Goal: Information Seeking & Learning: Check status

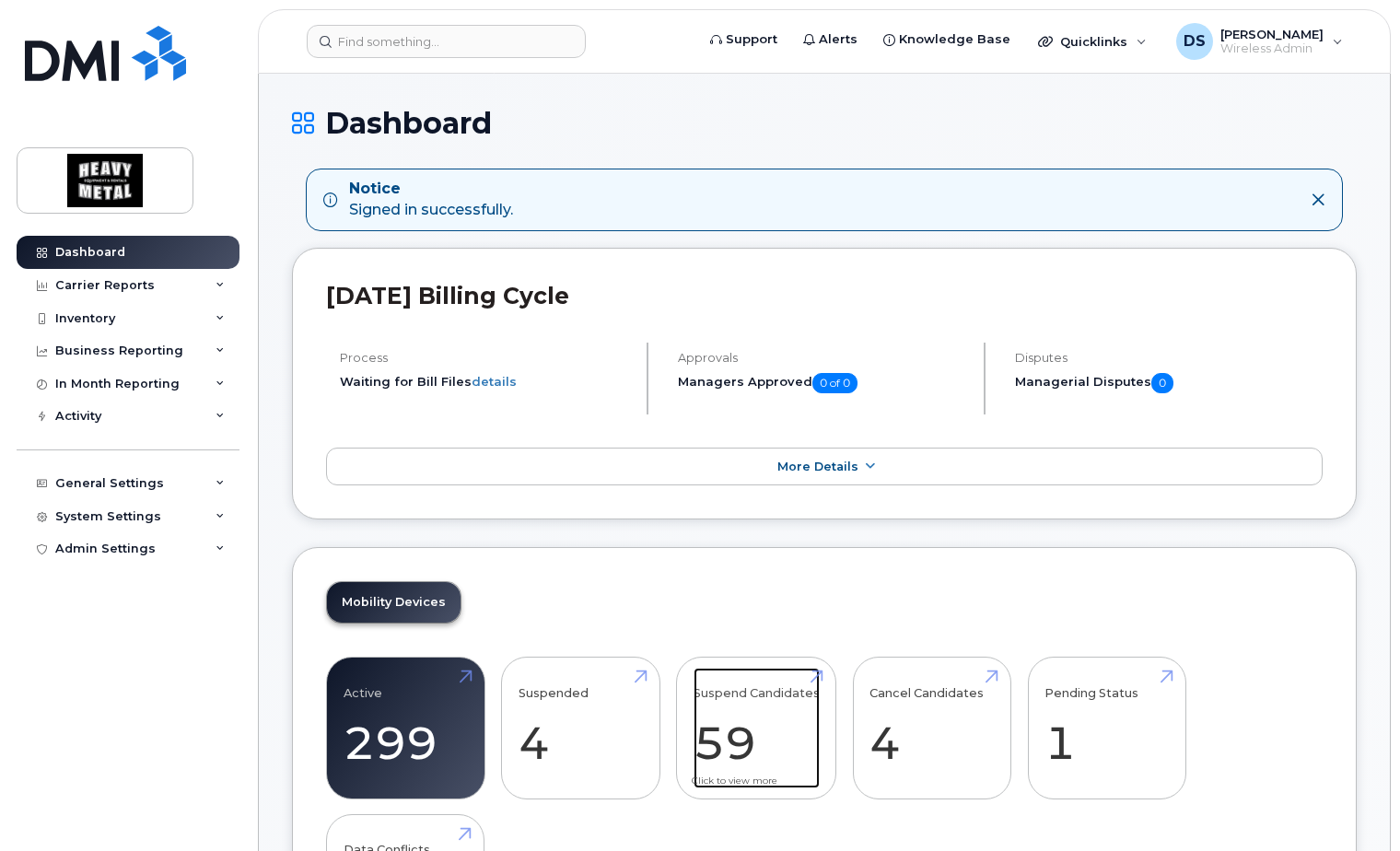
click at [757, 736] on link "Suspend Candidates 59" at bounding box center [757, 728] width 126 height 121
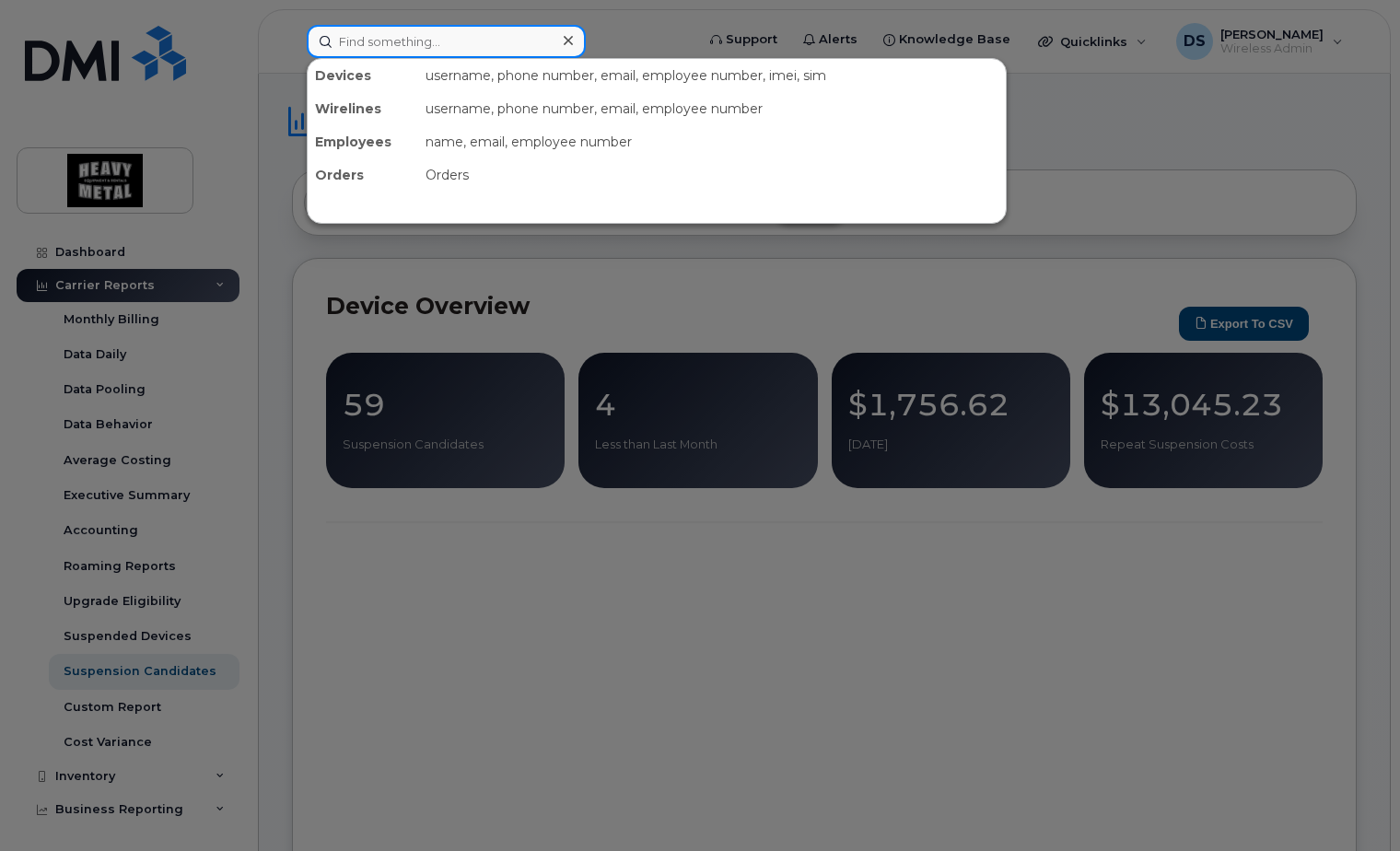
drag, startPoint x: 419, startPoint y: 35, endPoint x: 452, endPoint y: 35, distance: 33.0
click at [423, 41] on input at bounding box center [446, 42] width 279 height 33
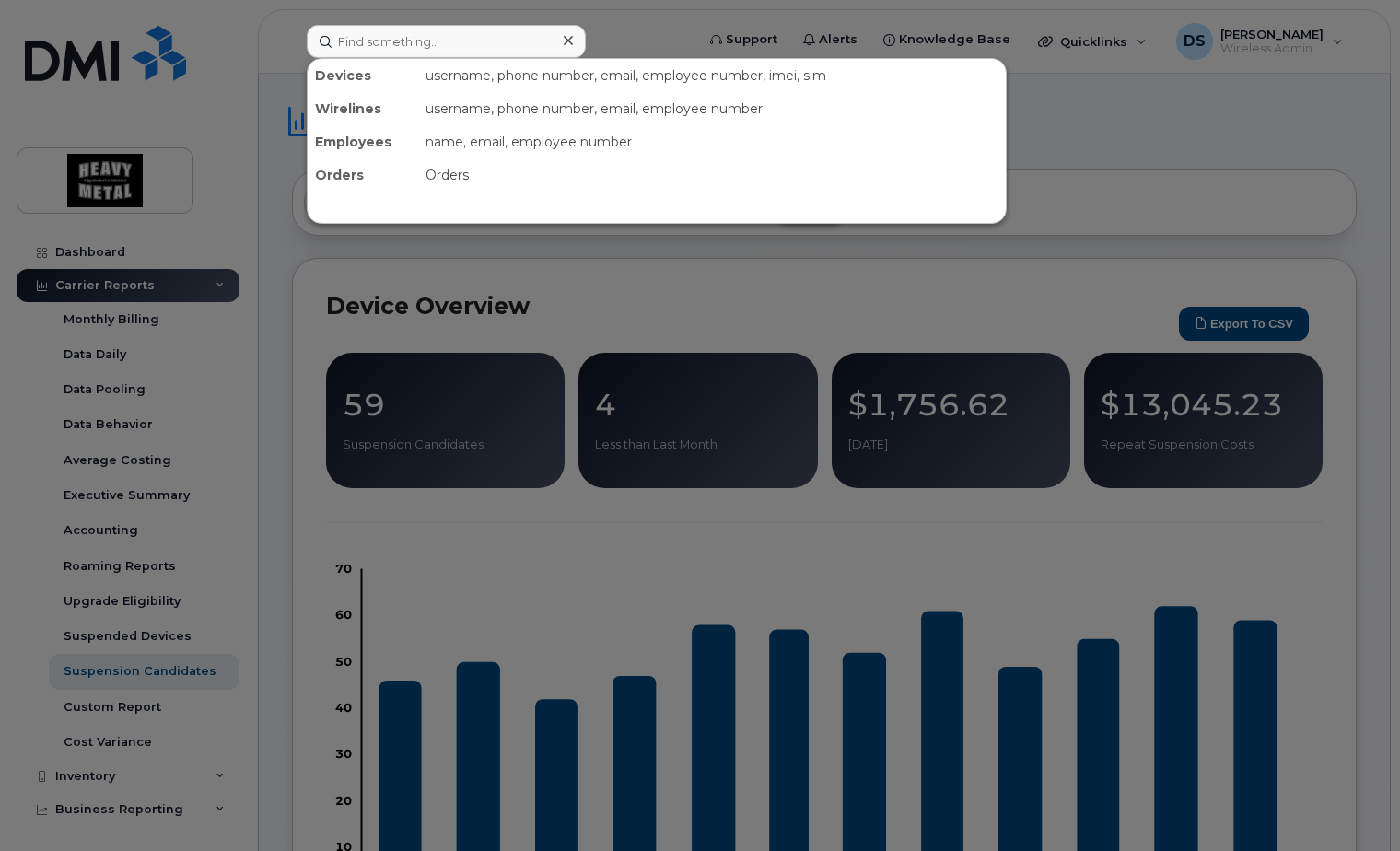
click at [658, 306] on div at bounding box center [700, 425] width 1400 height 851
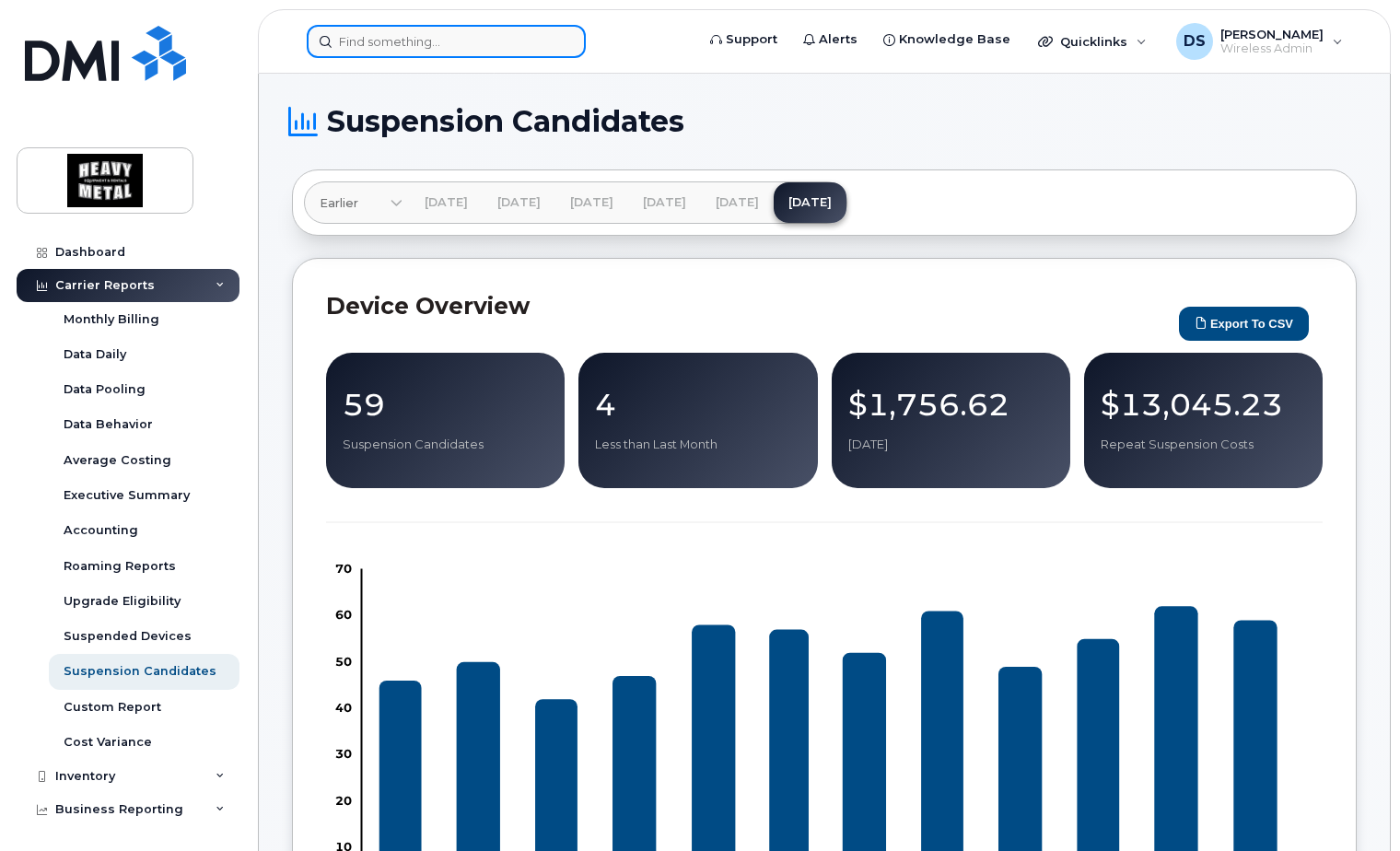
click at [427, 32] on input at bounding box center [446, 42] width 279 height 33
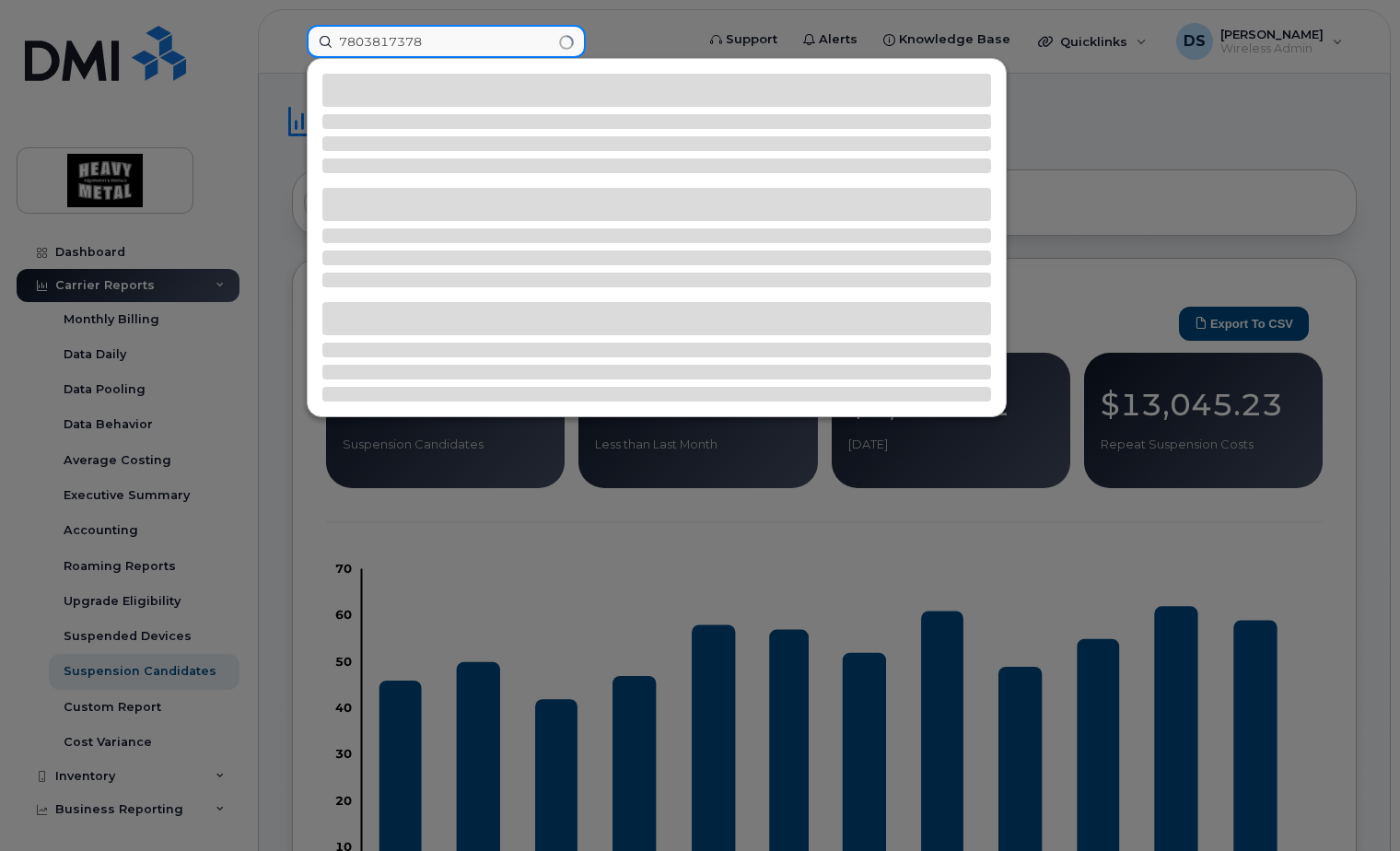
type input "7803817378"
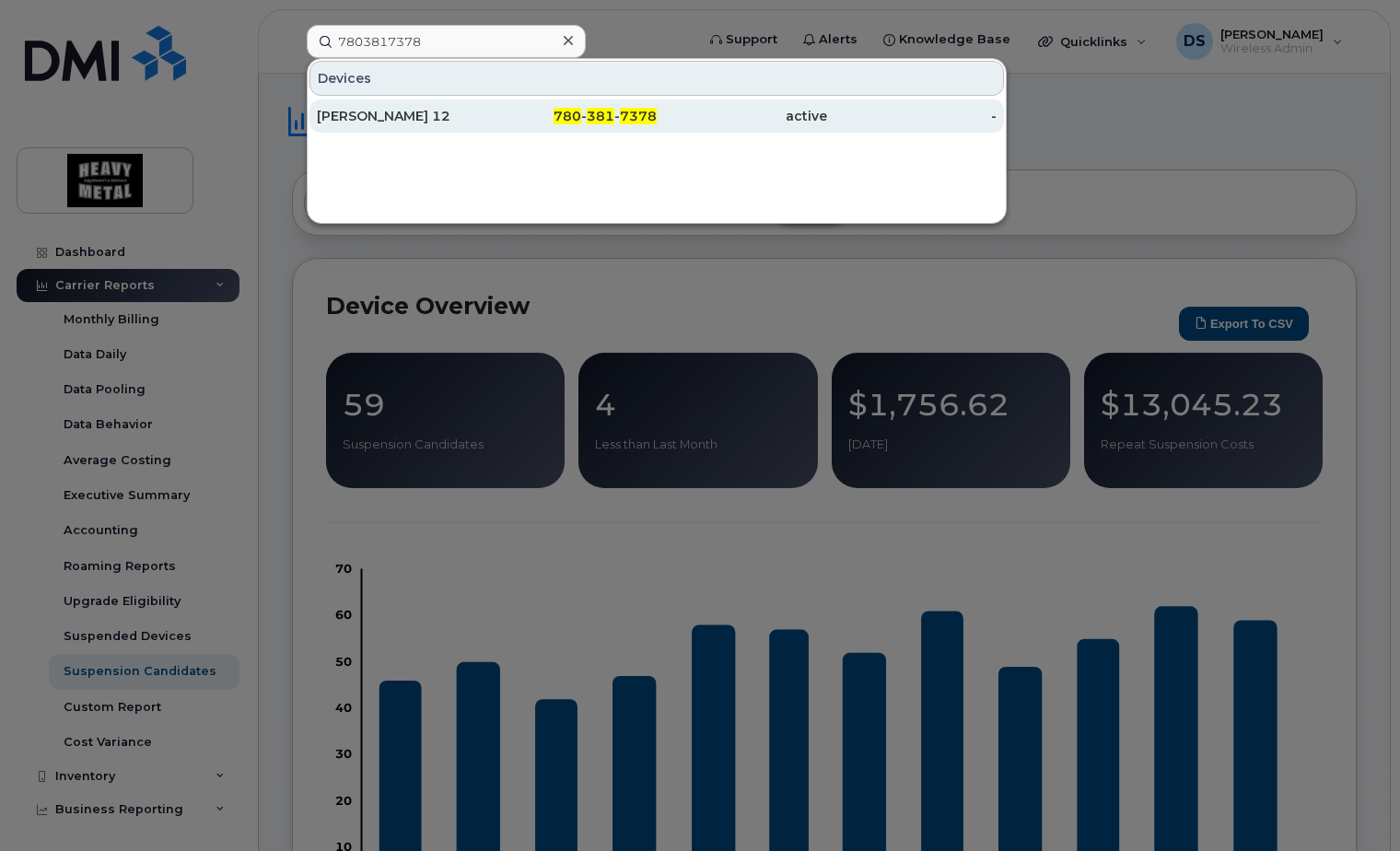
click at [656, 112] on span "7378" at bounding box center [638, 115] width 37 height 16
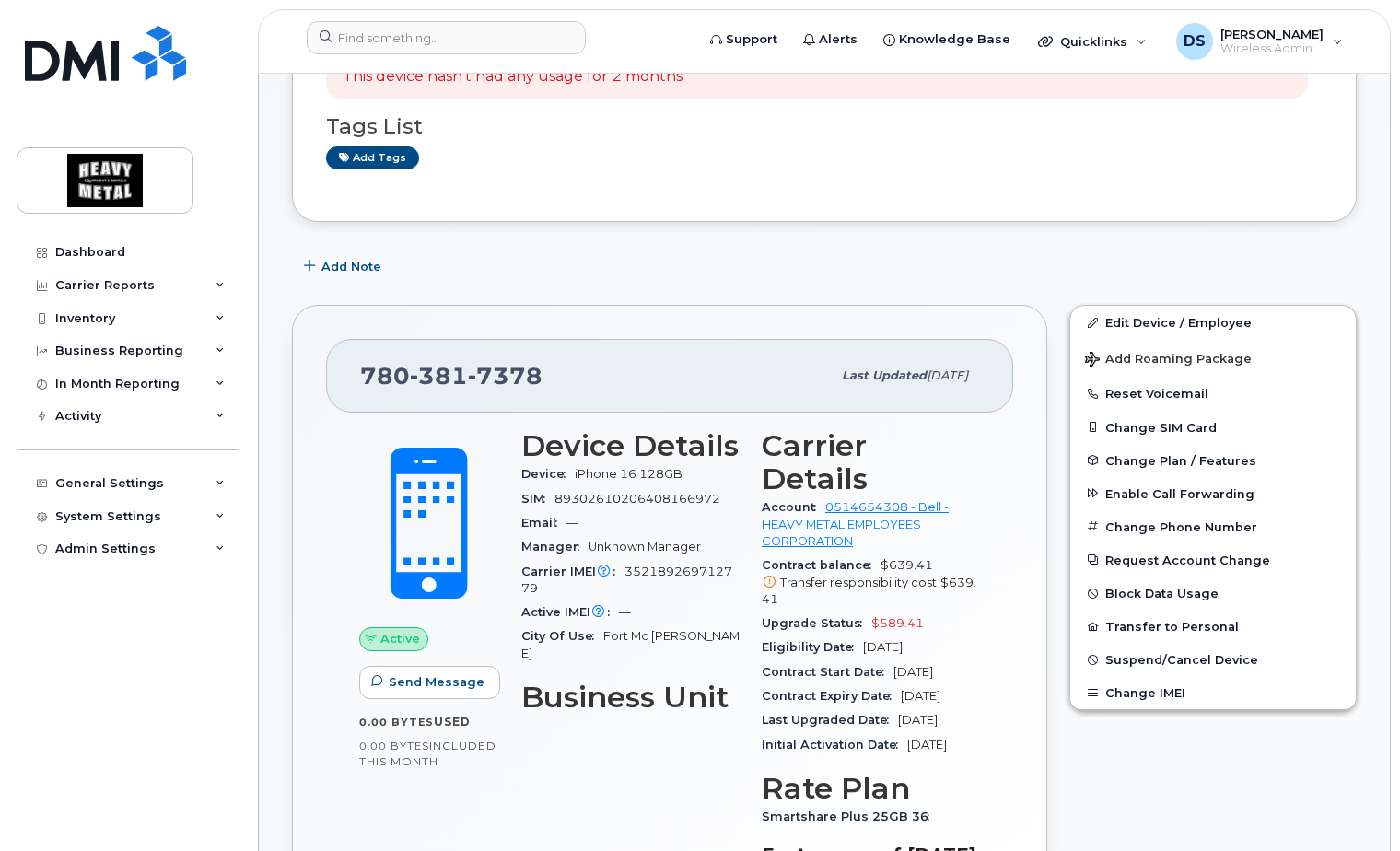
scroll to position [277, 0]
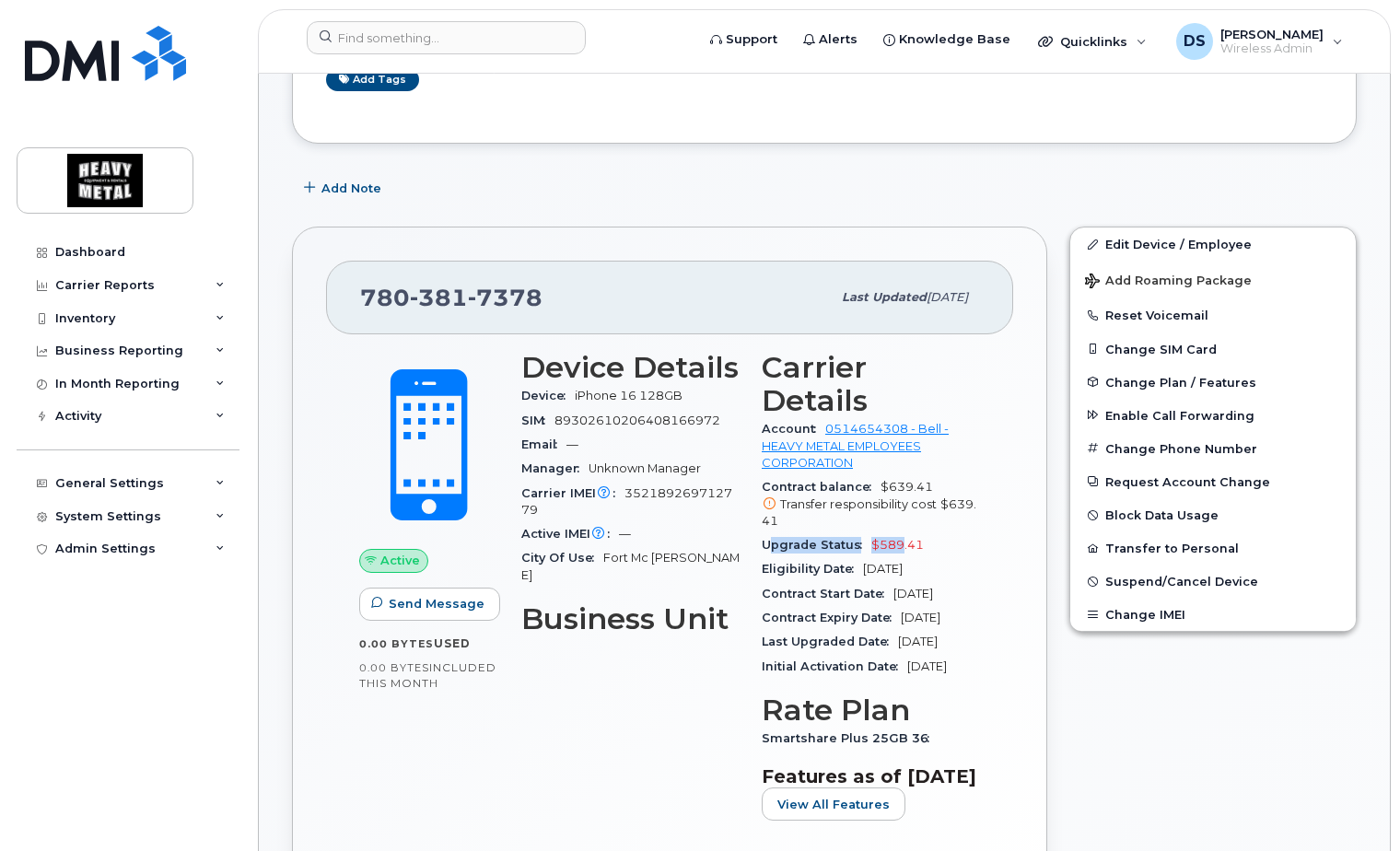
drag, startPoint x: 770, startPoint y: 513, endPoint x: 898, endPoint y: 515, distance: 128.0
click at [898, 534] on div "Upgrade Status $589.41" at bounding box center [870, 545] width 218 height 24
click at [898, 538] on span "$589.41" at bounding box center [897, 544] width 52 height 14
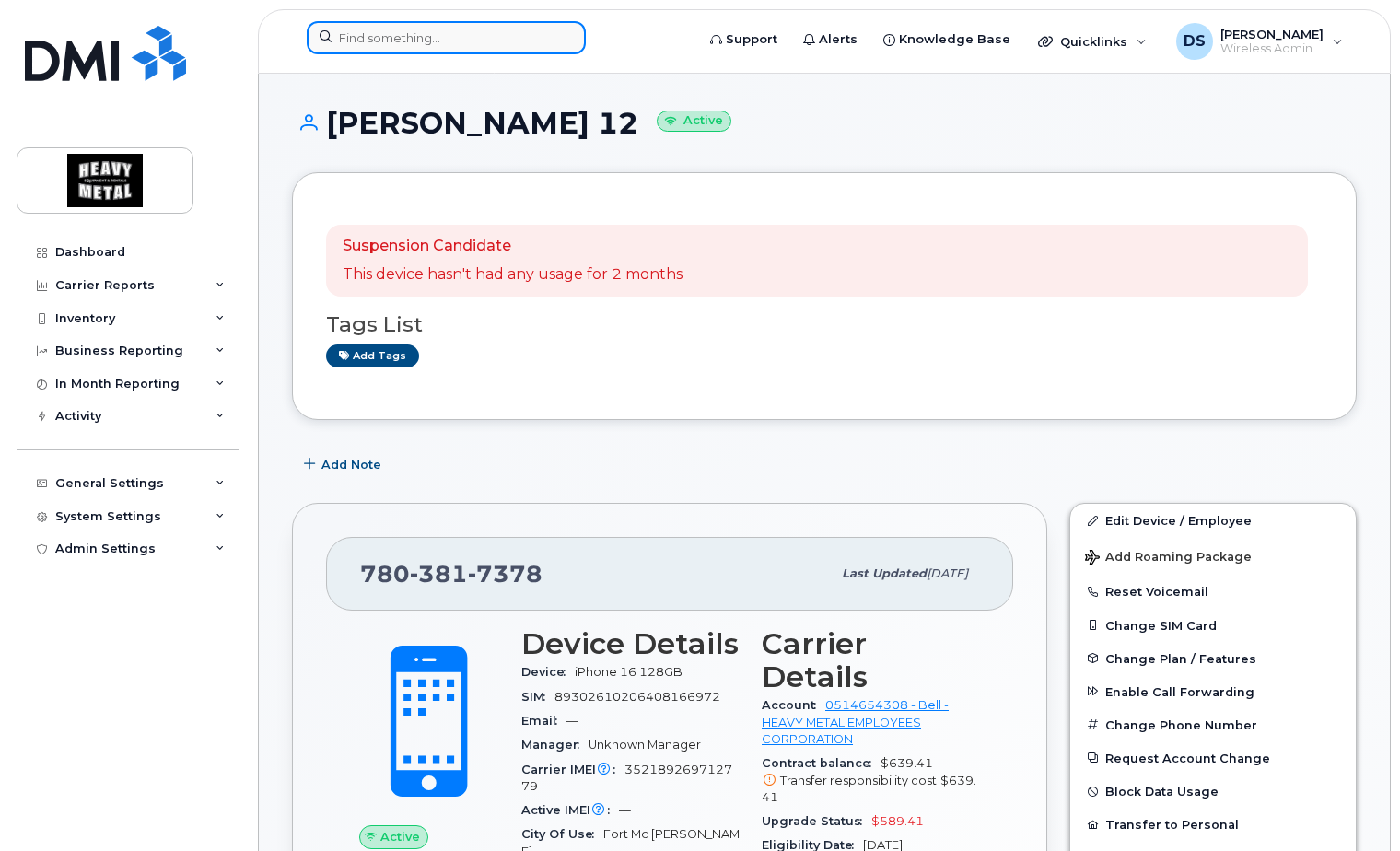
click at [403, 42] on input at bounding box center [446, 38] width 279 height 33
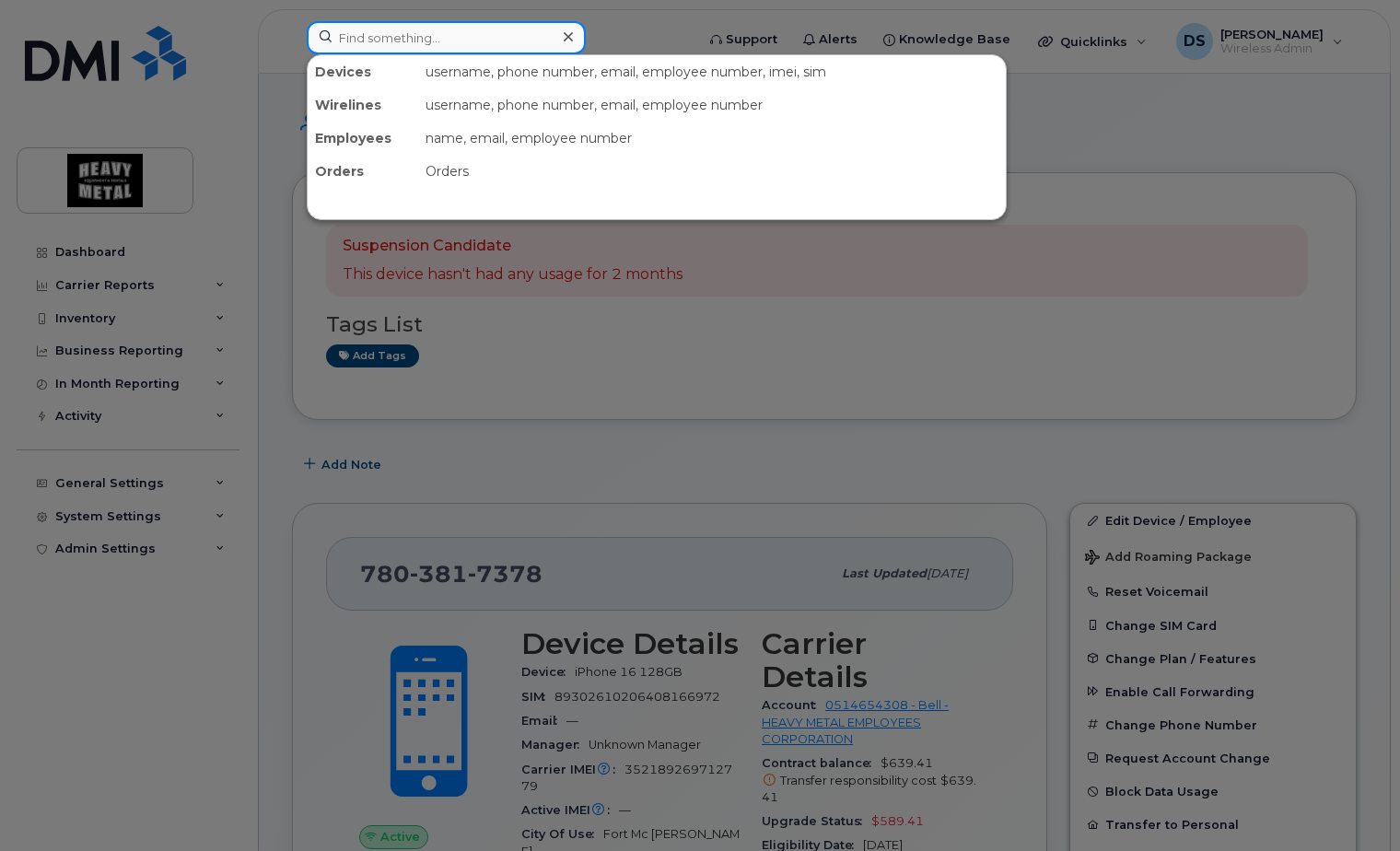
paste input "780-237-4268"
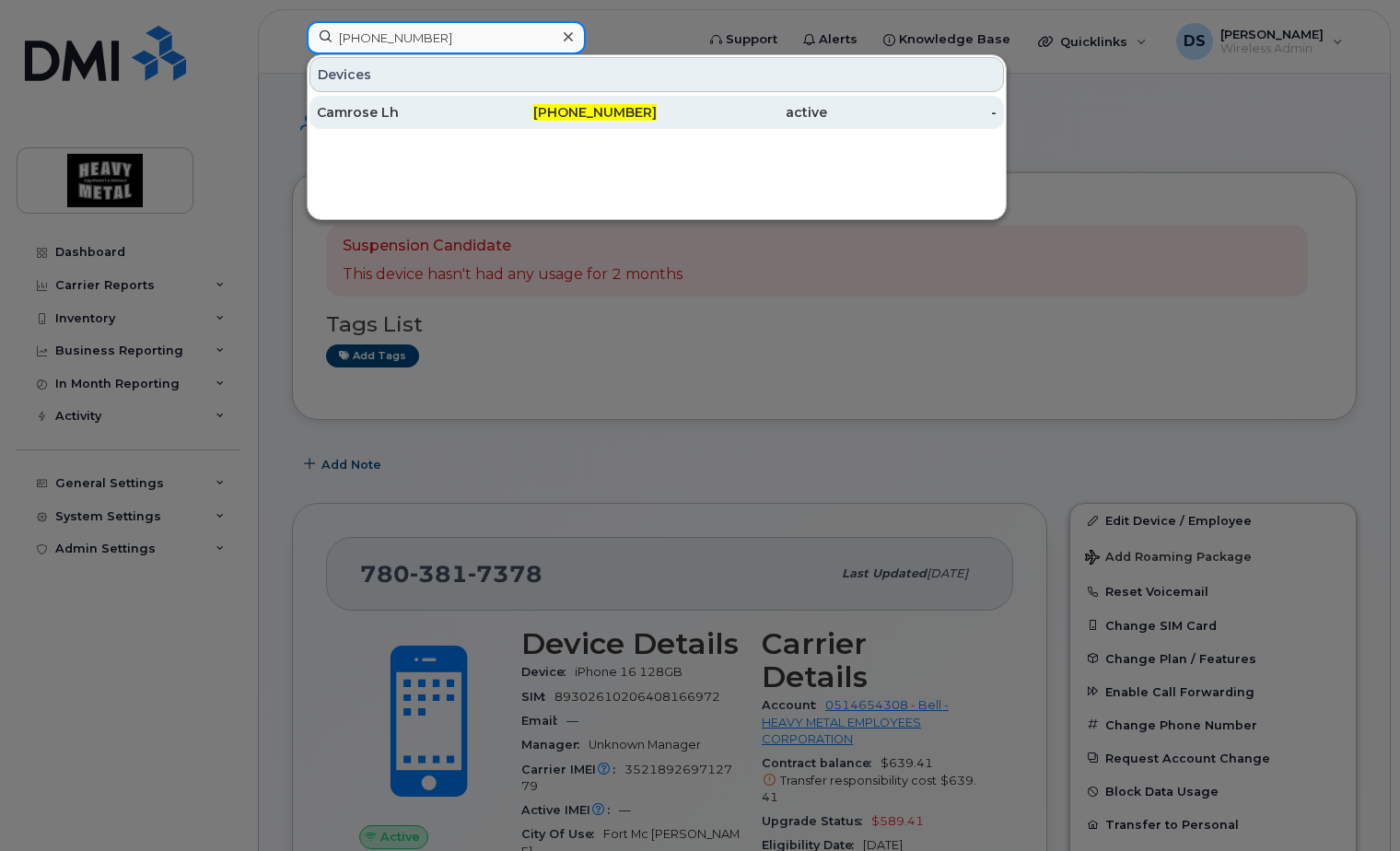
type input "780-237-4268"
click at [660, 104] on div "active" at bounding box center [742, 112] width 171 height 18
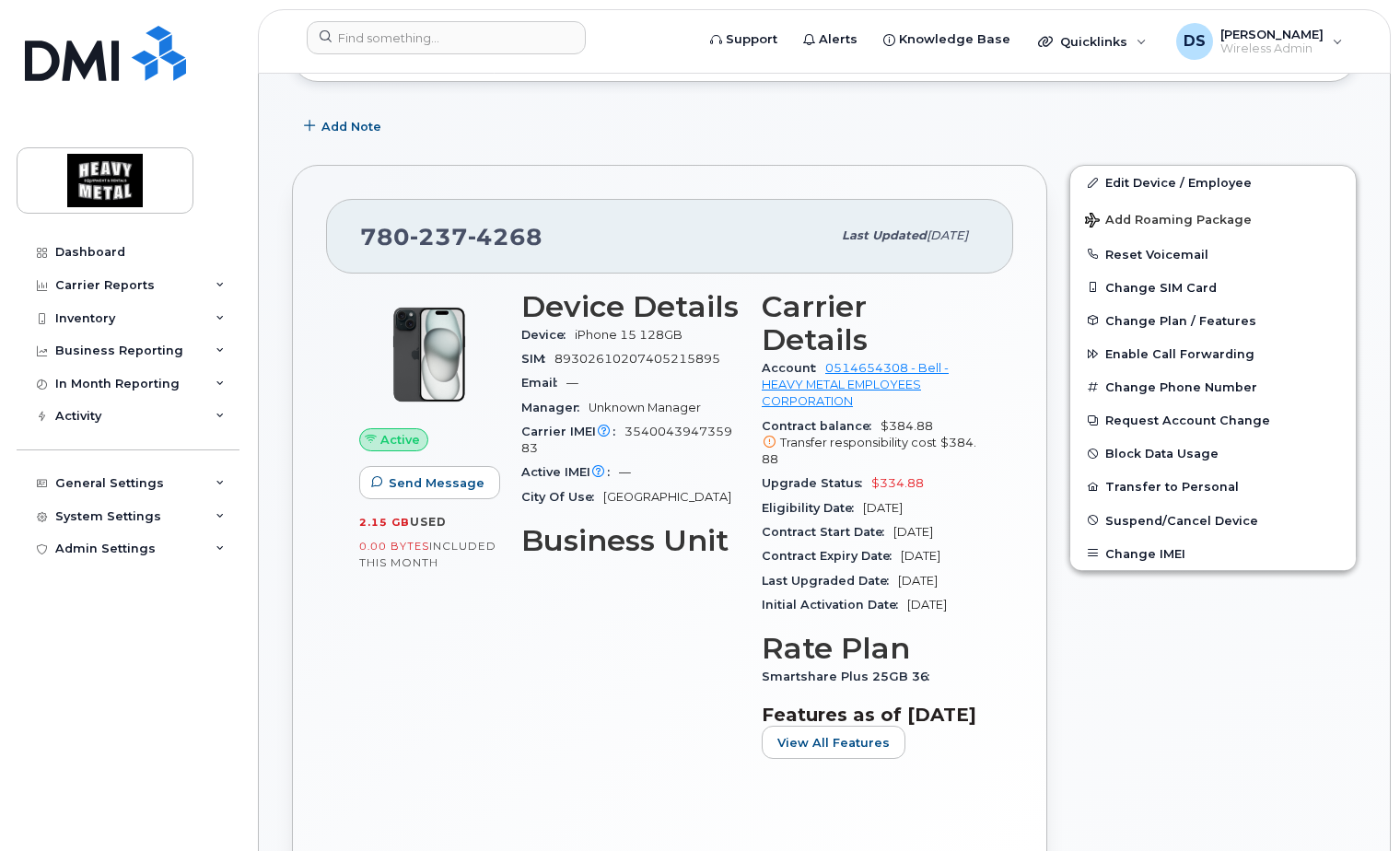
scroll to position [277, 0]
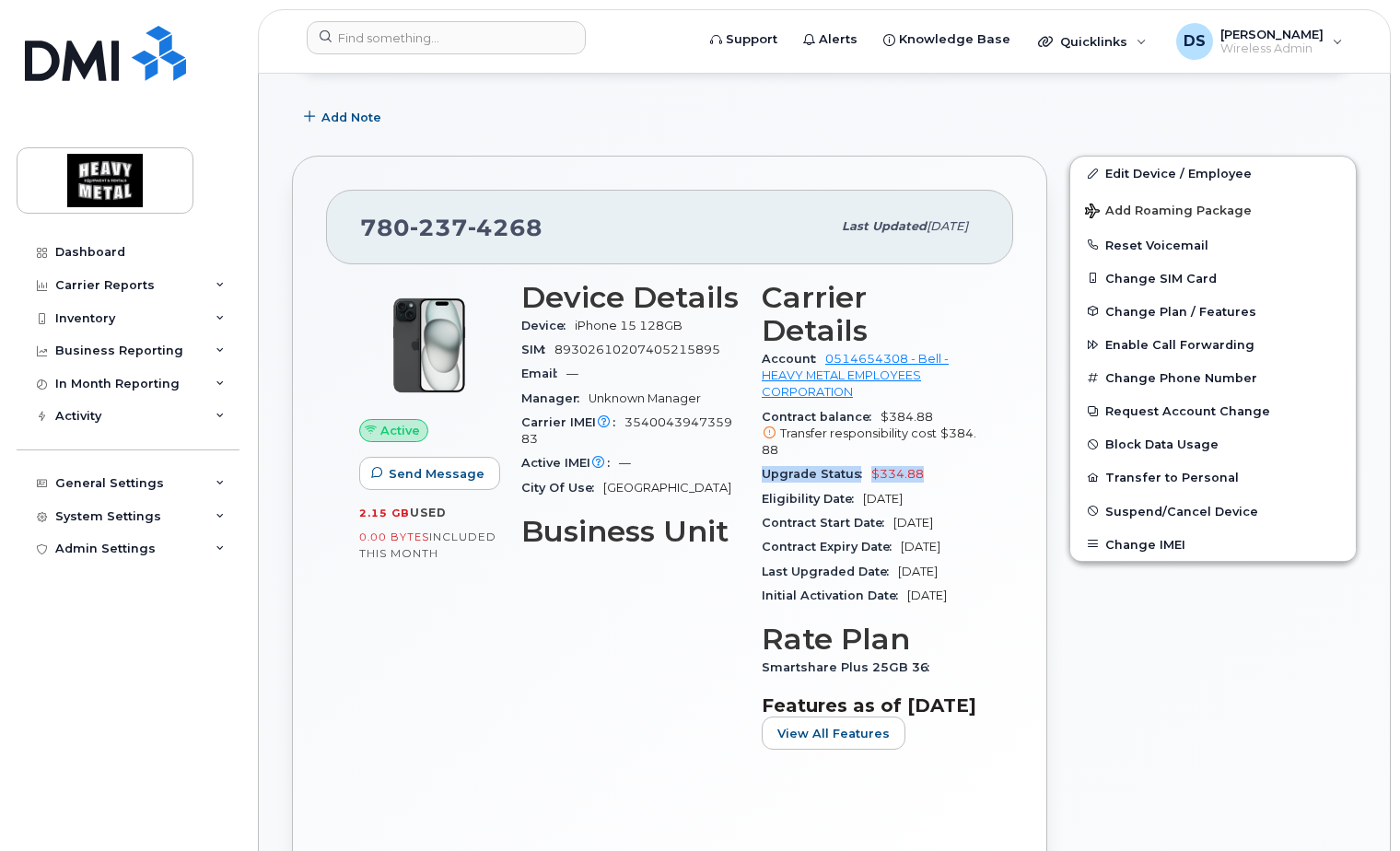
drag, startPoint x: 928, startPoint y: 440, endPoint x: 762, endPoint y: 441, distance: 166.0
click at [762, 463] on div "Upgrade Status $334.88" at bounding box center [870, 475] width 218 height 24
drag, startPoint x: 952, startPoint y: 465, endPoint x: 866, endPoint y: 472, distance: 86.3
click at [866, 487] on div "Eligibility Date Sep 25, 2026" at bounding box center [870, 499] width 218 height 24
drag, startPoint x: 923, startPoint y: 445, endPoint x: 867, endPoint y: 446, distance: 56.0
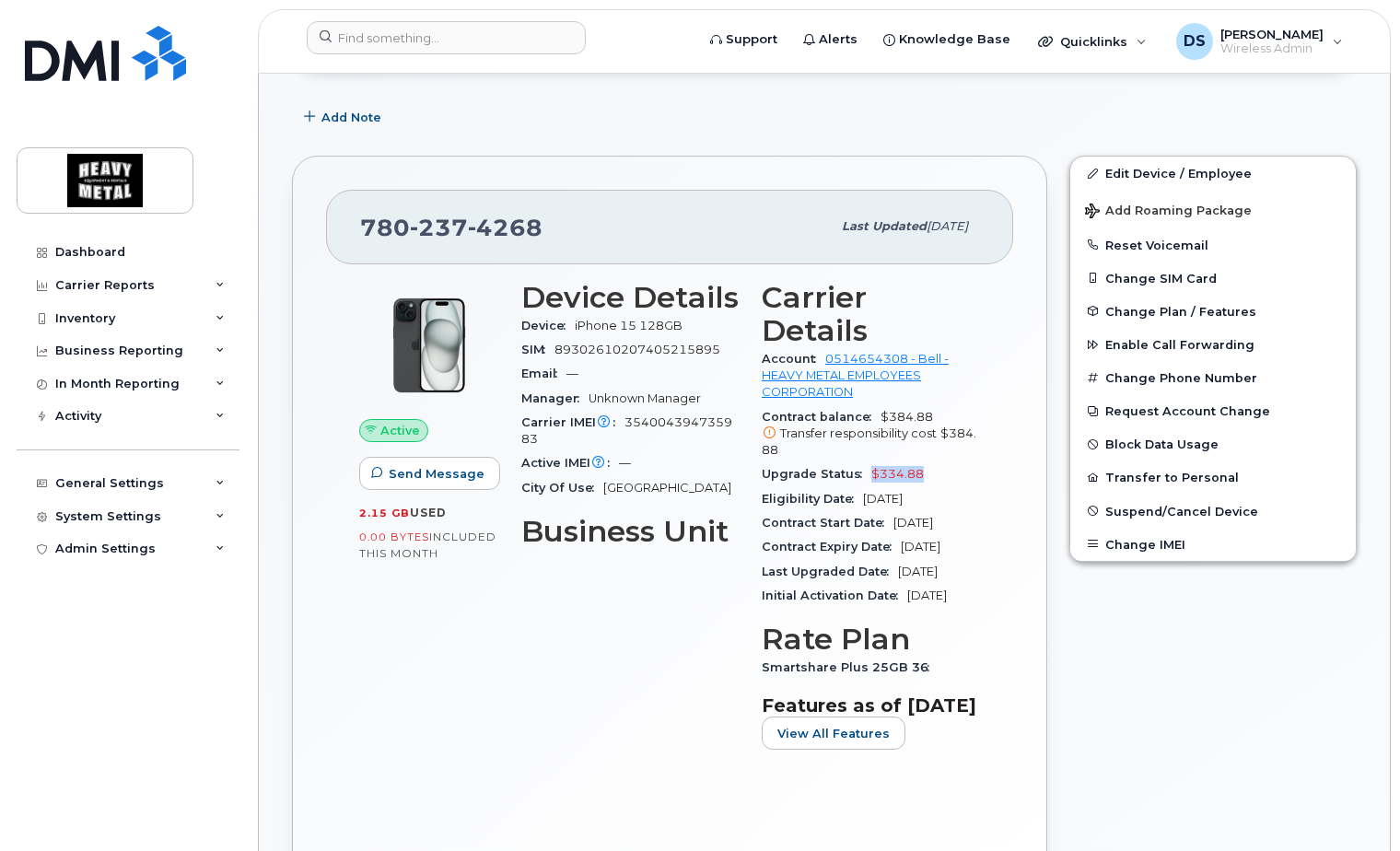
click at [867, 463] on div "Upgrade Status $334.88" at bounding box center [870, 475] width 218 height 24
copy span "$334.88"
drag, startPoint x: 566, startPoint y: 224, endPoint x: 355, endPoint y: 227, distance: 211.0
click at [355, 227] on div "780 237 4268 Last updated Jul 28, 2025" at bounding box center [669, 227] width 687 height 74
copy span "780 237 4268"
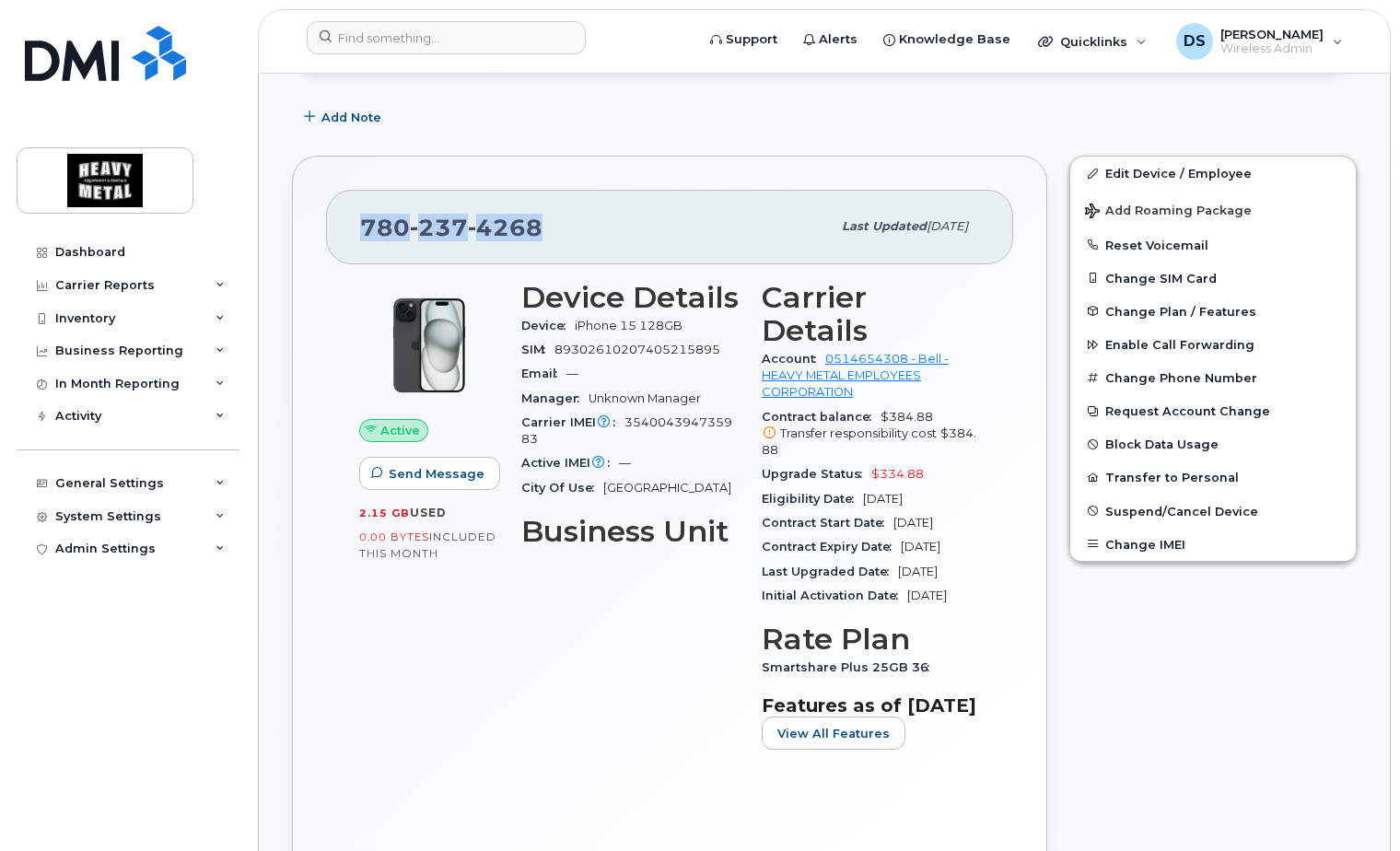
drag, startPoint x: 951, startPoint y: 463, endPoint x: 863, endPoint y: 470, distance: 88.3
click at [863, 487] on div "Eligibility Date Sep 25, 2026" at bounding box center [870, 499] width 218 height 24
copy span "Sep 25, 2026"
click at [785, 492] on span "Eligibility Date" at bounding box center [812, 499] width 101 height 14
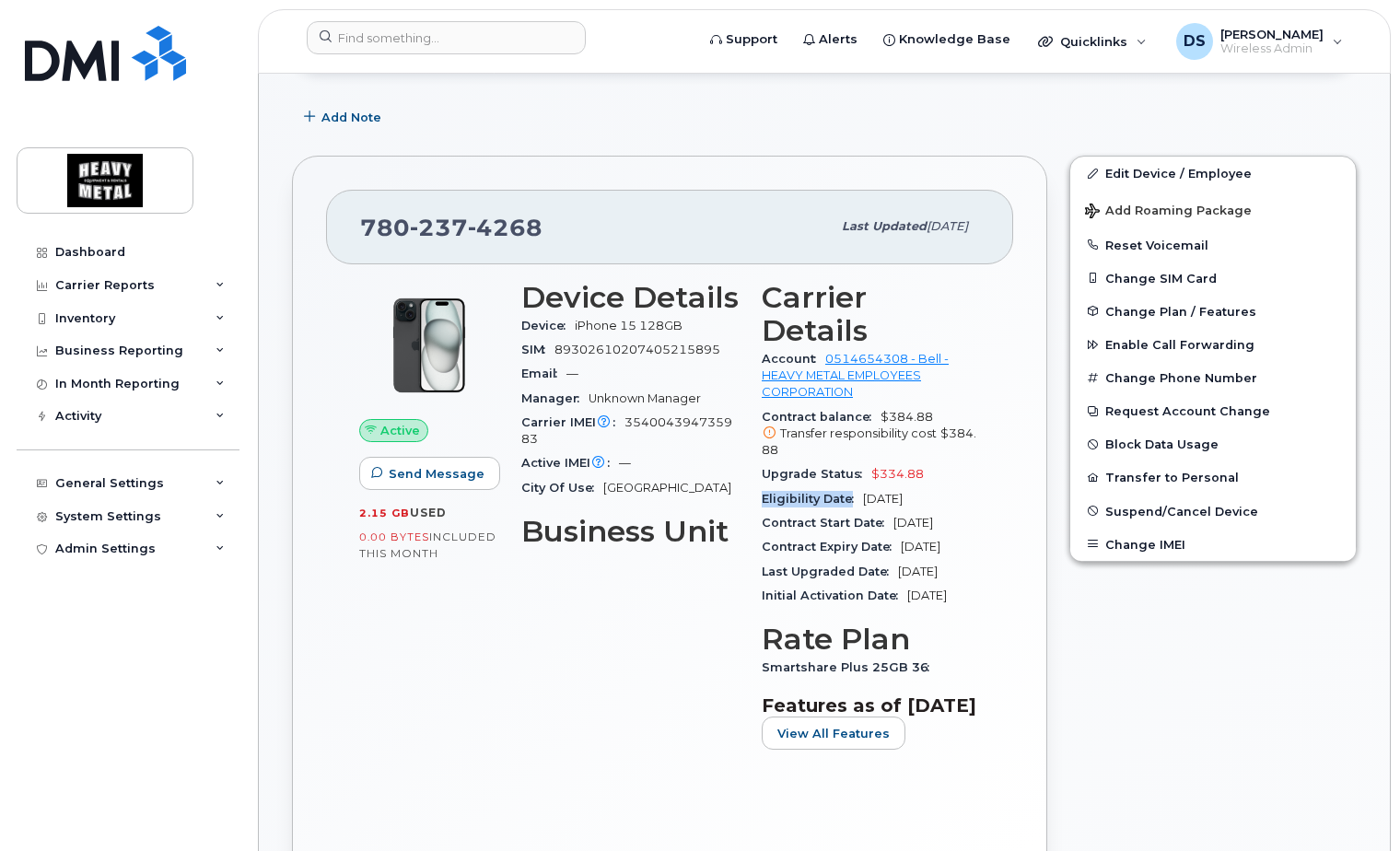
drag, startPoint x: 763, startPoint y: 467, endPoint x: 848, endPoint y: 463, distance: 85.1
click at [848, 492] on span "Eligibility Date" at bounding box center [812, 499] width 101 height 14
copy span "Eligibility Date"
drag, startPoint x: 926, startPoint y: 442, endPoint x: 868, endPoint y: 444, distance: 58.0
click at [868, 463] on div "Upgrade Status $334.88" at bounding box center [870, 475] width 218 height 24
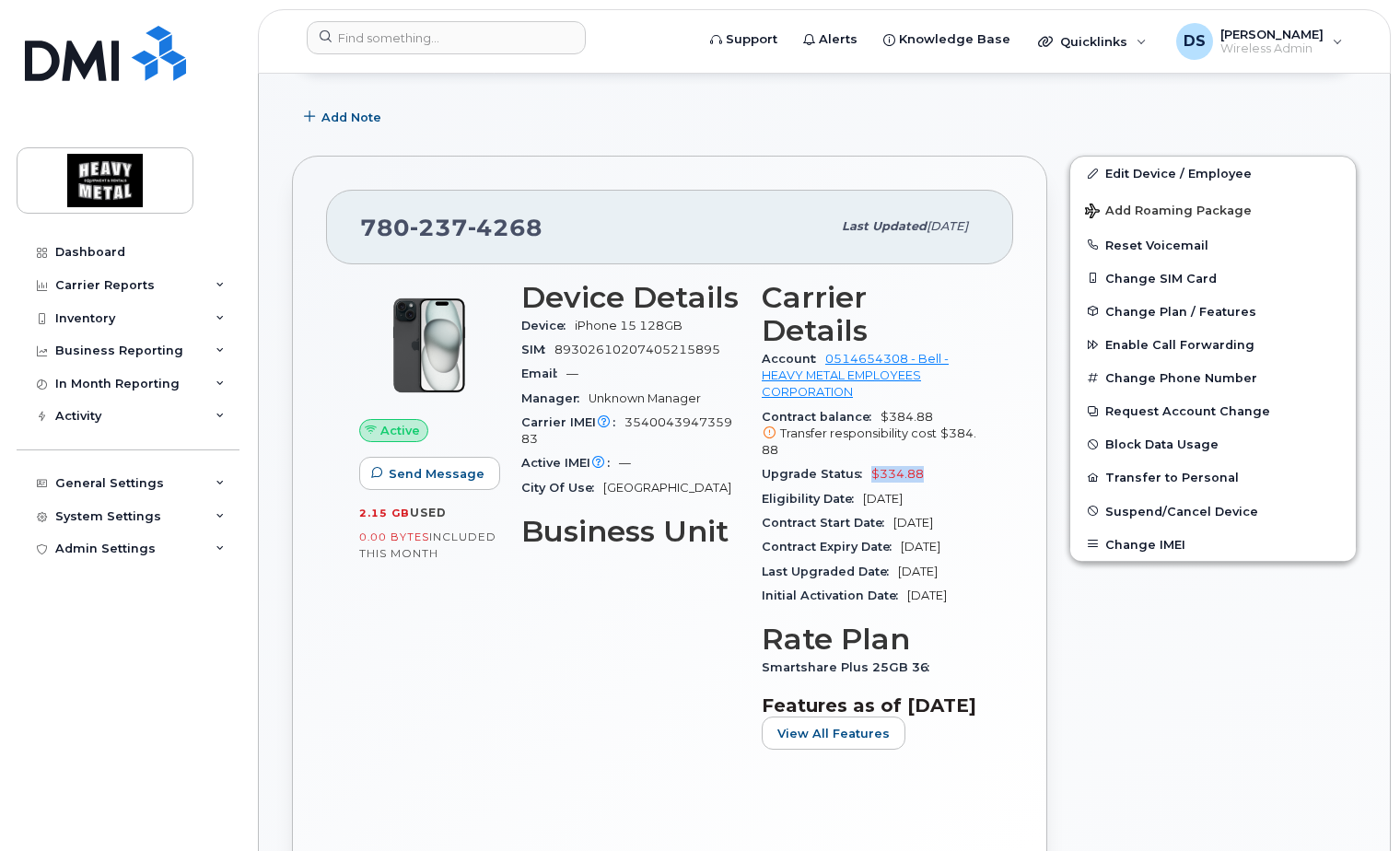
copy span "$334.88"
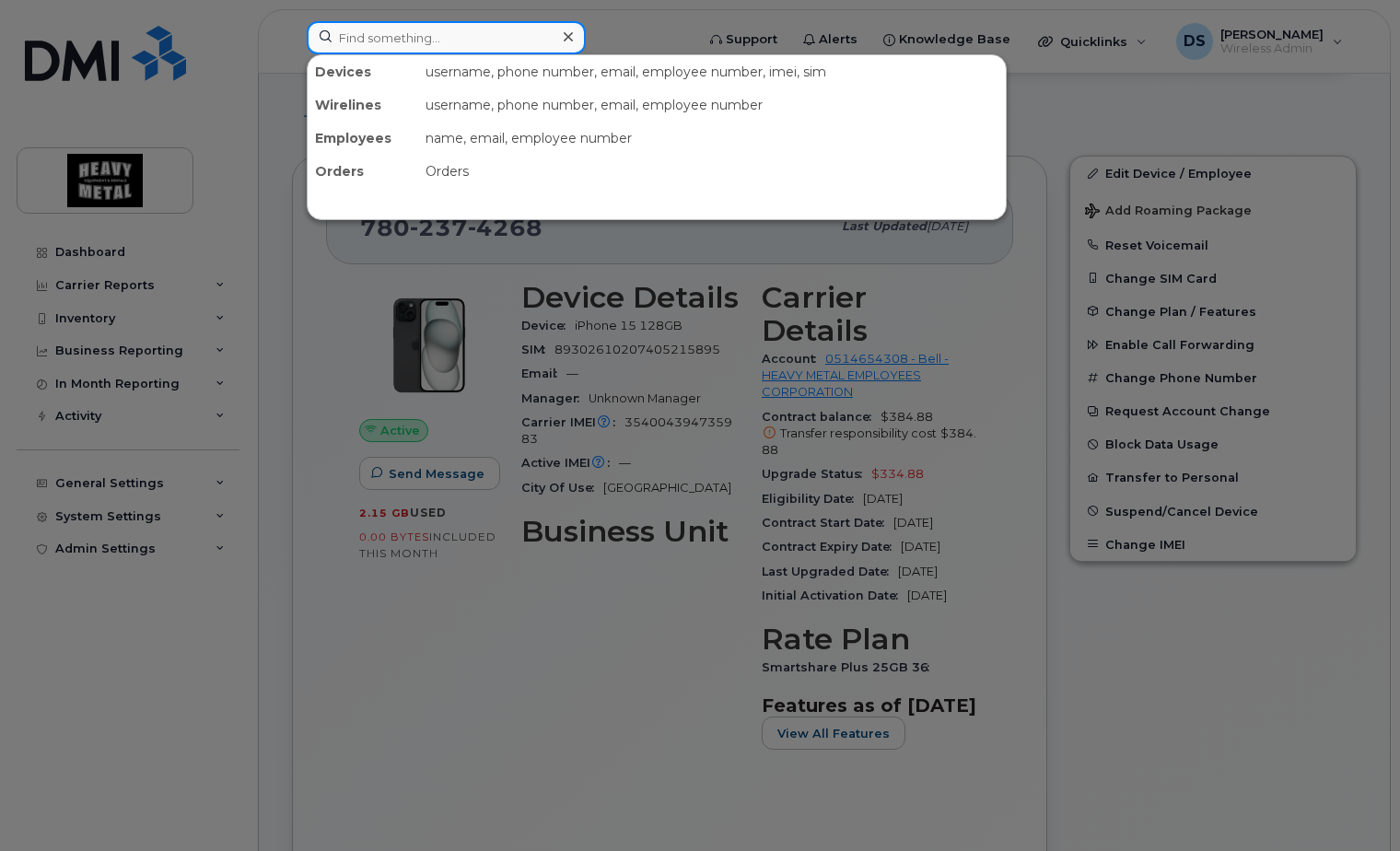
click at [423, 27] on input at bounding box center [446, 38] width 279 height 33
paste input "780-742-1780"
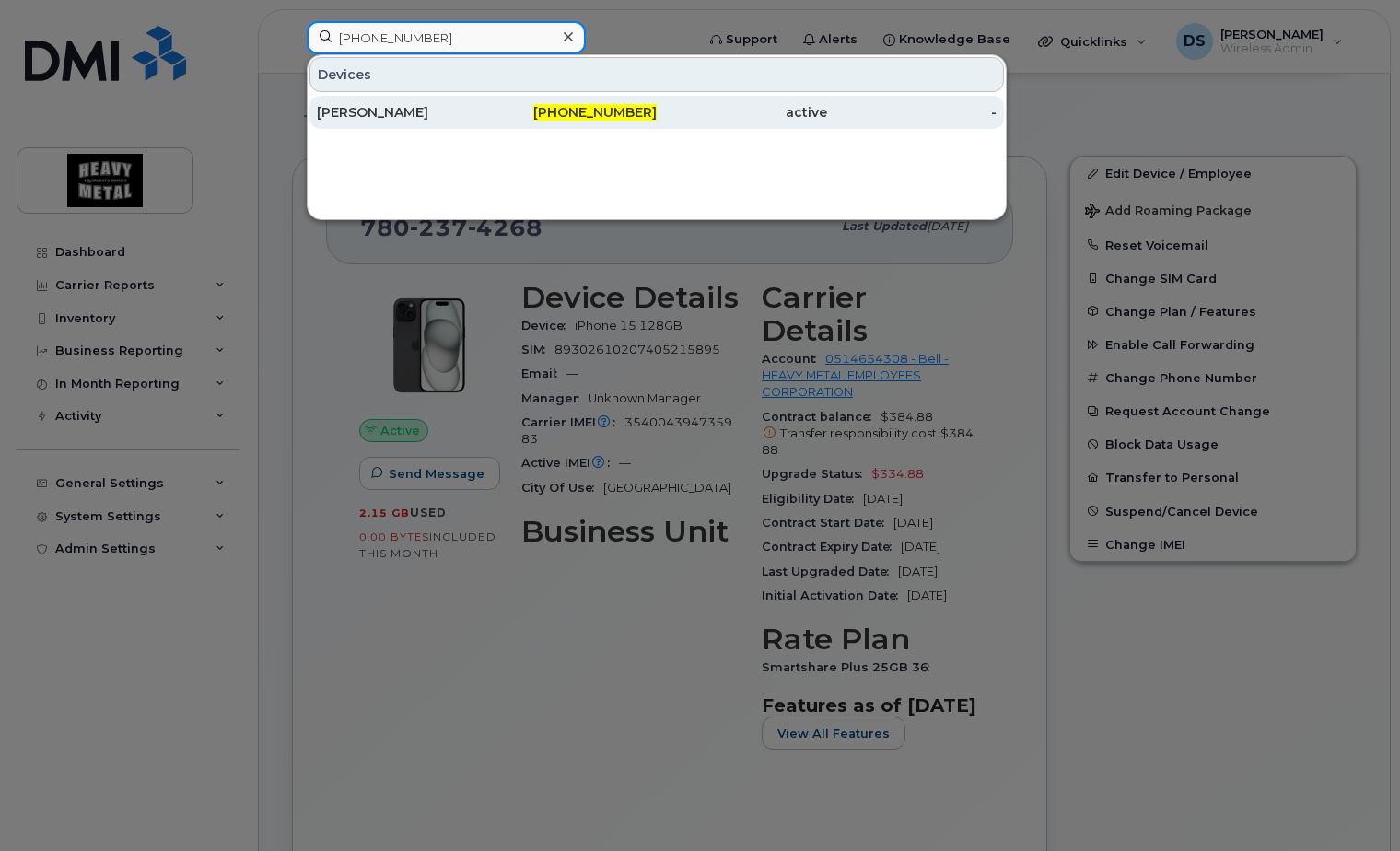
type input "780-742-1780"
click at [652, 109] on span "780-742-1780" at bounding box center [595, 112] width 123 height 16
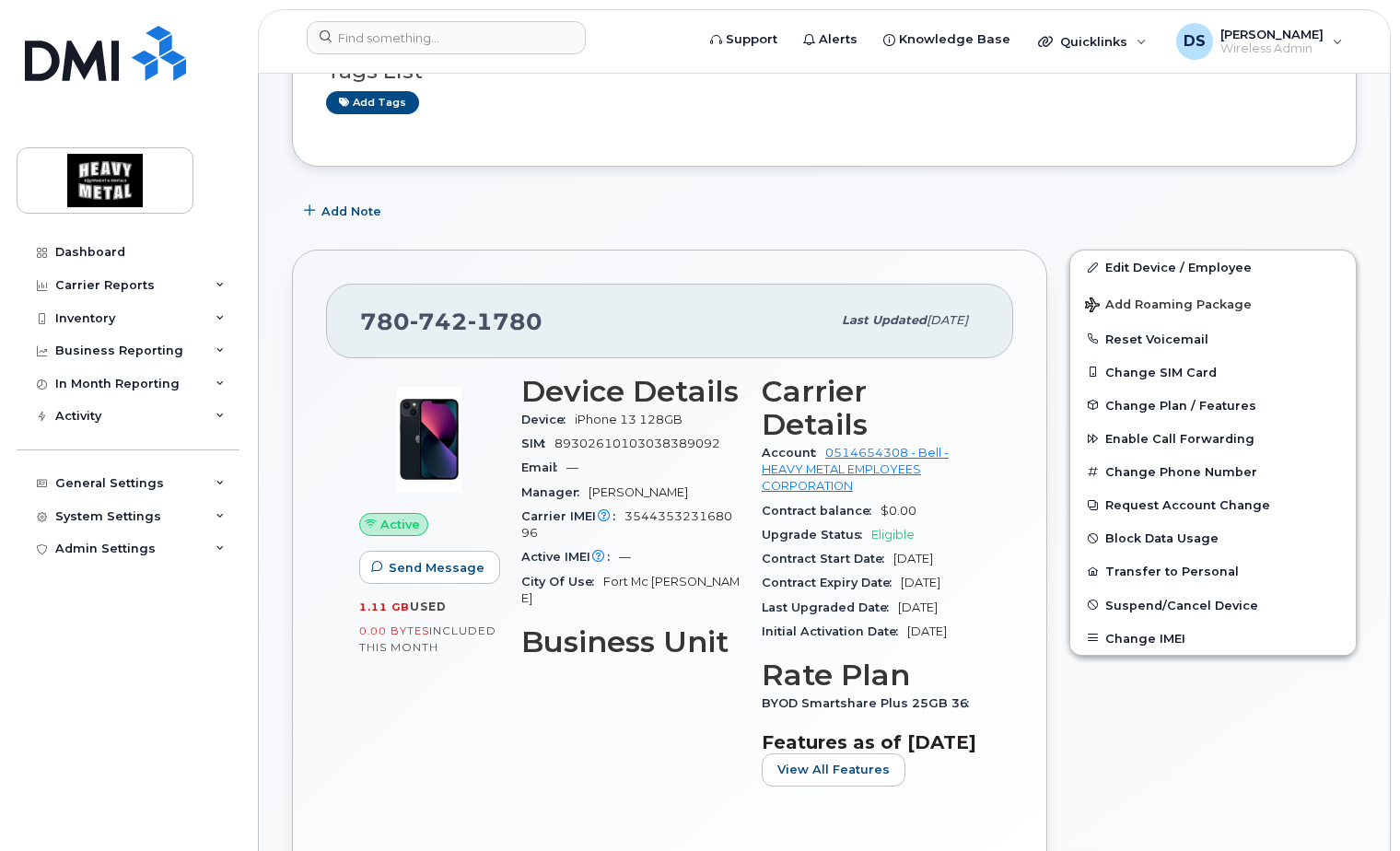
scroll to position [277, 0]
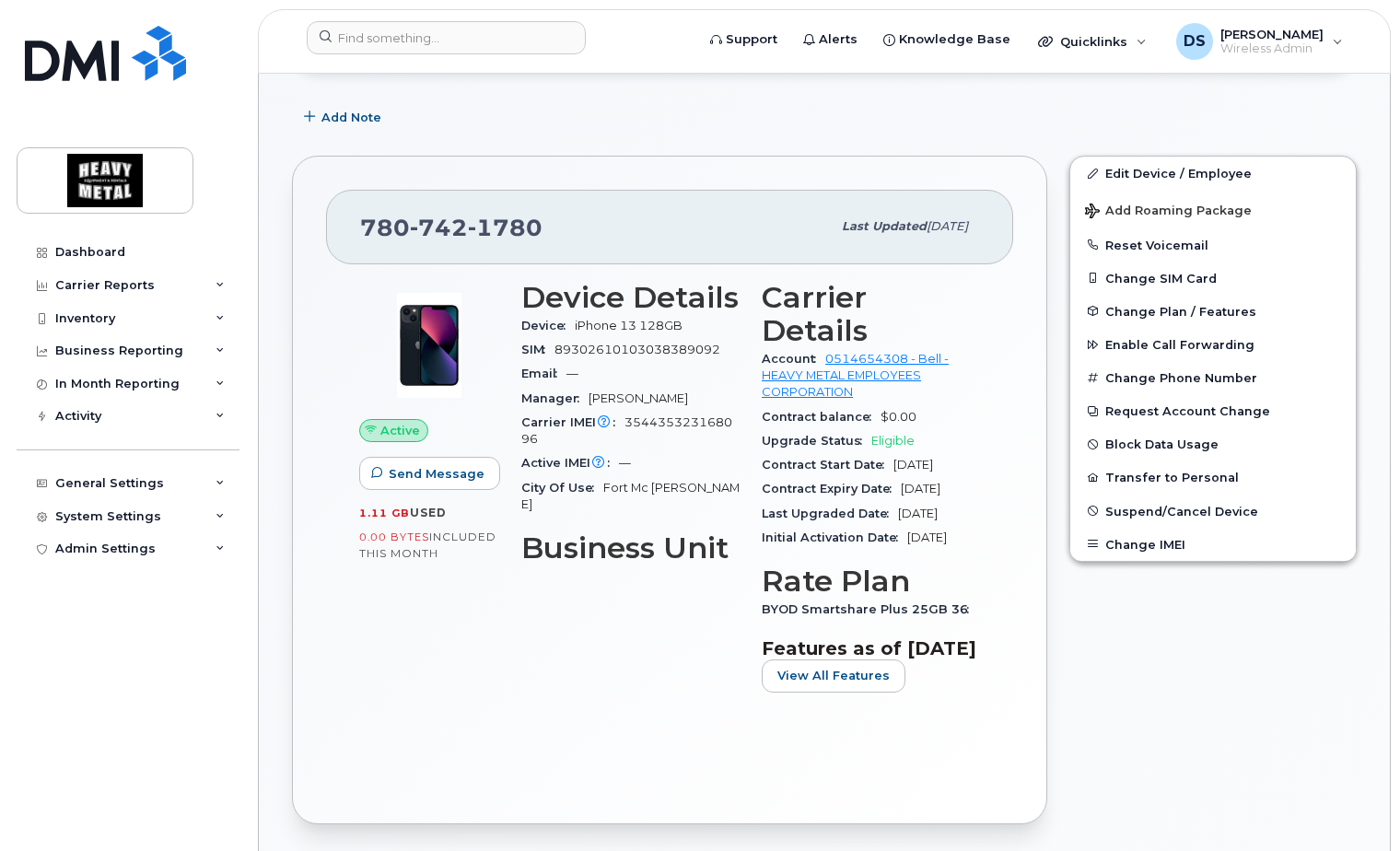
drag, startPoint x: 980, startPoint y: 436, endPoint x: 895, endPoint y: 434, distance: 85.0
click at [896, 438] on div "Carrier Details Account 0514654308 - Bell - HEAVY METAL EMPLOYEES CORPORATION […" at bounding box center [871, 494] width 241 height 448
drag, startPoint x: 914, startPoint y: 409, endPoint x: 871, endPoint y: 409, distance: 43.0
click at [871, 429] on div "Upgrade Status Eligible" at bounding box center [870, 441] width 218 height 24
copy span "Eligible"
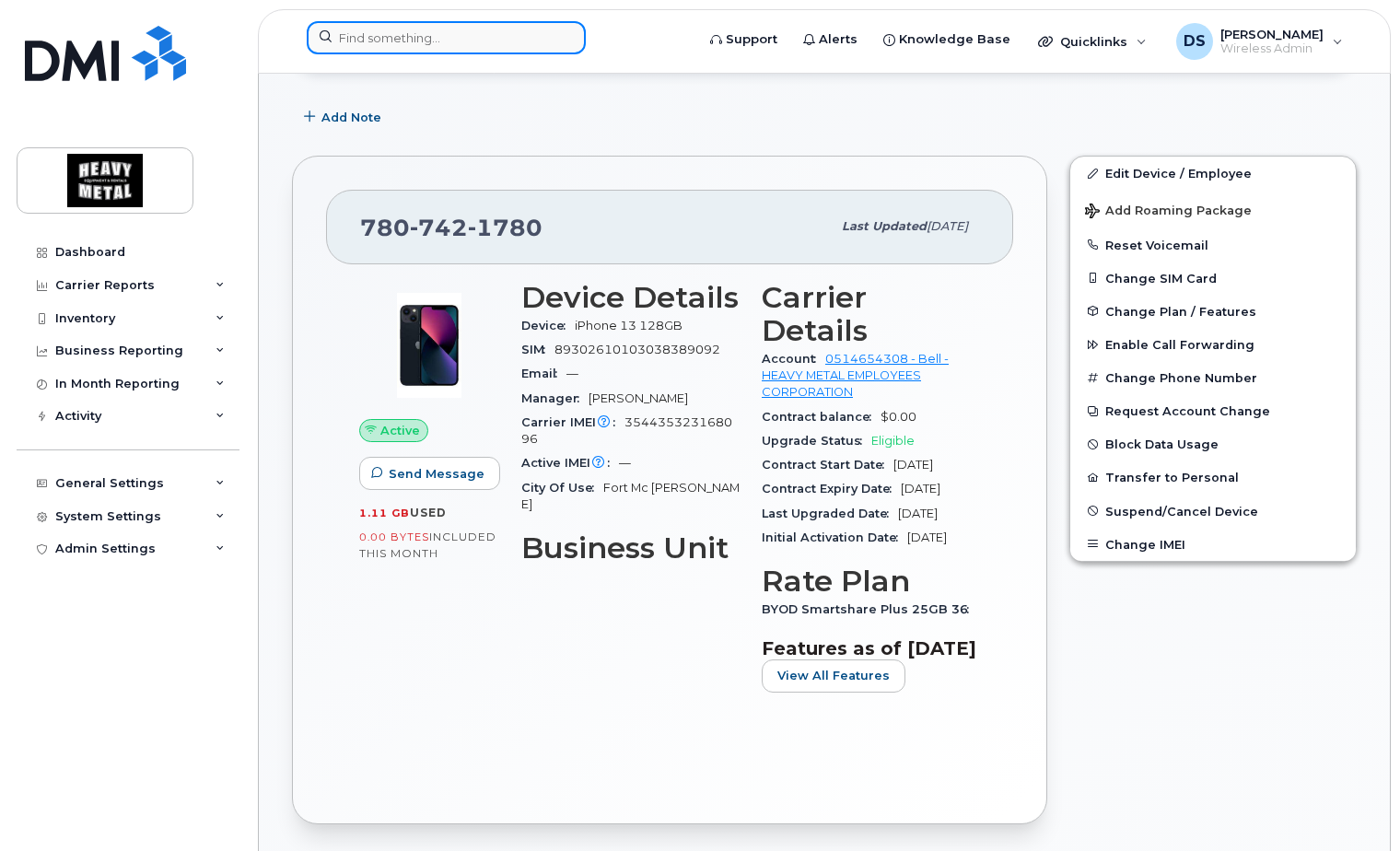
click at [449, 46] on input at bounding box center [446, 38] width 279 height 33
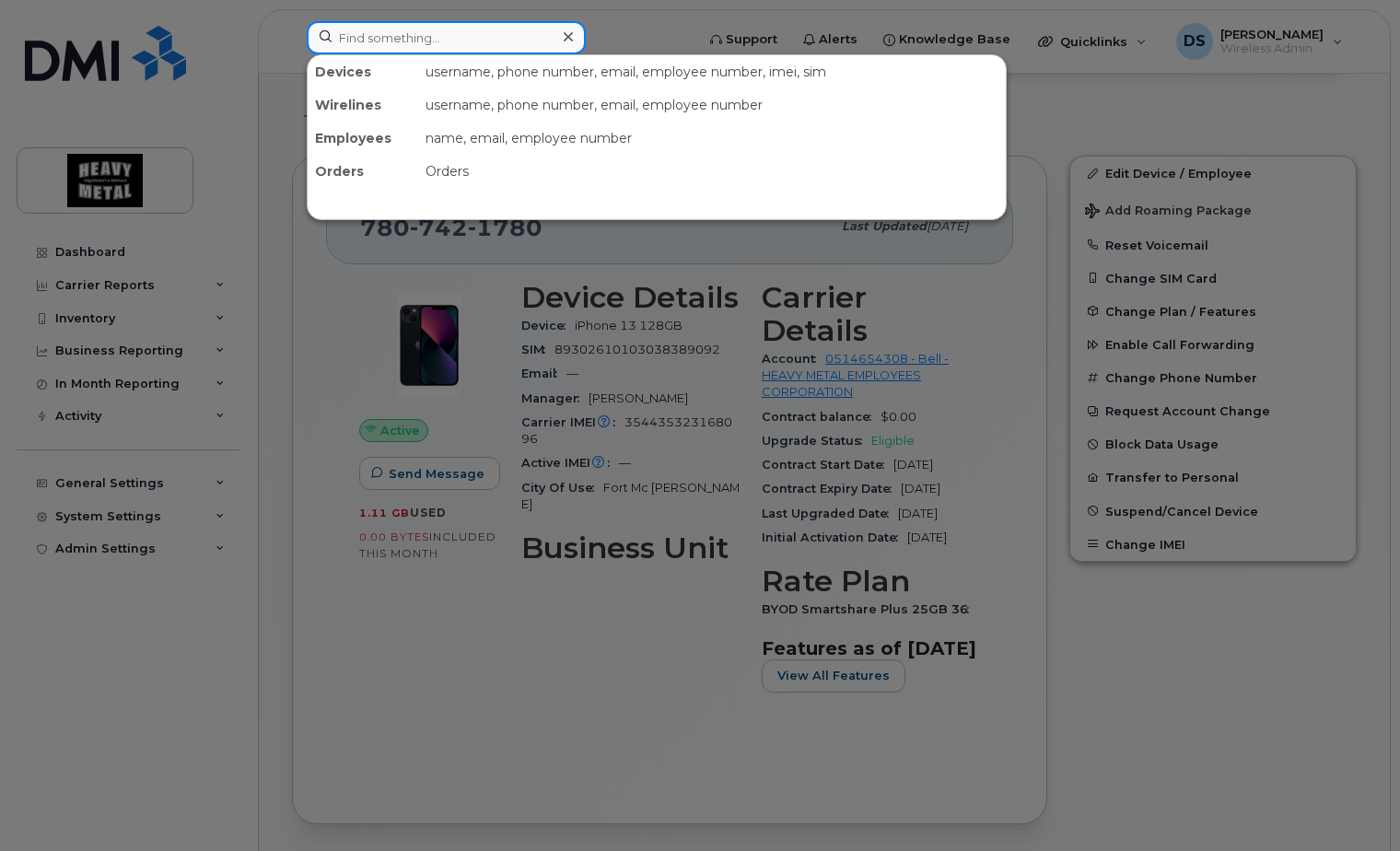
paste input "[PHONE_NUMBER]"
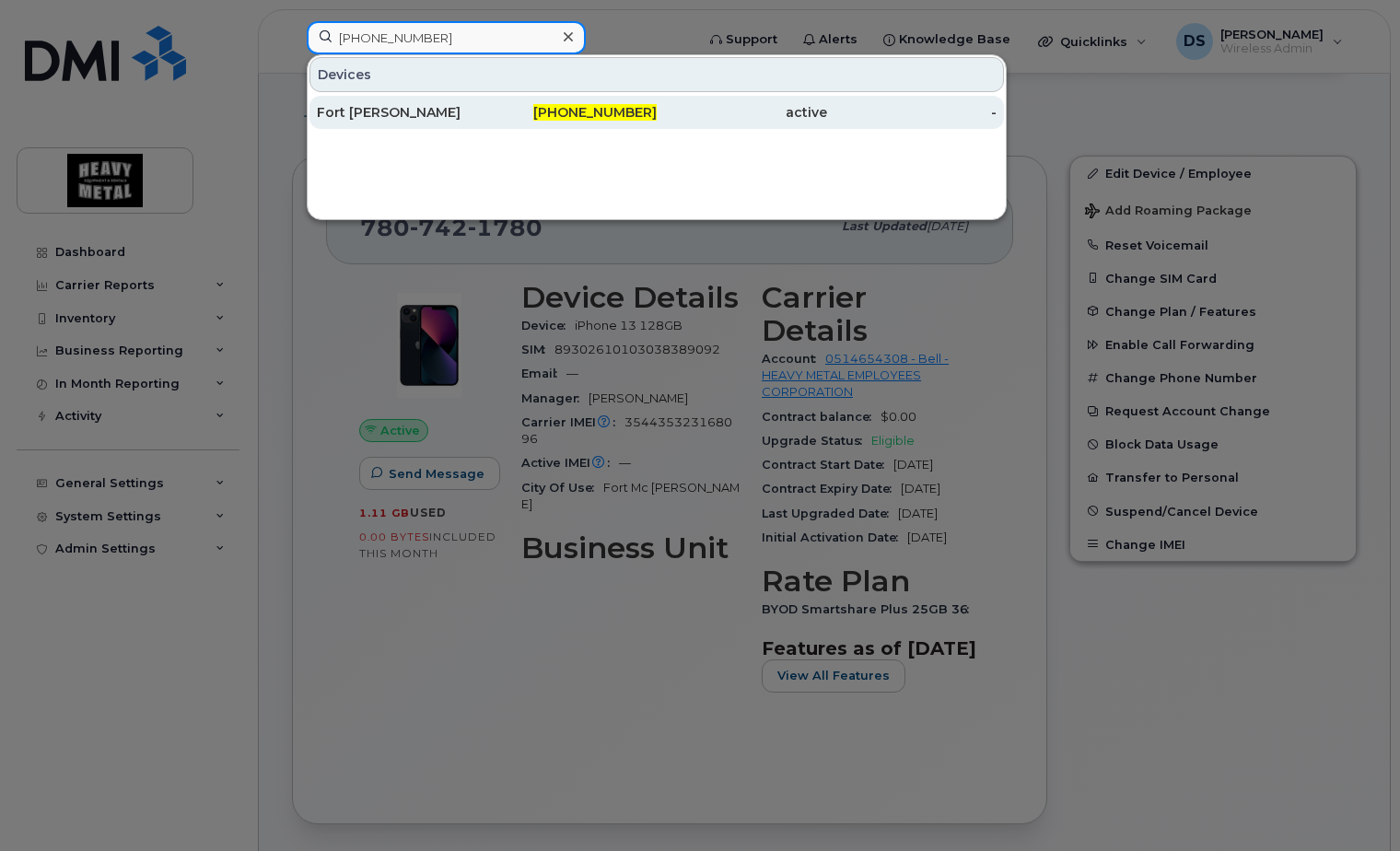
type input "[PHONE_NUMBER]"
click at [547, 100] on div "780-838-5864" at bounding box center [572, 113] width 171 height 33
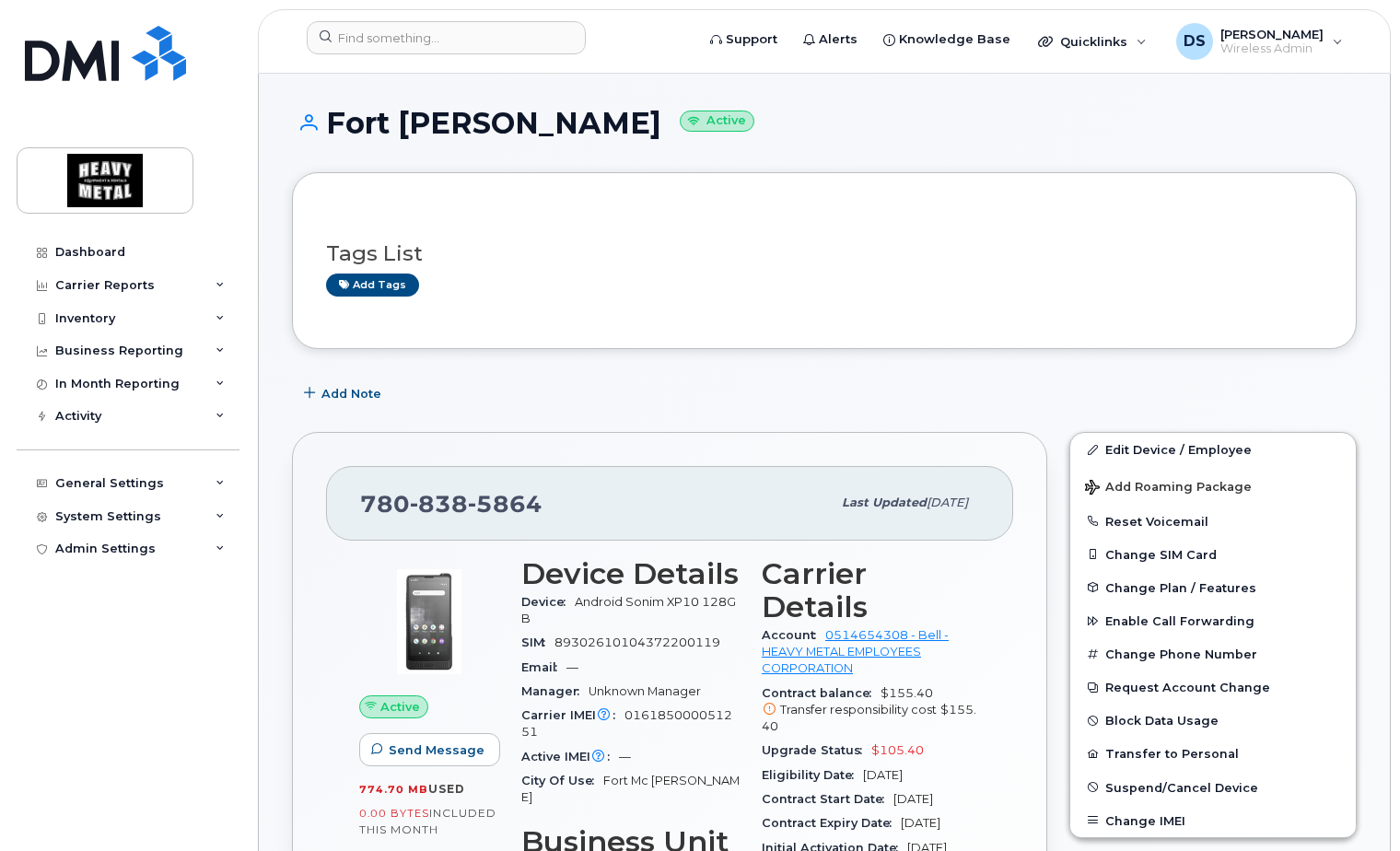
drag, startPoint x: 959, startPoint y: 742, endPoint x: 866, endPoint y: 746, distance: 93.1
click at [866, 764] on div "Eligibility Date Dec 09, 2025" at bounding box center [870, 775] width 218 height 24
copy span "Dec 09, 2025"
drag, startPoint x: 939, startPoint y: 720, endPoint x: 868, endPoint y: 720, distance: 71.0
click at [868, 738] on div "Upgrade Status $105.40" at bounding box center [870, 750] width 218 height 24
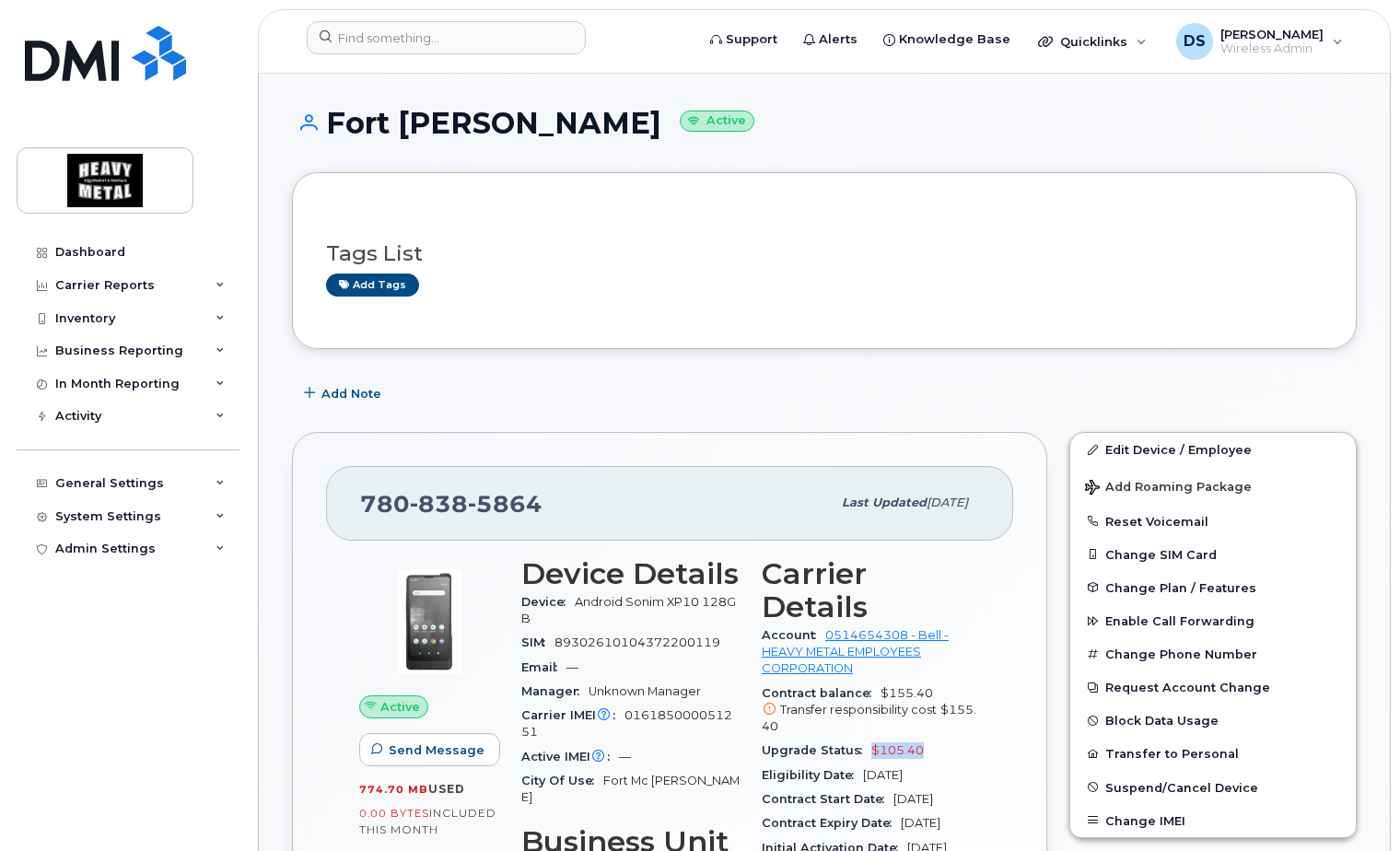
copy span "$105.40"
click at [458, 45] on input at bounding box center [446, 38] width 279 height 33
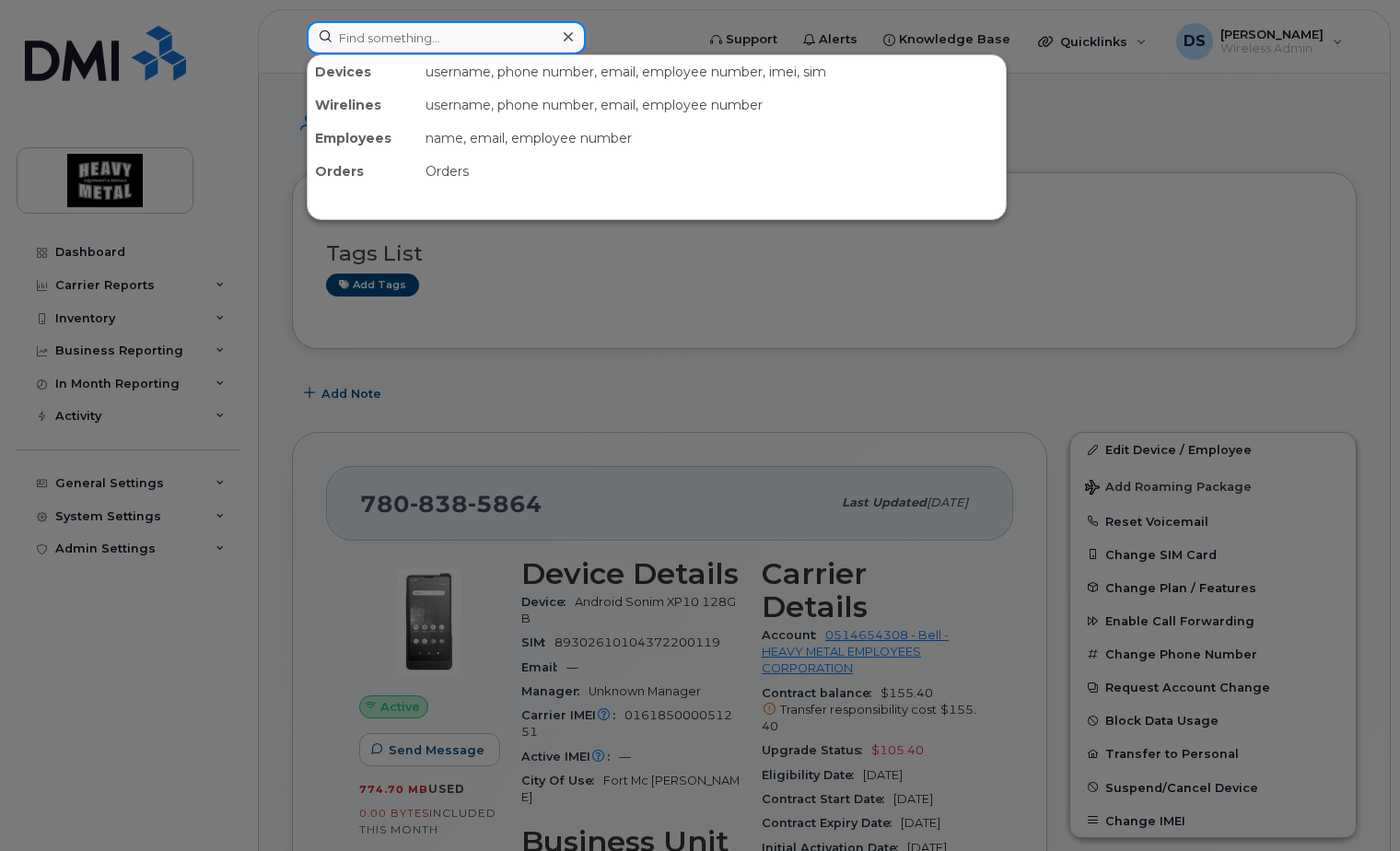
paste input "780-838-6197"
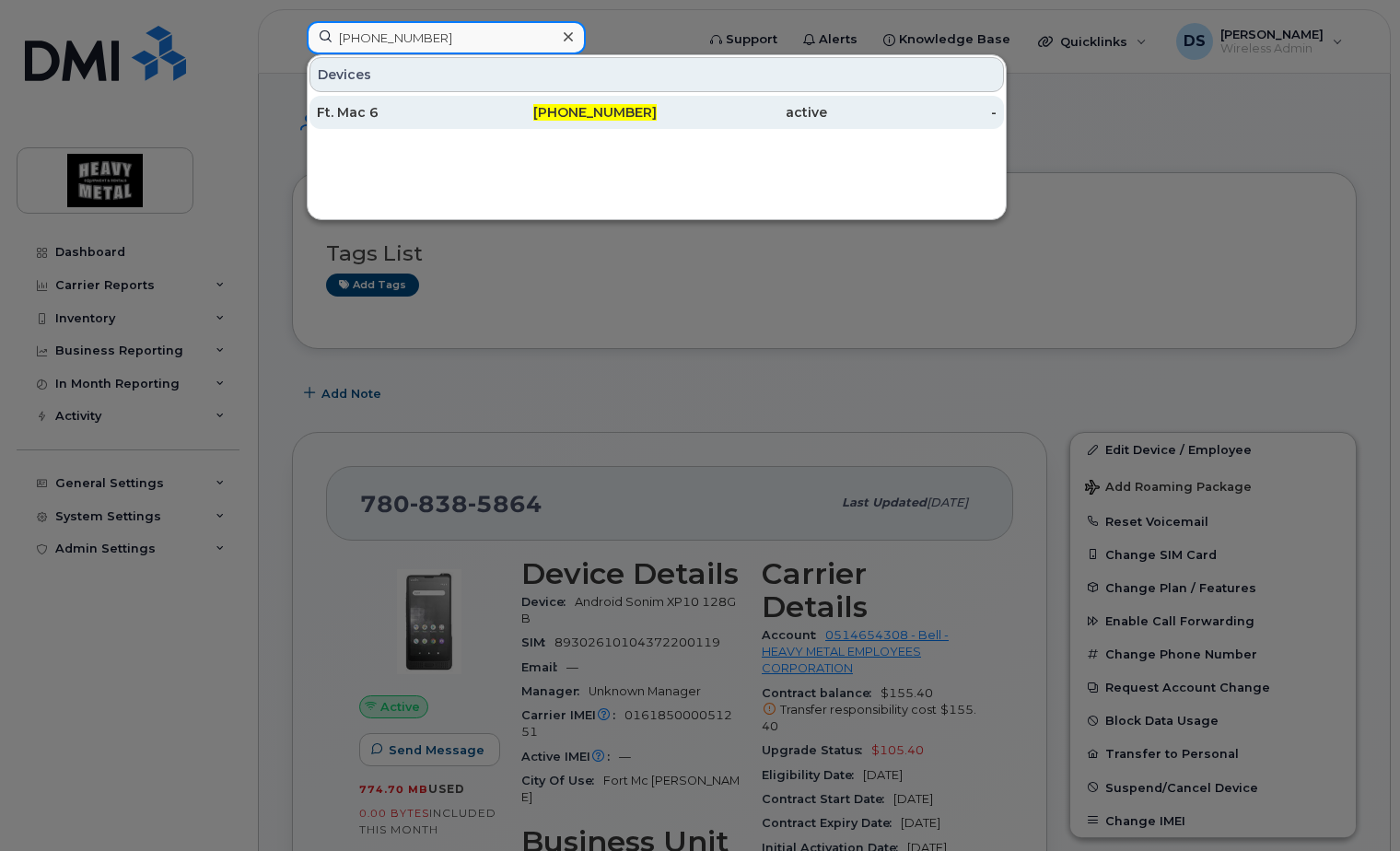
type input "780-838-6197"
drag, startPoint x: 415, startPoint y: 115, endPoint x: 465, endPoint y: 115, distance: 50.0
click at [418, 115] on div "Ft. Mac 6" at bounding box center [403, 112] width 171 height 18
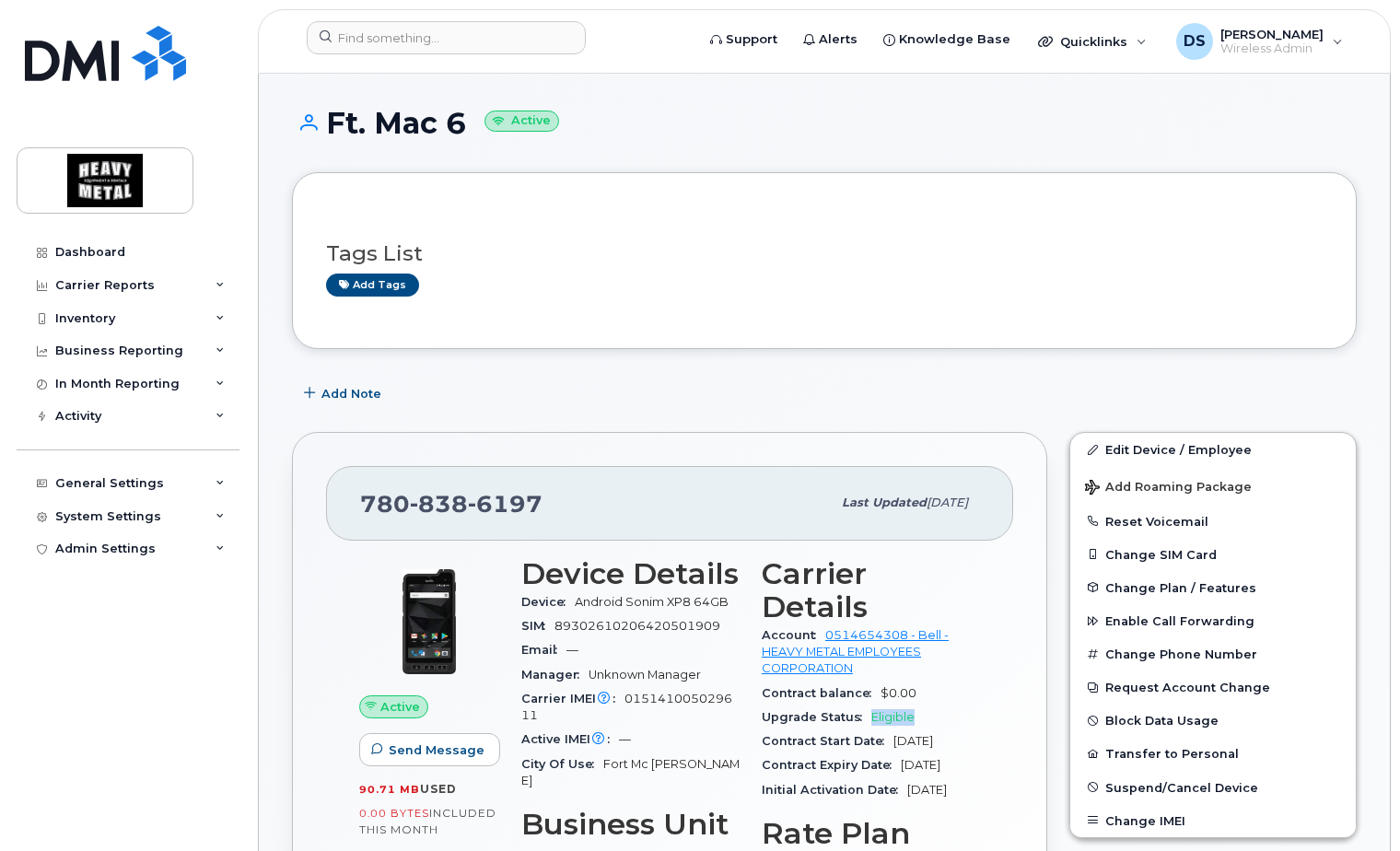
drag, startPoint x: 943, startPoint y: 684, endPoint x: 871, endPoint y: 692, distance: 72.4
click at [871, 705] on div "Upgrade Status Eligible" at bounding box center [870, 717] width 218 height 24
copy span "Eligible"
click at [421, 53] on input at bounding box center [446, 38] width 279 height 33
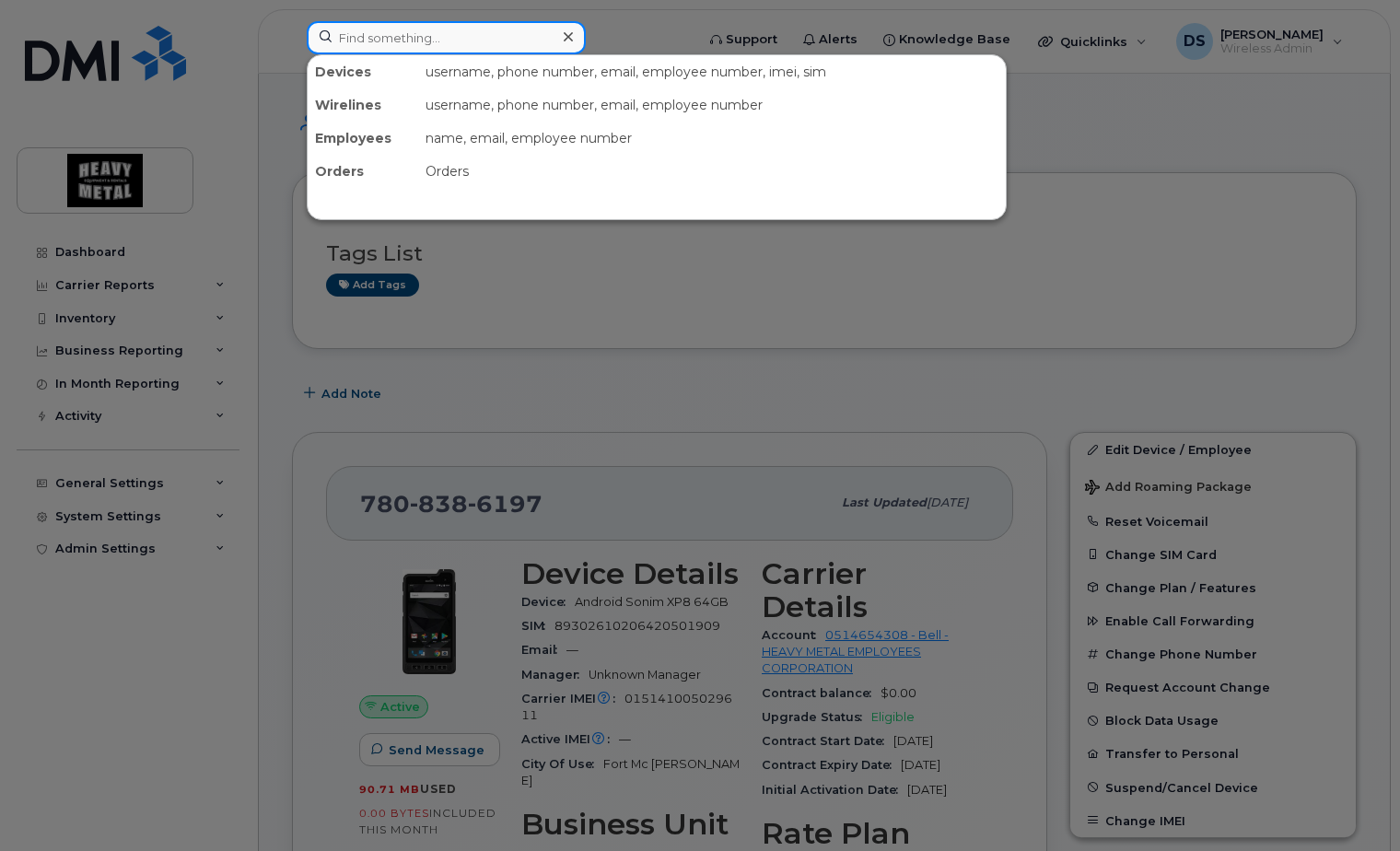
paste input "[PHONE_NUMBER]"
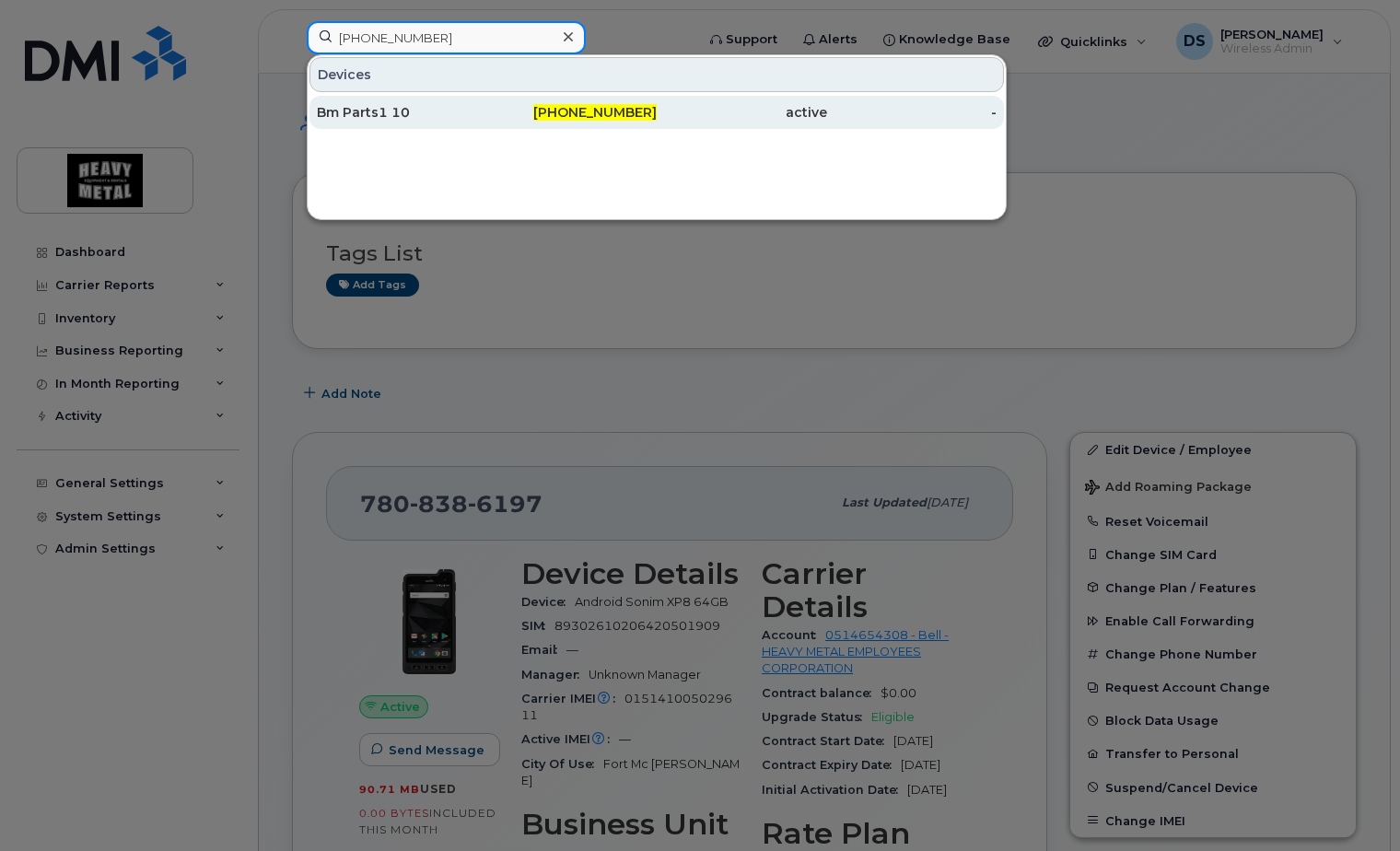
type input "[PHONE_NUMBER]"
click at [507, 113] on div "[PHONE_NUMBER]" at bounding box center [572, 112] width 171 height 18
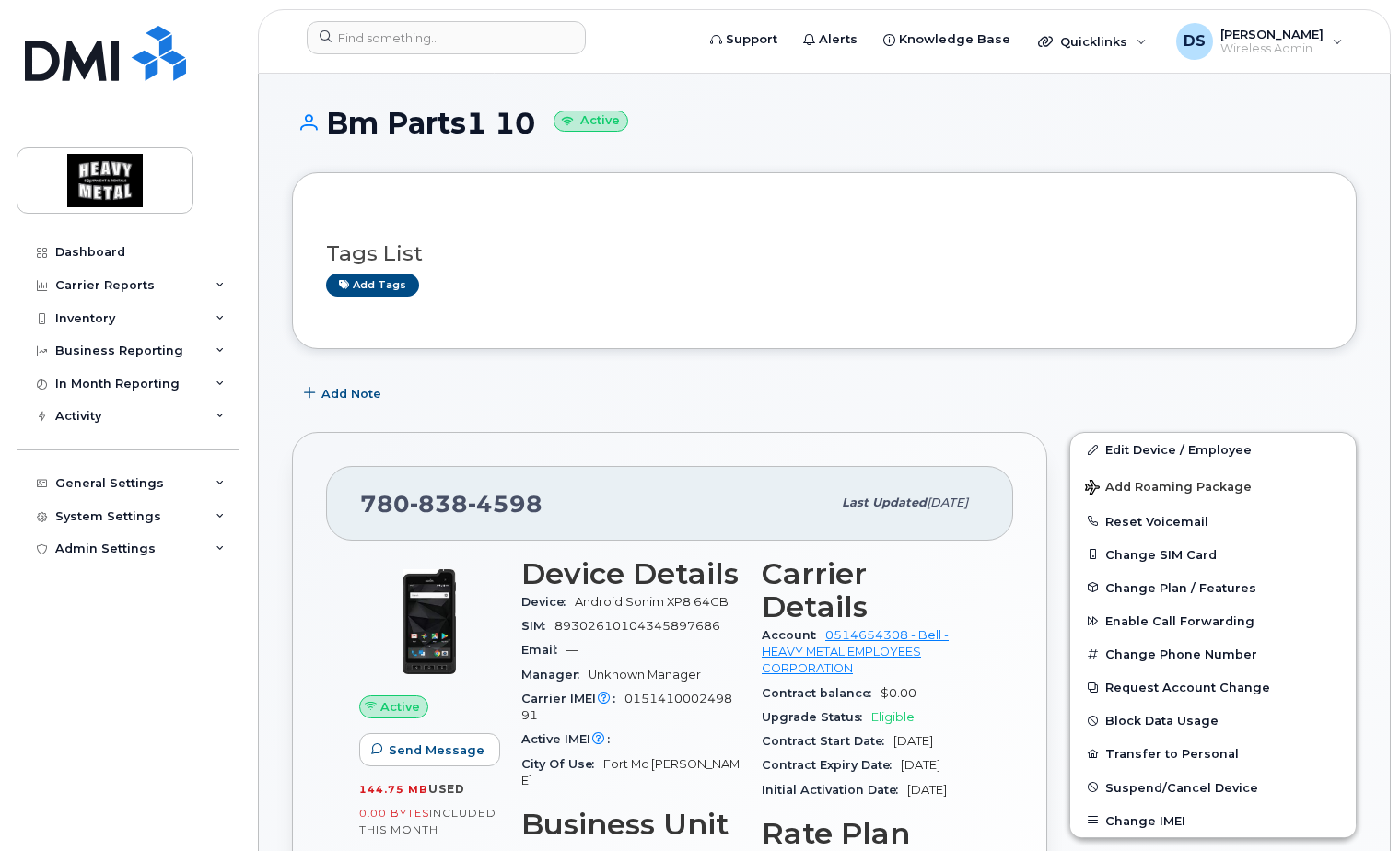
click at [976, 754] on div "Contract Expiry Date Sep 07, 2027" at bounding box center [870, 766] width 218 height 24
drag, startPoint x: 978, startPoint y: 709, endPoint x: 892, endPoint y: 692, distance: 87.7
click at [965, 730] on div "Contract Start Date Sep 08, 2024" at bounding box center [870, 741] width 218 height 24
click at [906, 710] on span "Eligible" at bounding box center [893, 717] width 44 height 14
click at [895, 710] on span "Eligible" at bounding box center [893, 717] width 44 height 14
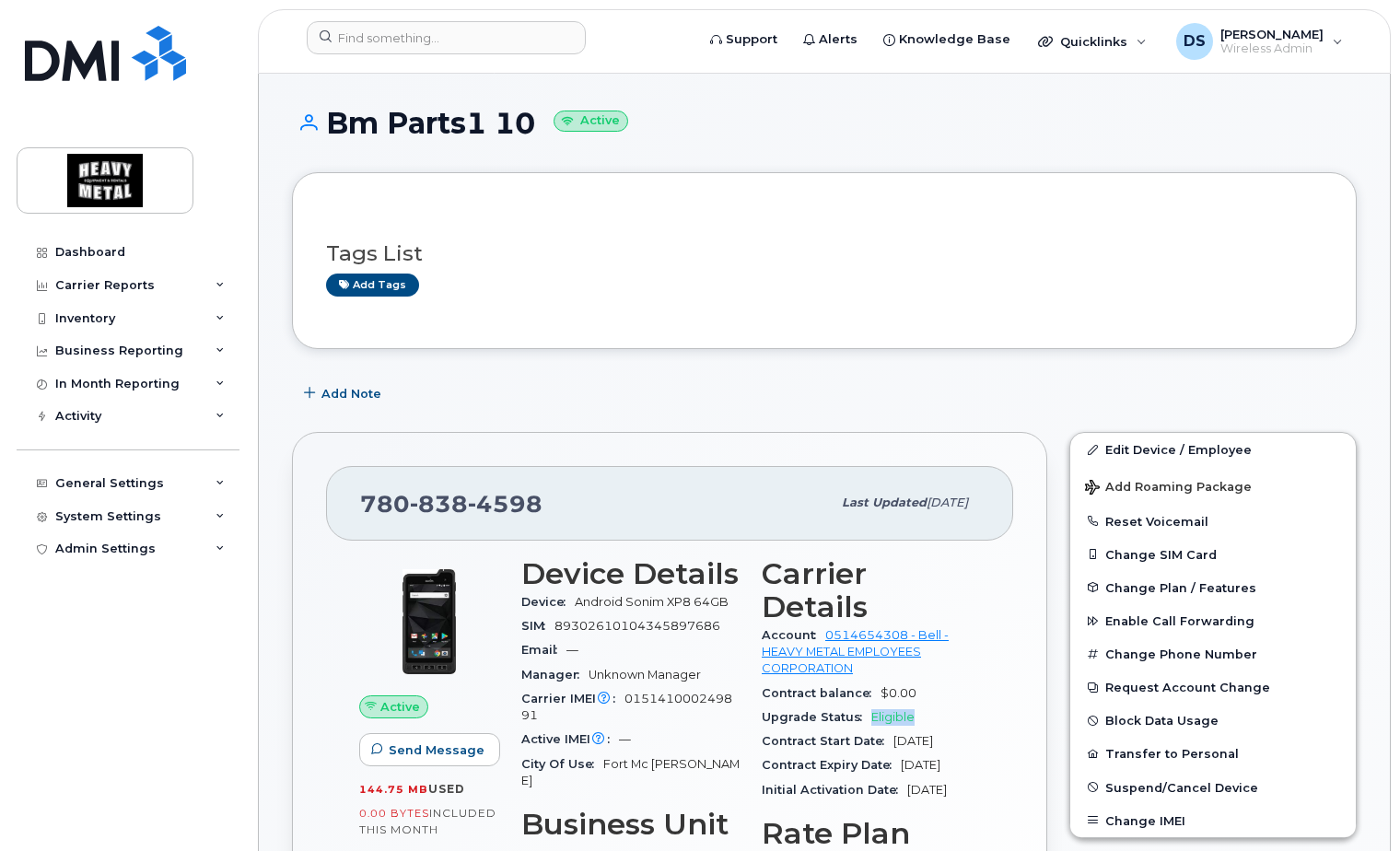
click at [895, 710] on span "Eligible" at bounding box center [893, 717] width 44 height 14
copy span "Eligible"
click at [407, 37] on input at bounding box center [446, 38] width 279 height 33
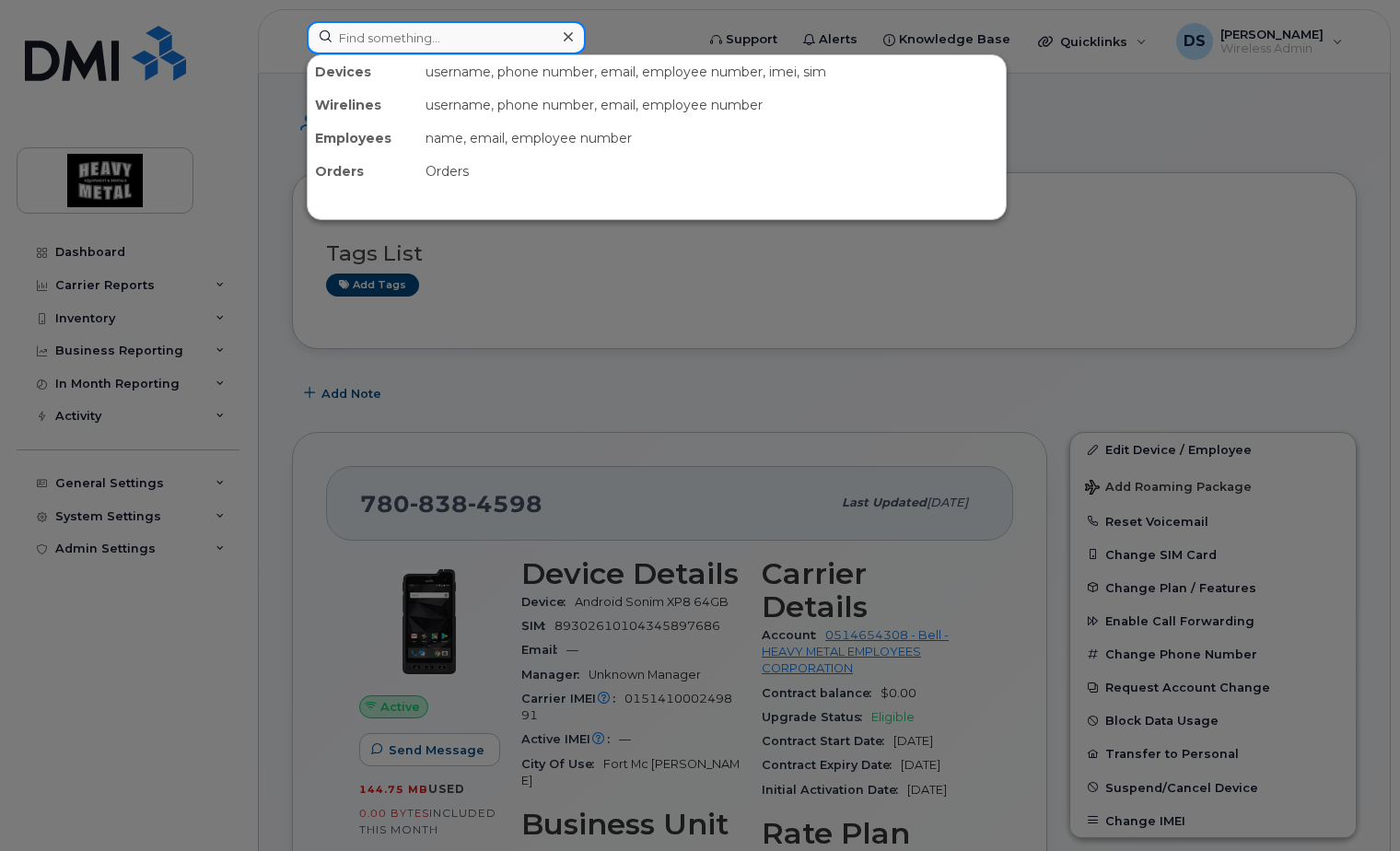
paste input "780-747-3058"
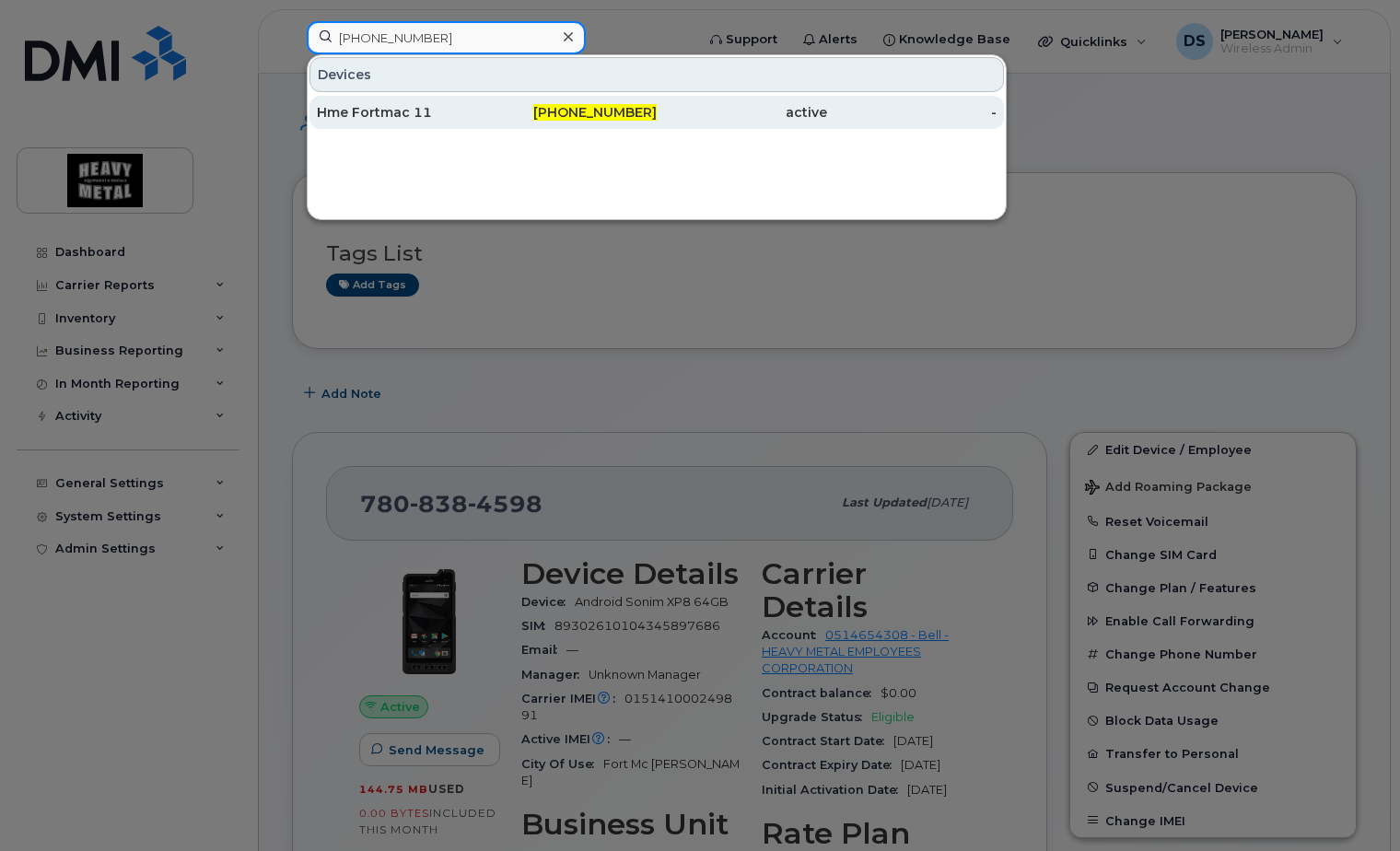
type input "780-747-3058"
click at [456, 110] on div "Hme Fortmac 11" at bounding box center [403, 112] width 171 height 18
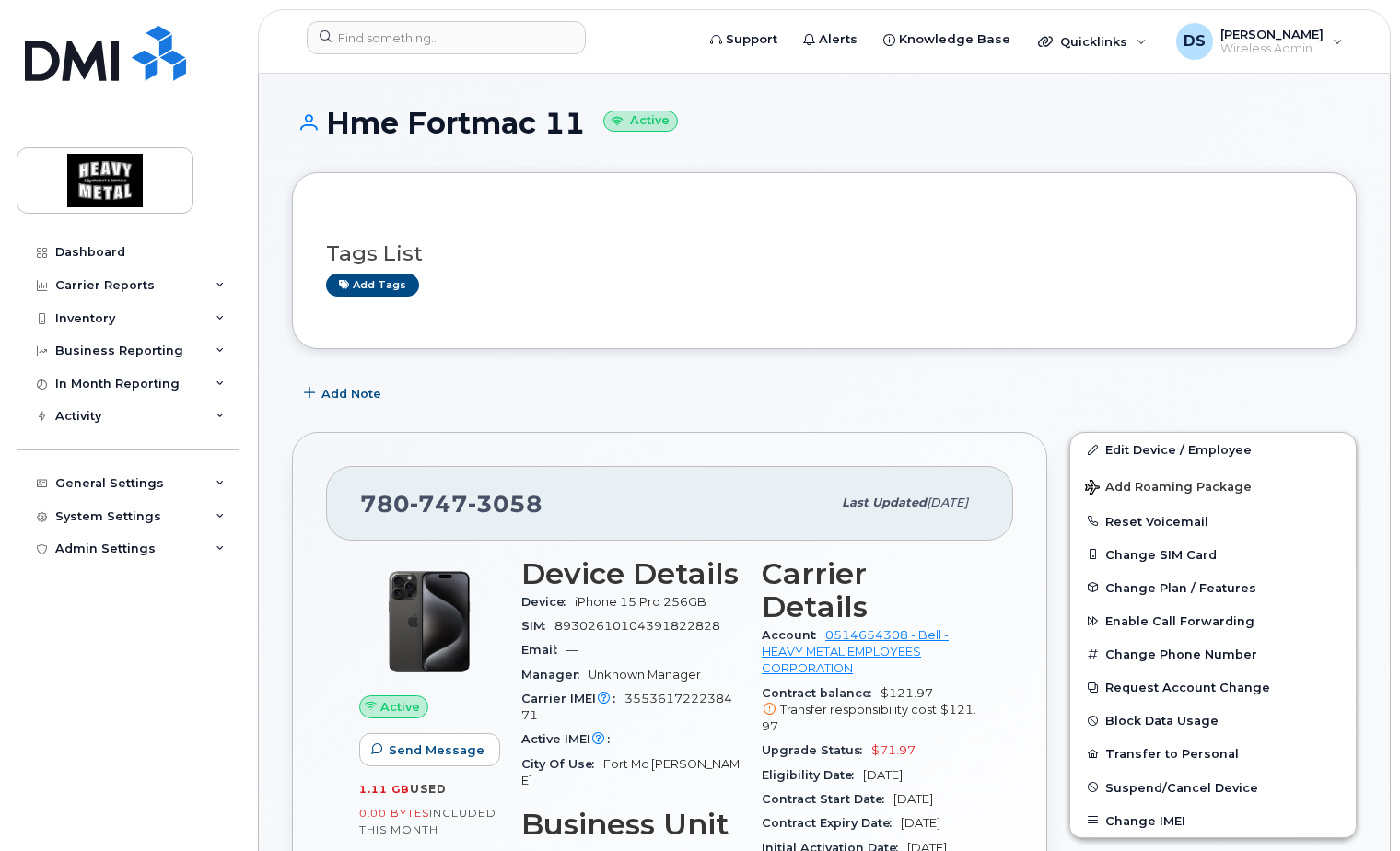
drag, startPoint x: 960, startPoint y: 745, endPoint x: 866, endPoint y: 742, distance: 94.0
click at [866, 764] on div "Eligibility Date Oct 26, 2025" at bounding box center [870, 775] width 218 height 24
copy span "Oct 26, 2025"
click at [410, 43] on input at bounding box center [446, 38] width 279 height 33
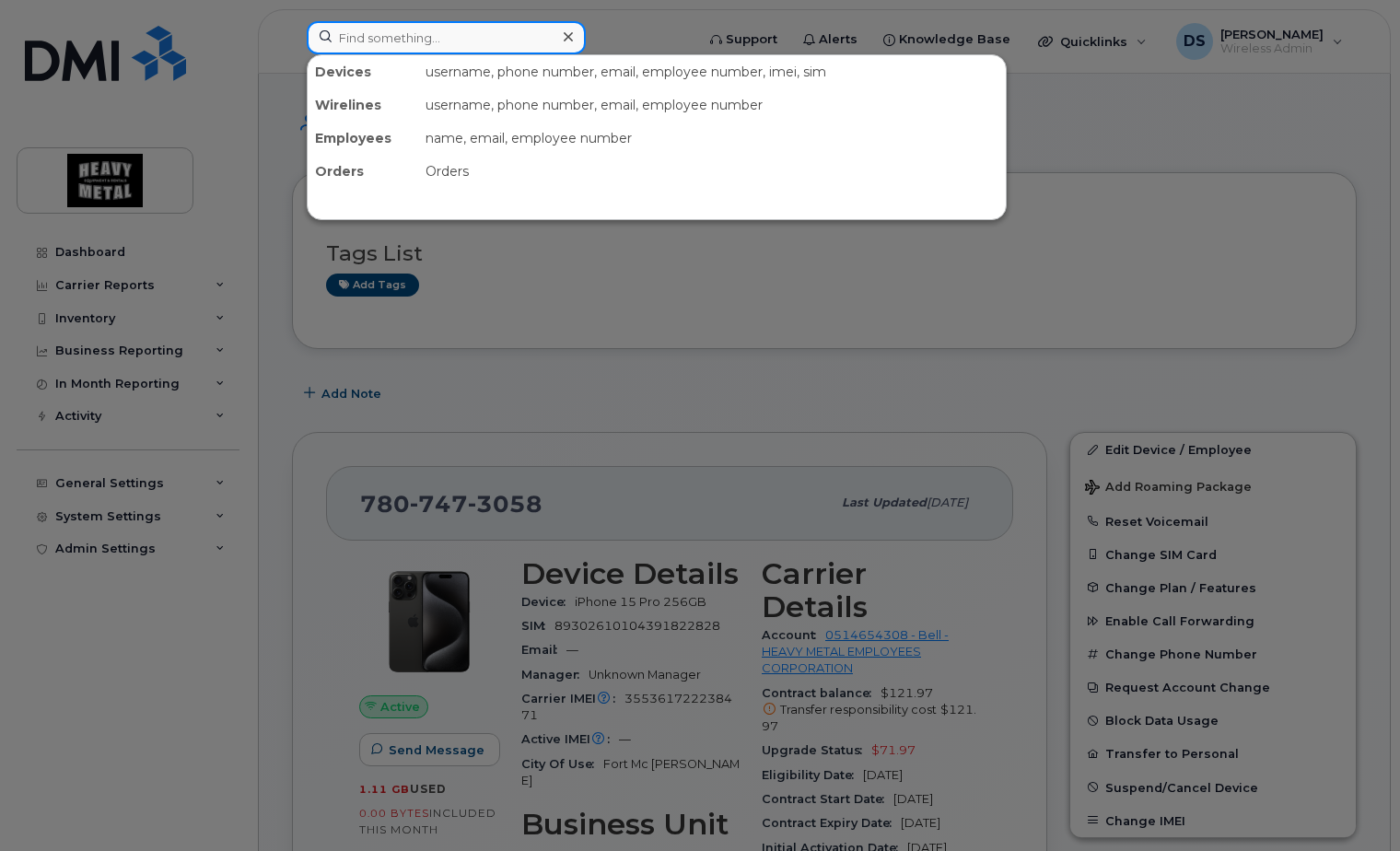
paste input "780-742-3380"
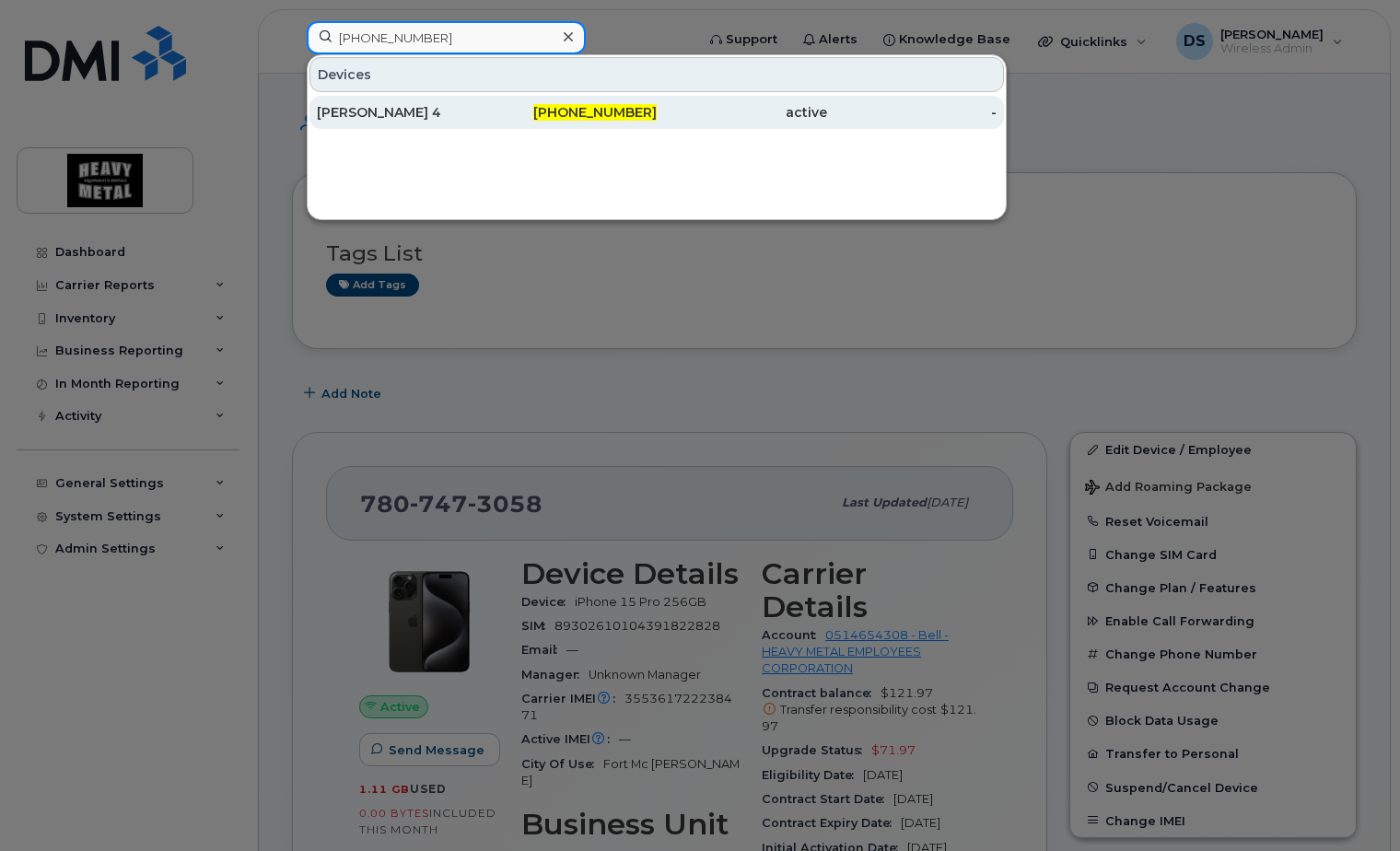
type input "780-742-3380"
click at [639, 112] on span "780-742-3380" at bounding box center [595, 112] width 123 height 16
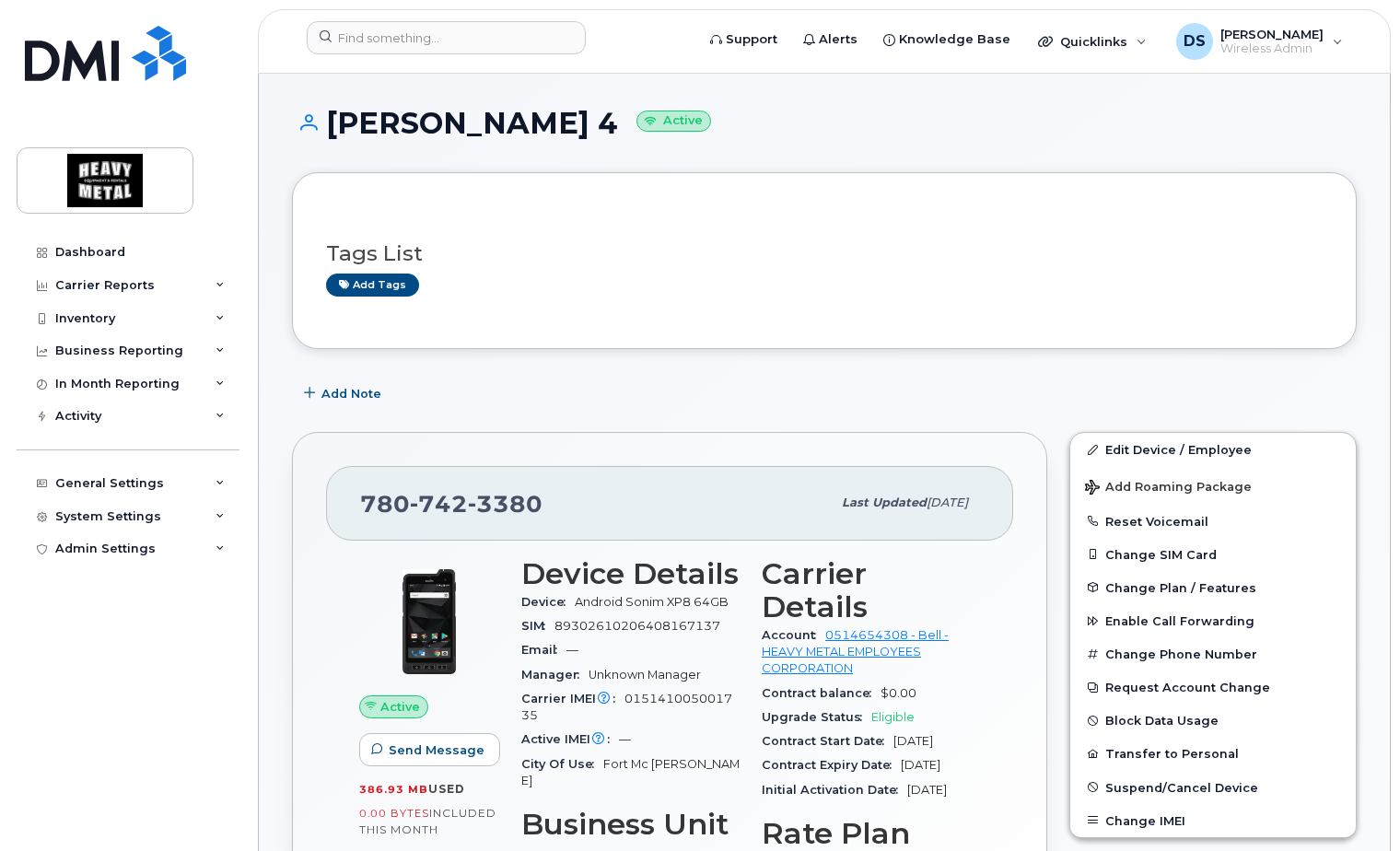
click at [903, 710] on span "Eligible" at bounding box center [893, 717] width 44 height 14
click at [902, 710] on span "Eligible" at bounding box center [893, 717] width 44 height 14
copy span "Eligible"
click at [505, 31] on input at bounding box center [446, 38] width 279 height 33
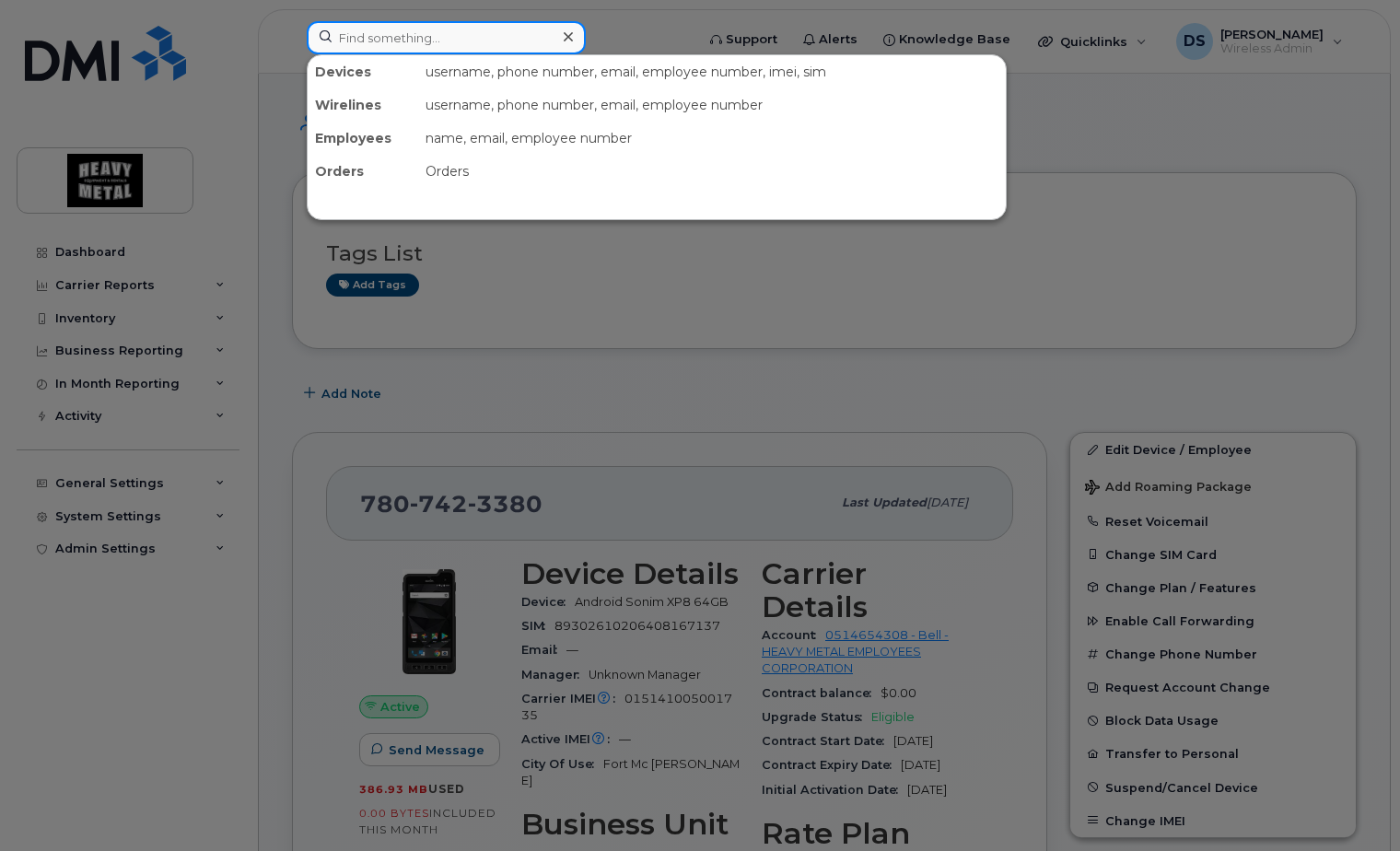
paste input "780-838-1789"
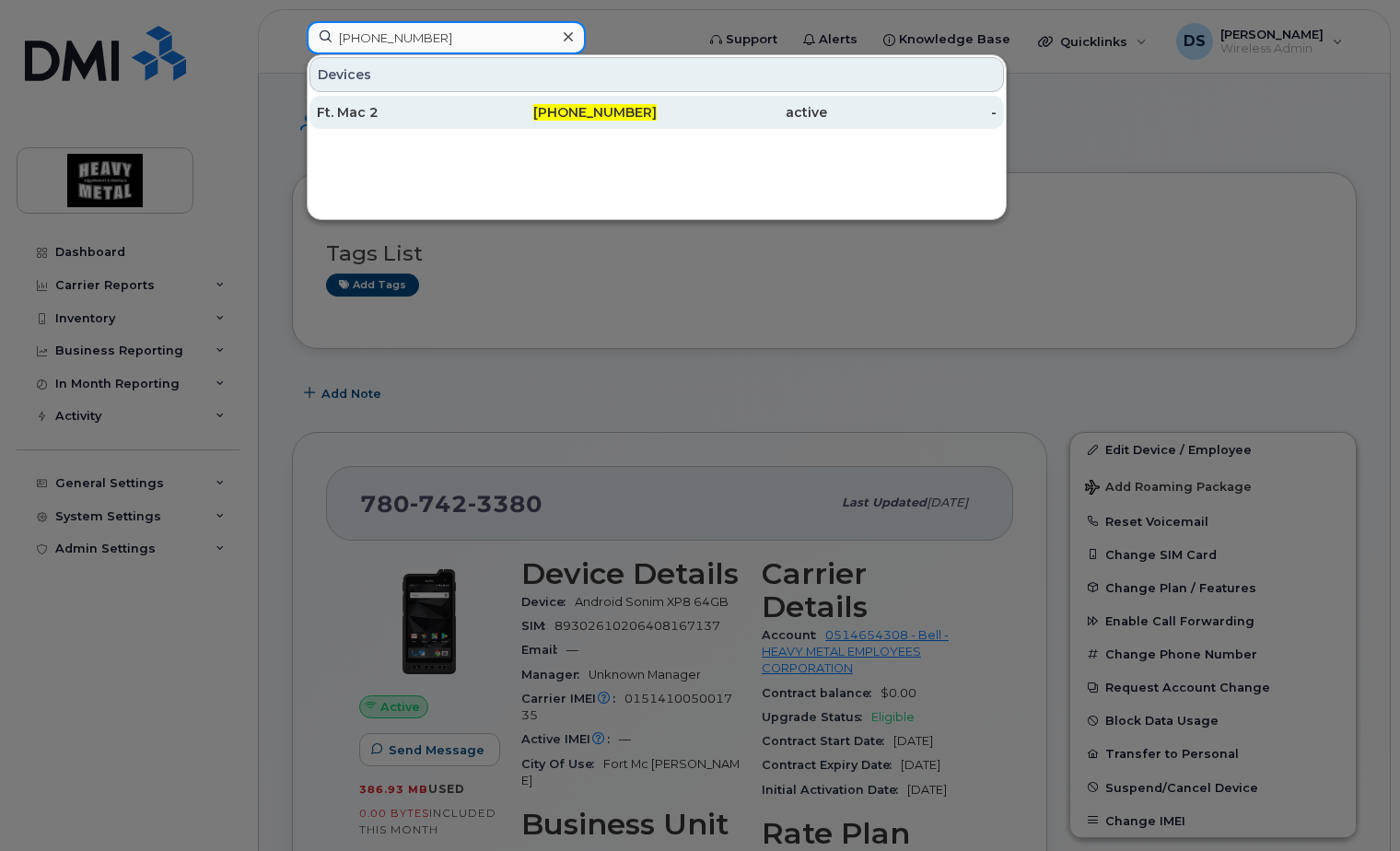
type input "780-838-1789"
click at [506, 110] on div "780-838-1789" at bounding box center [572, 112] width 171 height 18
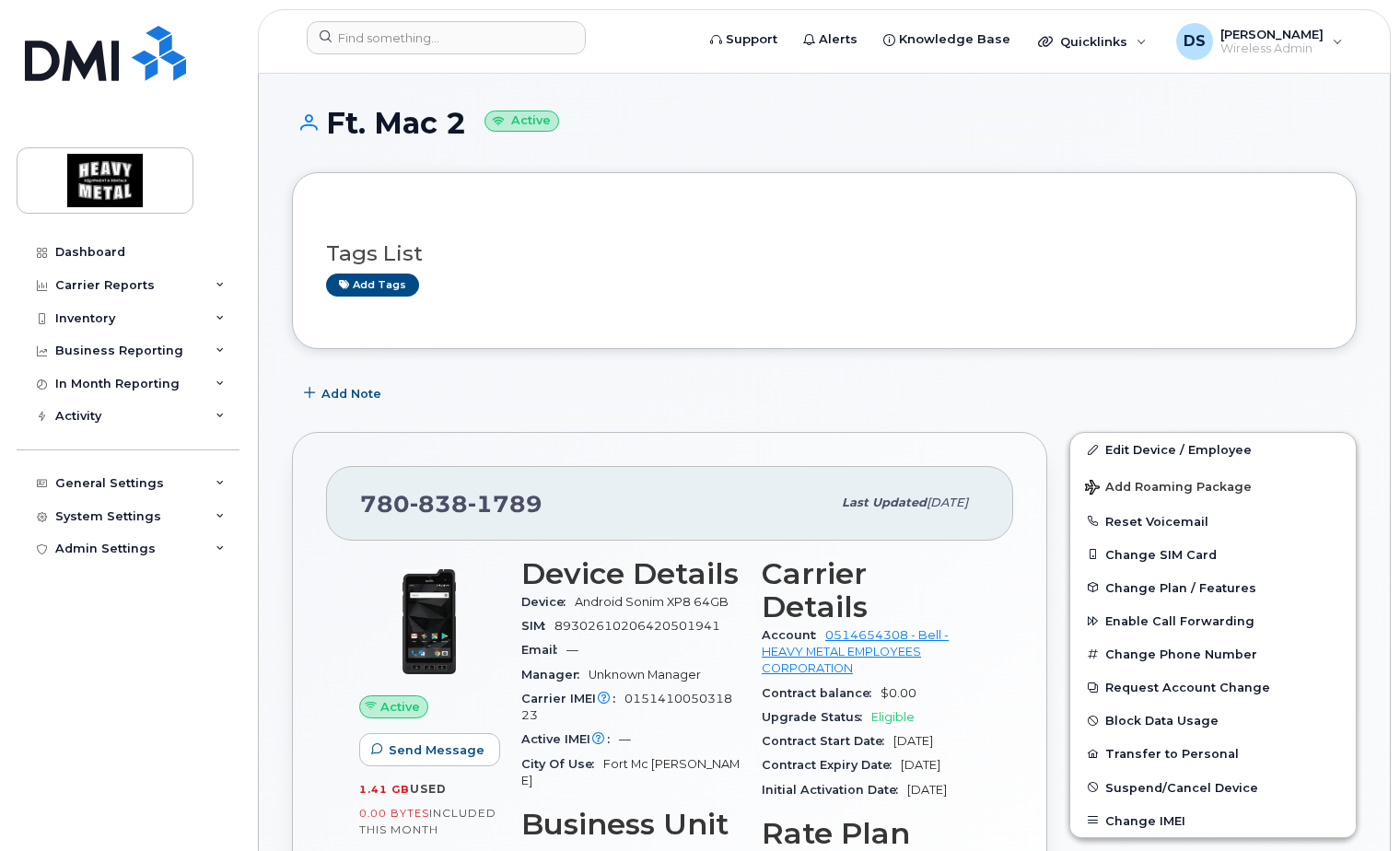
click at [899, 710] on span "Eligible" at bounding box center [893, 717] width 44 height 14
click at [898, 710] on span "Eligible" at bounding box center [893, 717] width 44 height 14
copy span "Eligible"
click at [440, 38] on input at bounding box center [446, 38] width 279 height 33
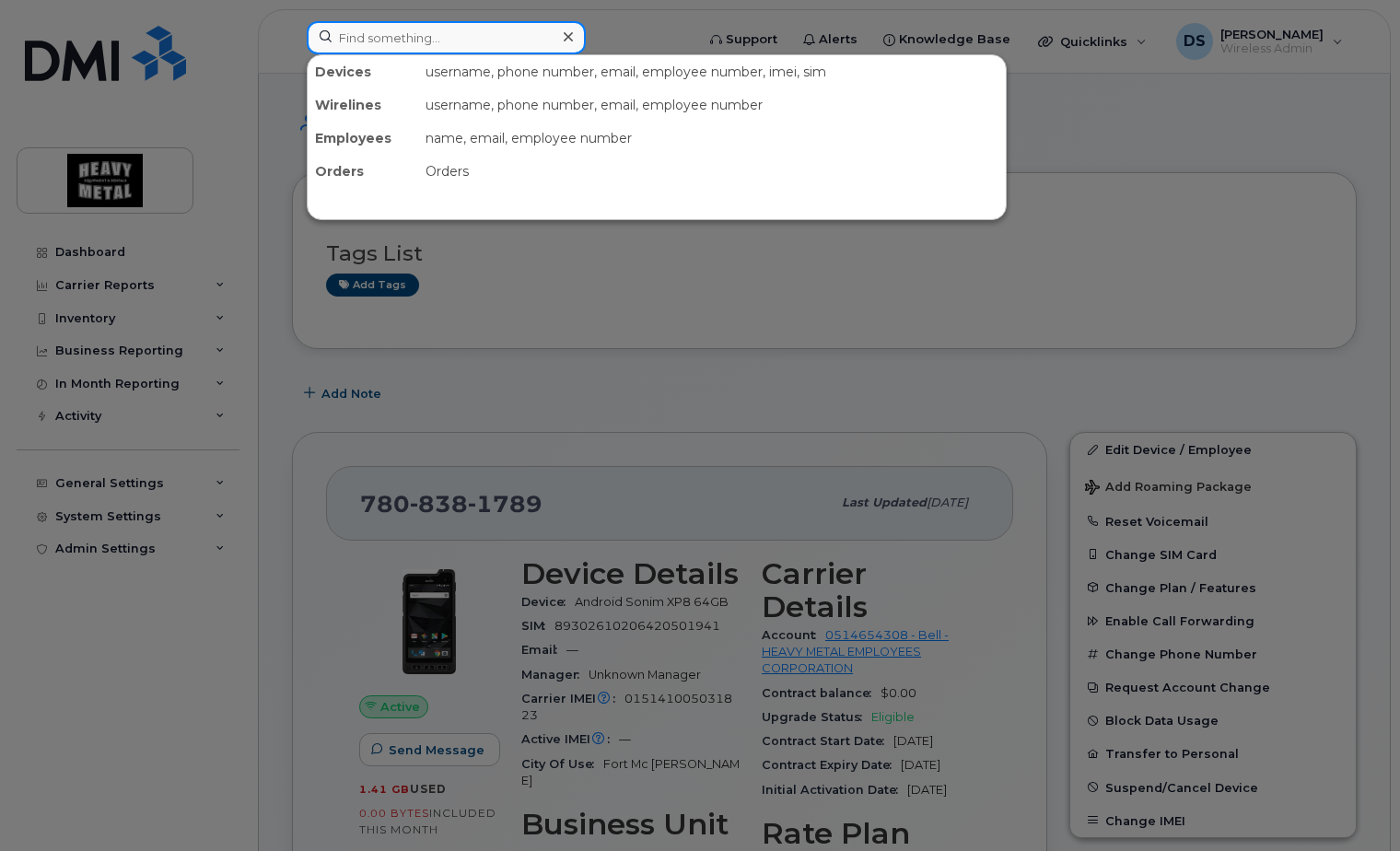
paste input "[PHONE_NUMBER]"
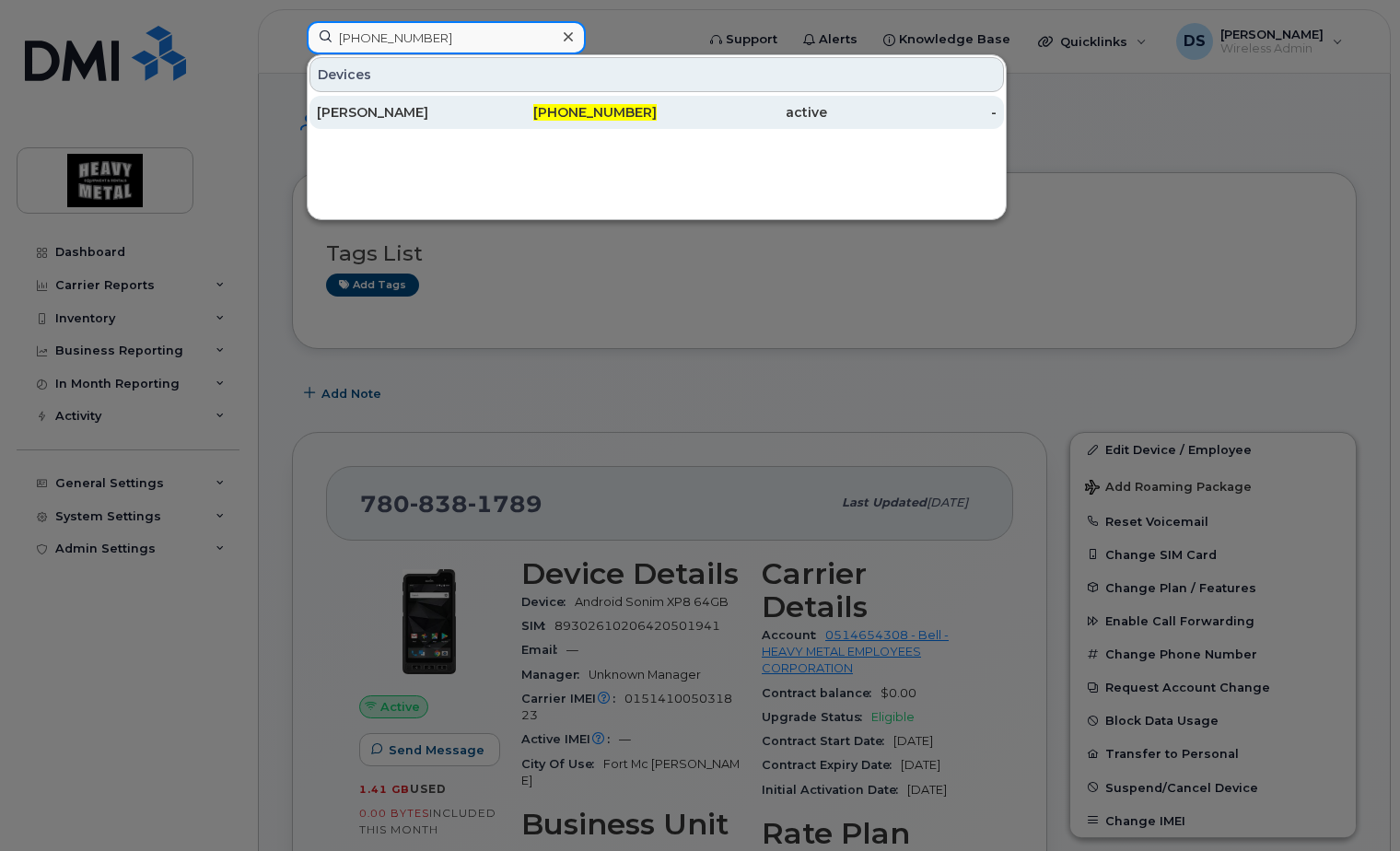
type input "[PHONE_NUMBER]"
click at [475, 115] on div "[PERSON_NAME]" at bounding box center [403, 112] width 171 height 18
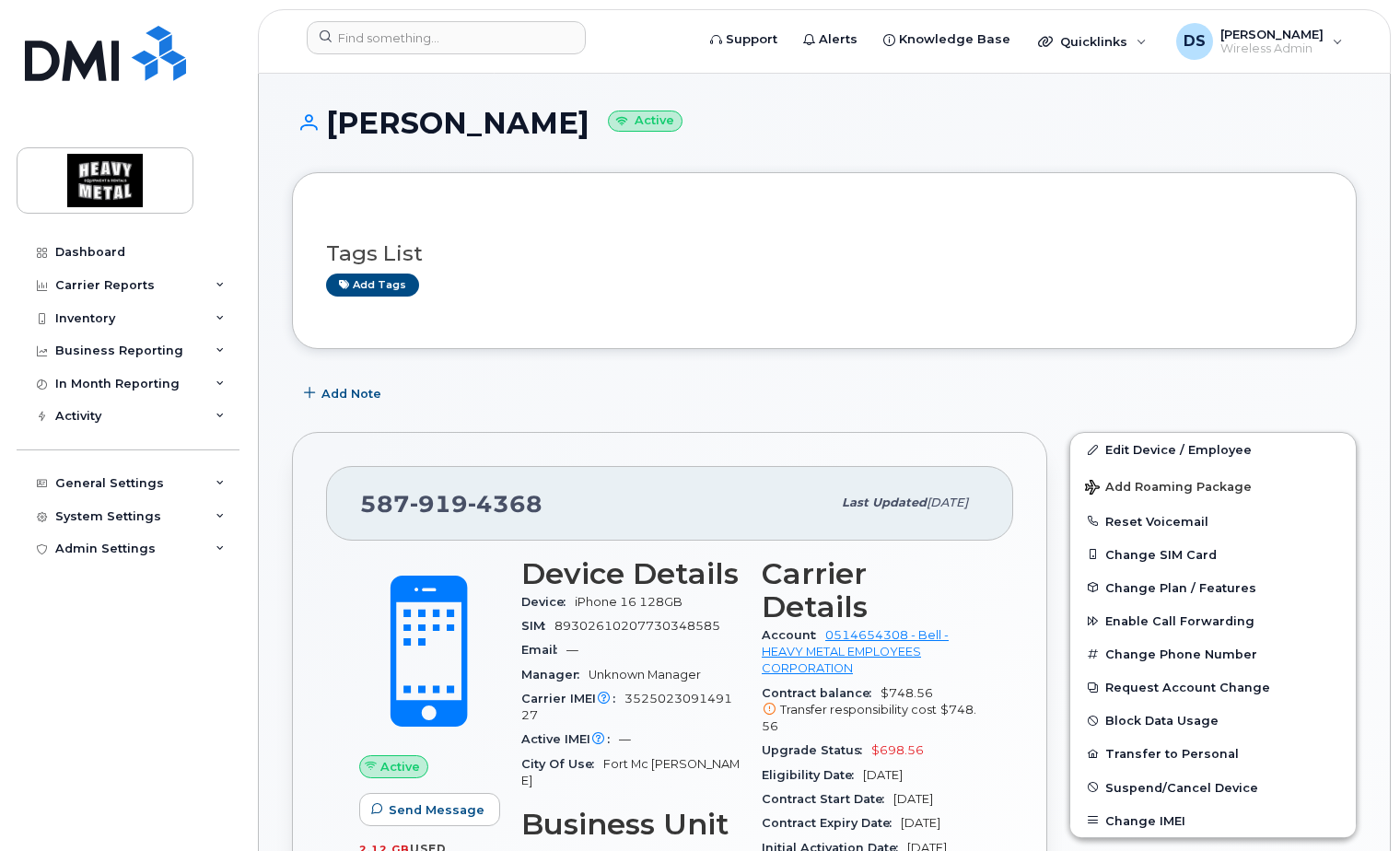
drag, startPoint x: 958, startPoint y: 747, endPoint x: 866, endPoint y: 748, distance: 92.0
click at [866, 764] on div "Eligibility Date Mar 31, 2028" at bounding box center [870, 775] width 218 height 24
copy span "Mar 31, 2028"
drag, startPoint x: 915, startPoint y: 716, endPoint x: 871, endPoint y: 720, distance: 44.2
click at [871, 743] on span "$698.56" at bounding box center [897, 750] width 52 height 14
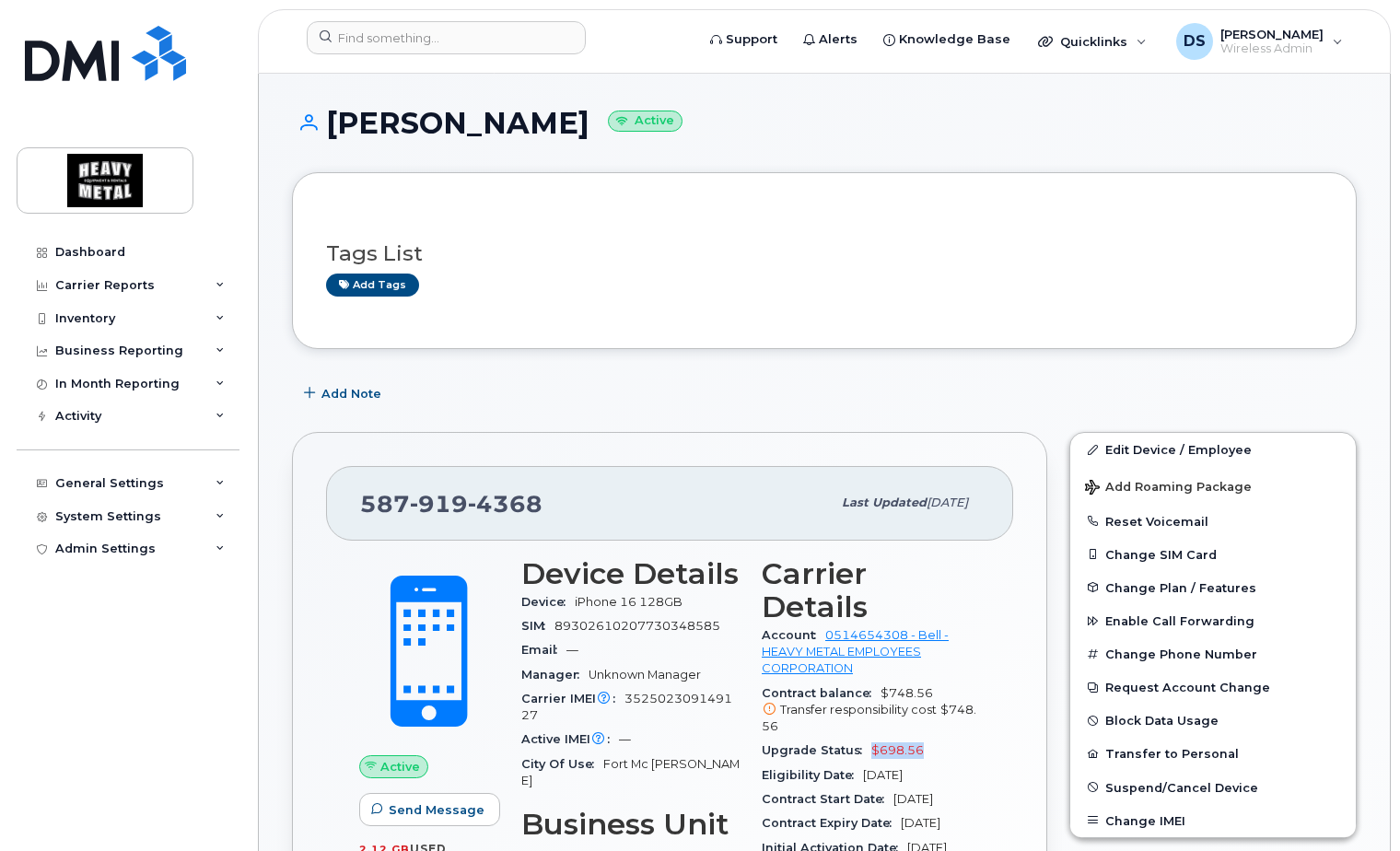
copy span "$698.56"
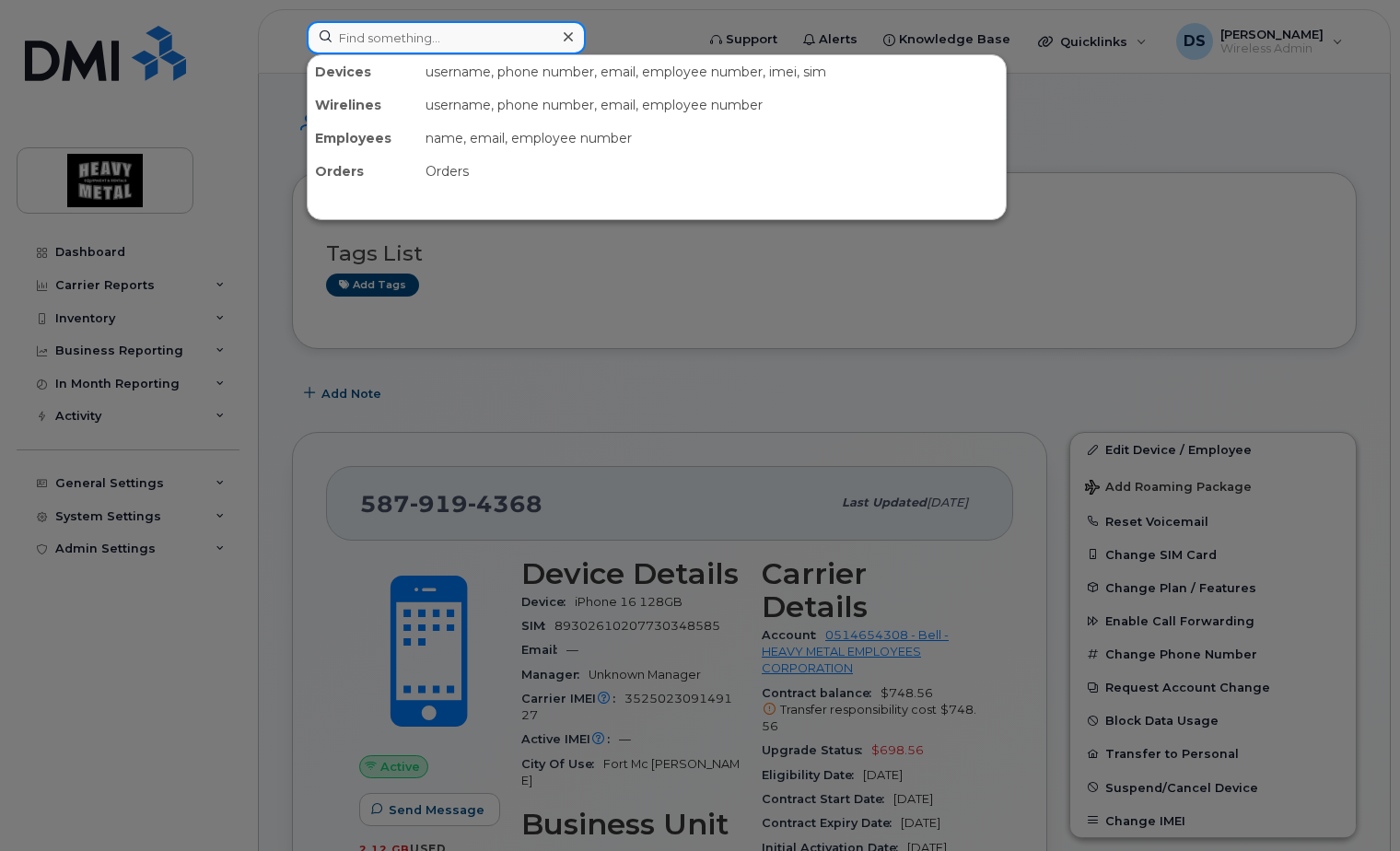
click at [388, 27] on input at bounding box center [446, 38] width 279 height 33
paste input "780-531-7349"
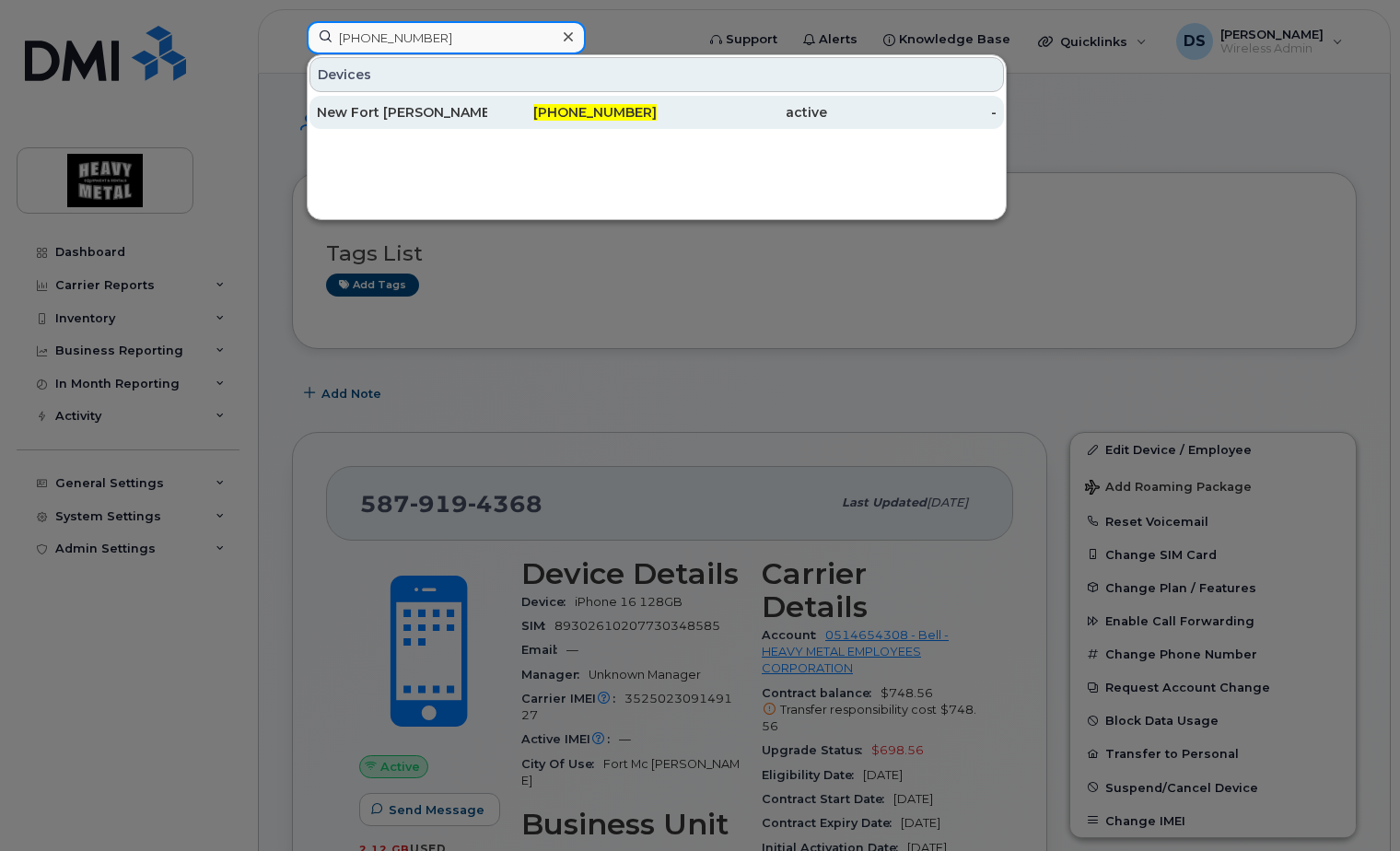
type input "780-531-7349"
click at [484, 113] on div "New Fort Mc Kay Supervisor 1" at bounding box center [403, 112] width 171 height 18
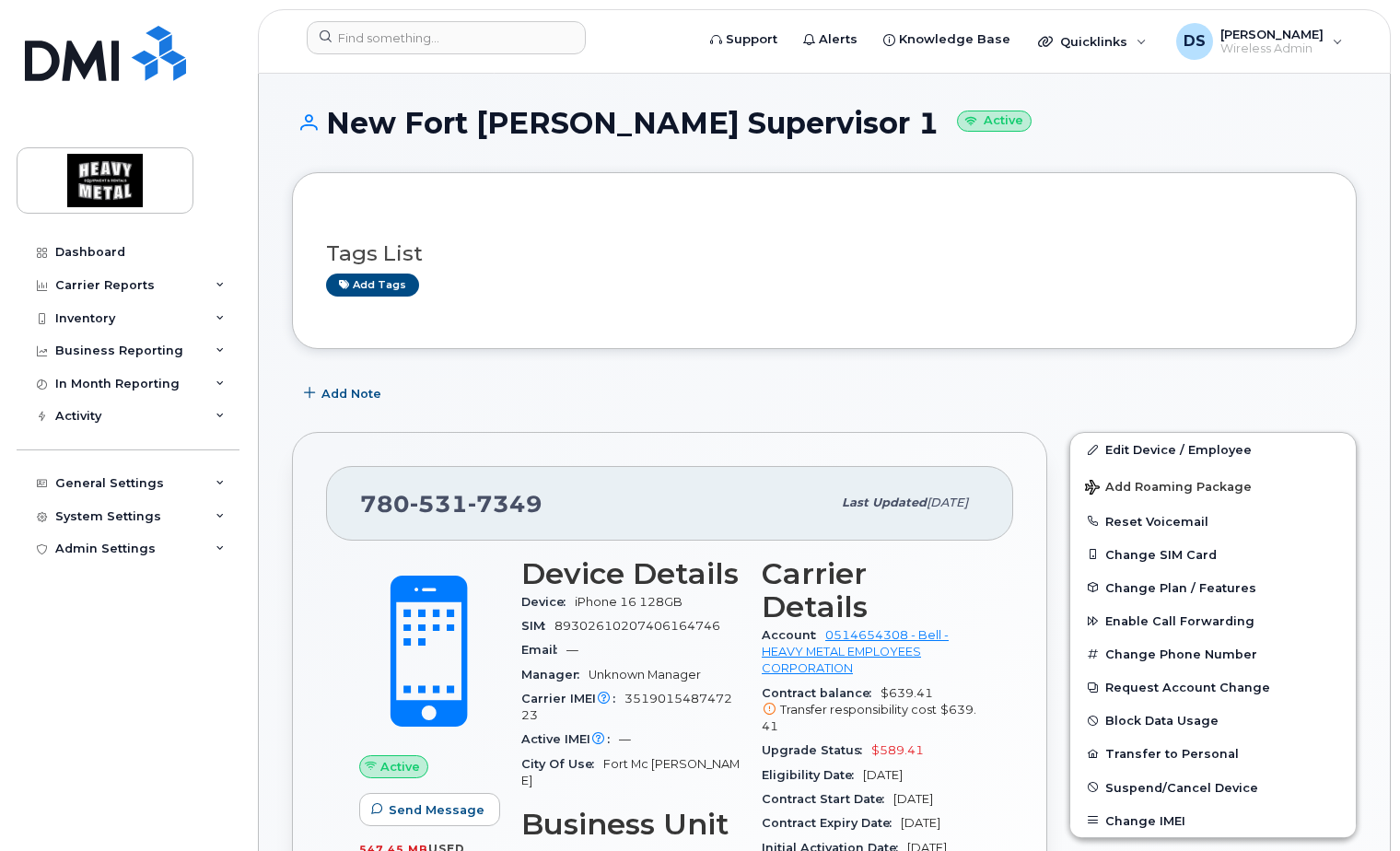
drag, startPoint x: 945, startPoint y: 748, endPoint x: 868, endPoint y: 749, distance: 77.0
click at [868, 764] on div "Eligibility Date Nov 05, 2027" at bounding box center [870, 775] width 218 height 24
copy span "Nov 05, 2027"
drag, startPoint x: 924, startPoint y: 718, endPoint x: 868, endPoint y: 721, distance: 56.1
click at [866, 738] on div "Upgrade Status $589.41" at bounding box center [870, 750] width 218 height 24
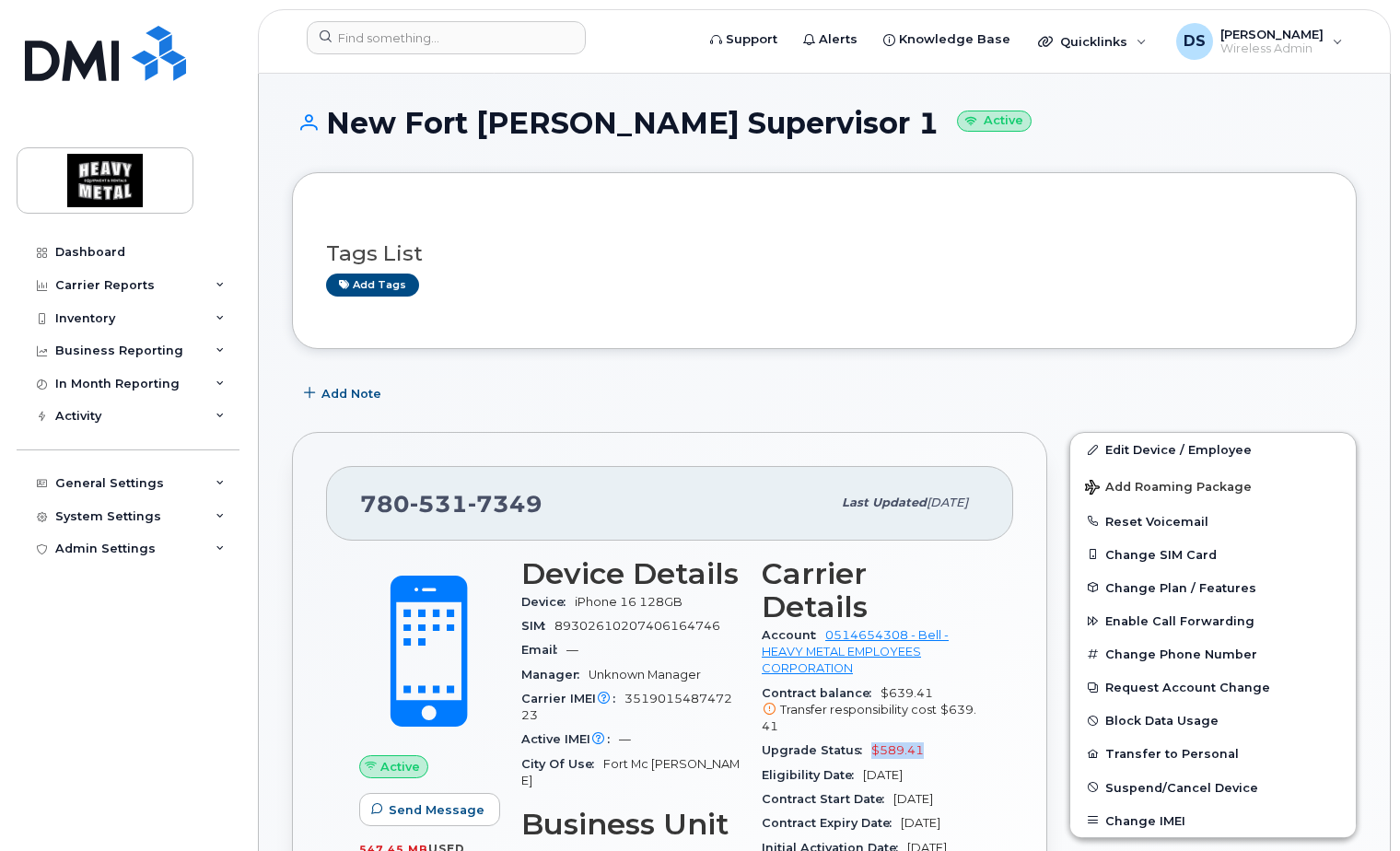
copy span "$589.41"
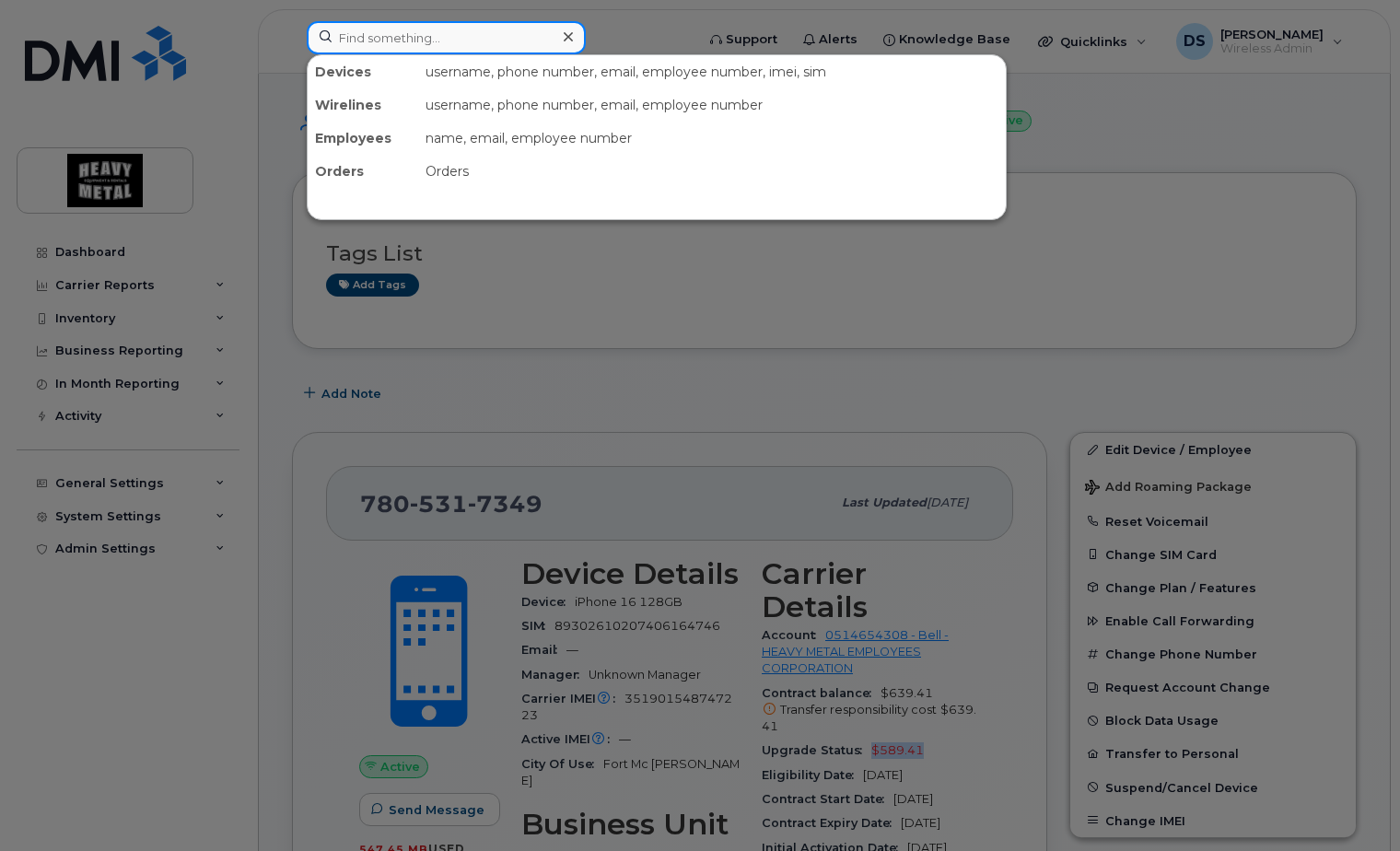
drag, startPoint x: 422, startPoint y: 44, endPoint x: 472, endPoint y: 44, distance: 50.0
click at [427, 44] on input at bounding box center [446, 38] width 279 height 33
paste input "587-338-4604"
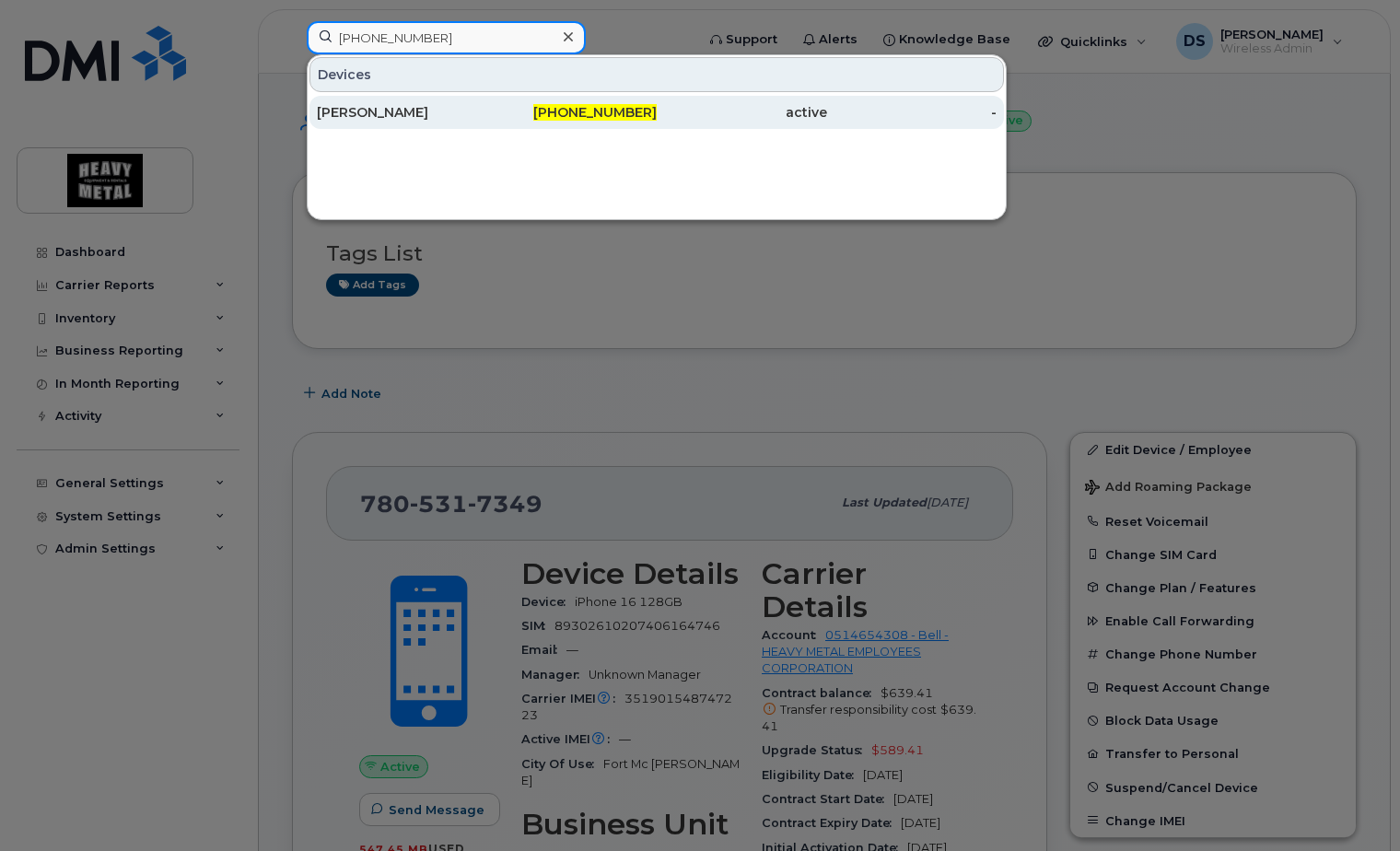
type input "587-338-4604"
click at [629, 106] on span "587-338-4604" at bounding box center [595, 112] width 123 height 16
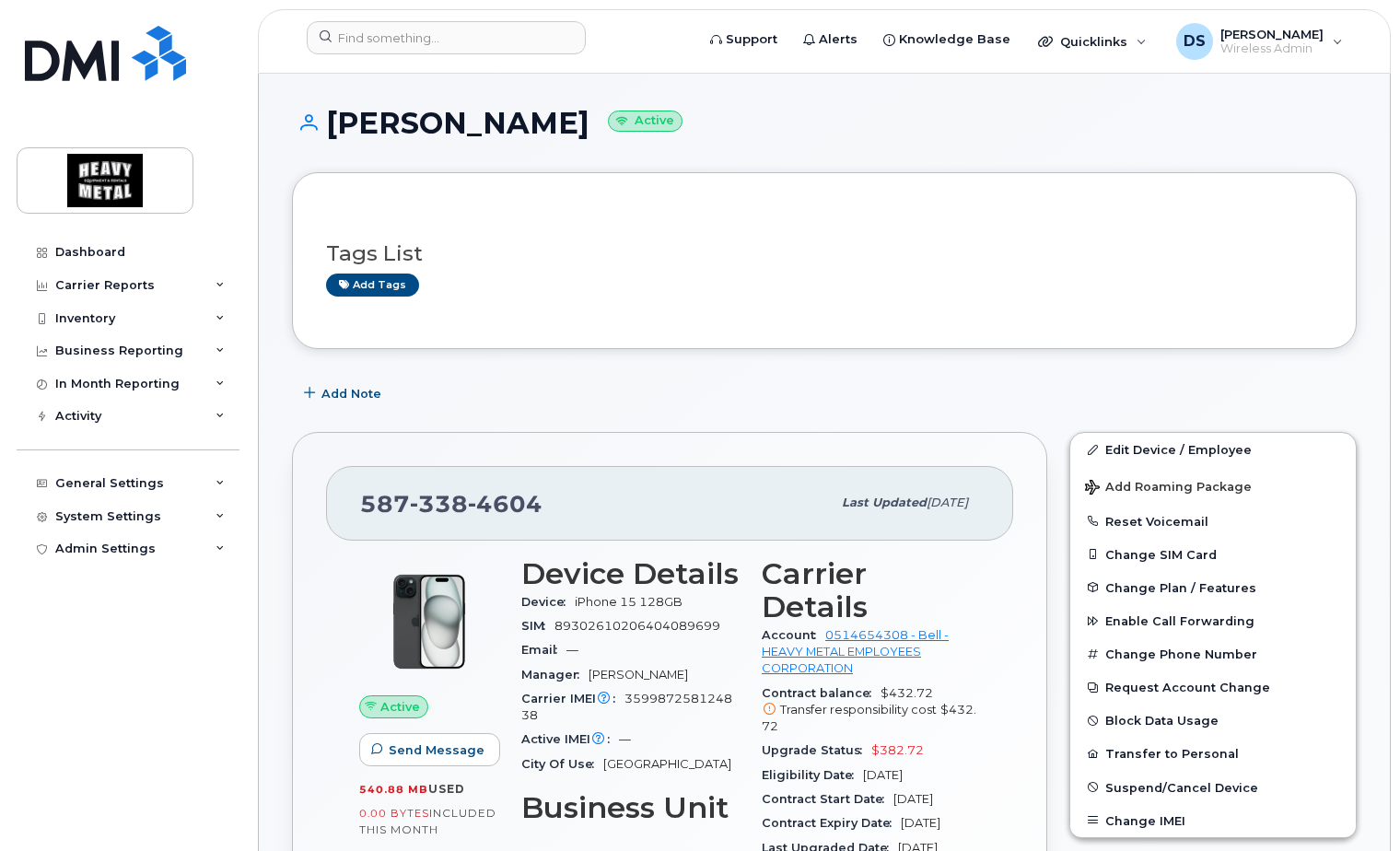
drag, startPoint x: 951, startPoint y: 748, endPoint x: 866, endPoint y: 747, distance: 85.0
click at [866, 764] on div "Eligibility Date [DATE]" at bounding box center [870, 775] width 218 height 24
copy span "[DATE]"
drag, startPoint x: 928, startPoint y: 717, endPoint x: 864, endPoint y: 718, distance: 64.0
click at [864, 738] on div "Upgrade Status $382.72" at bounding box center [870, 750] width 218 height 24
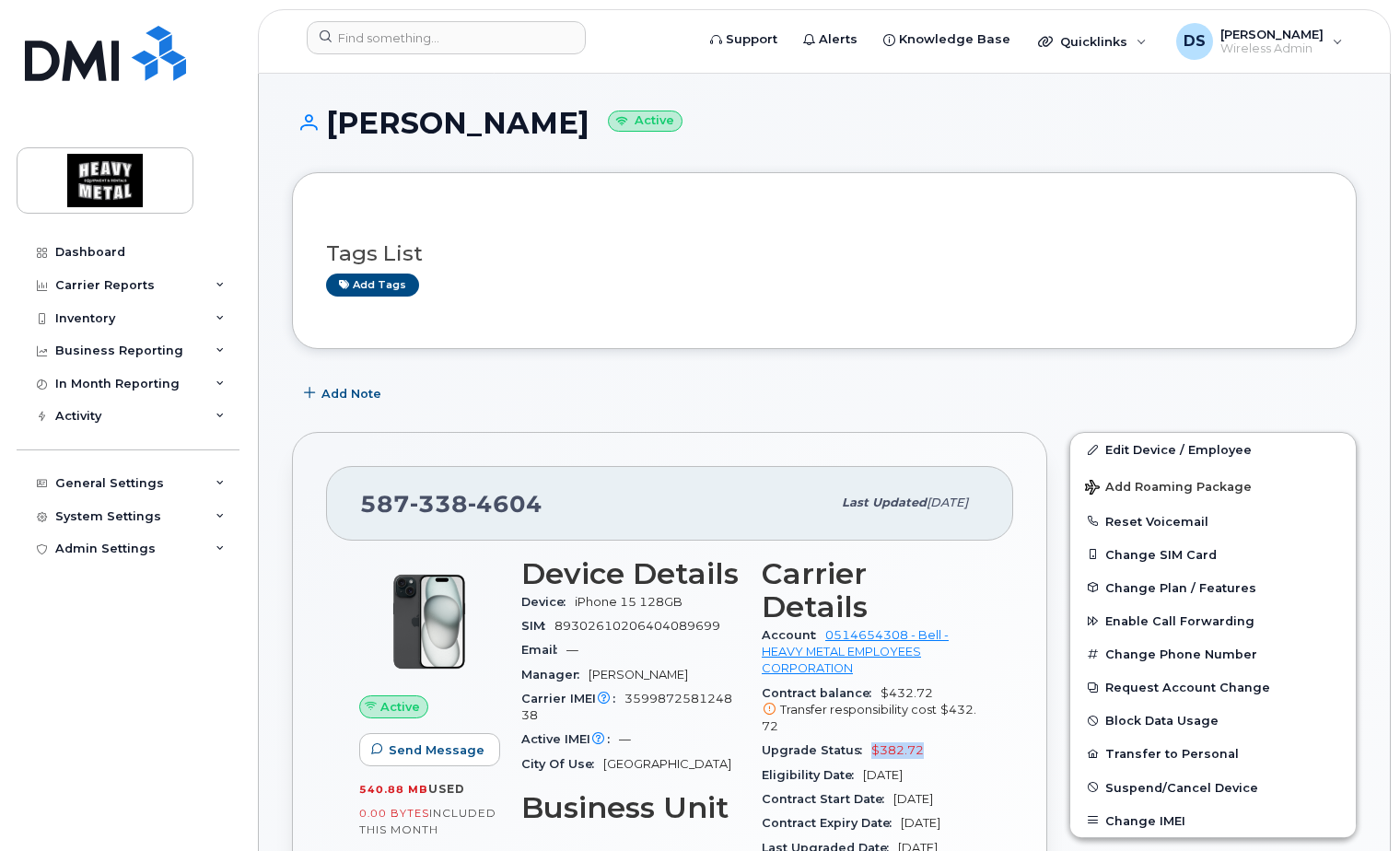
copy span "$382.72"
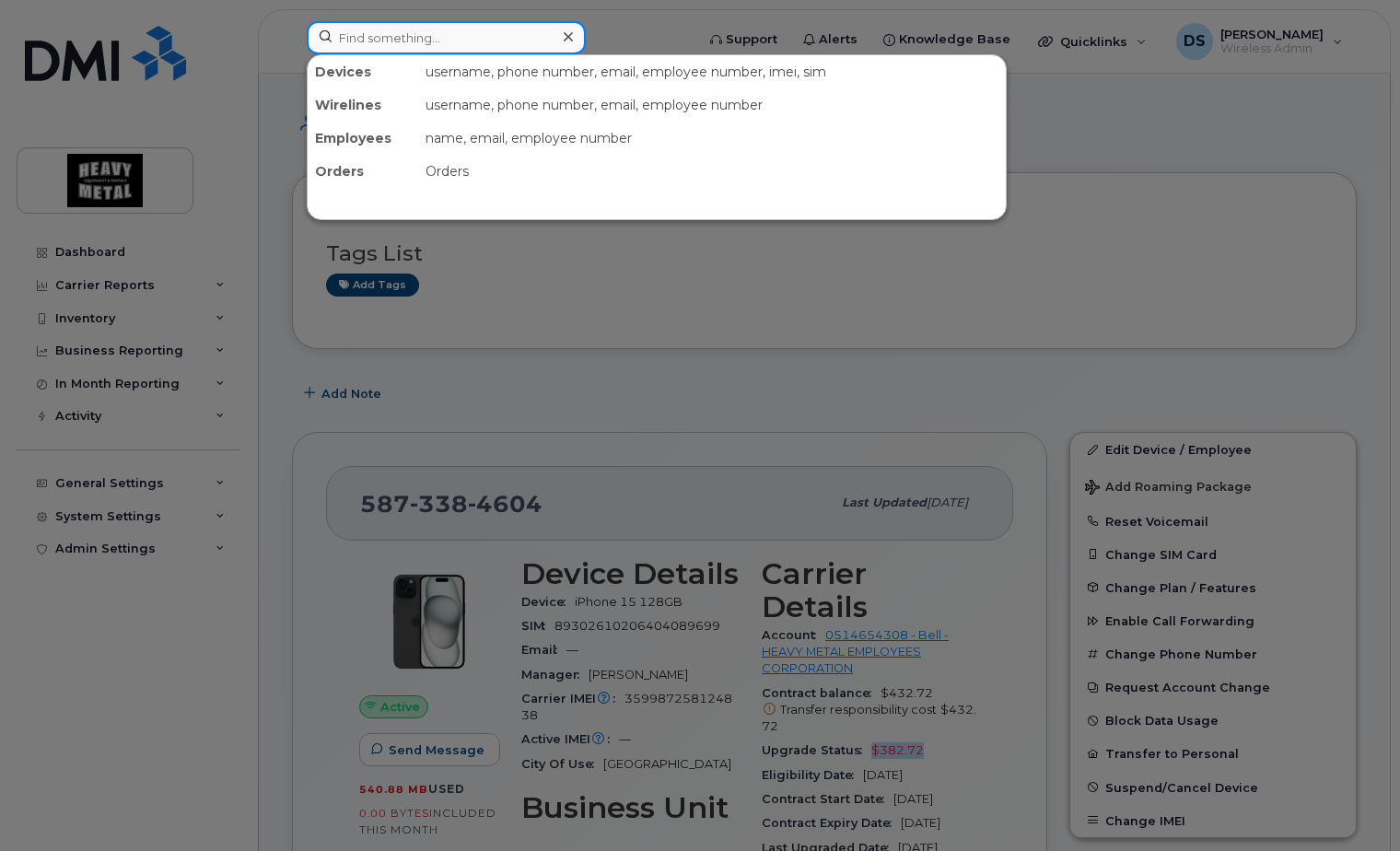
drag, startPoint x: 412, startPoint y: 51, endPoint x: 450, endPoint y: 48, distance: 38.1
click at [413, 51] on input at bounding box center [446, 38] width 279 height 33
paste input "780-838-0359"
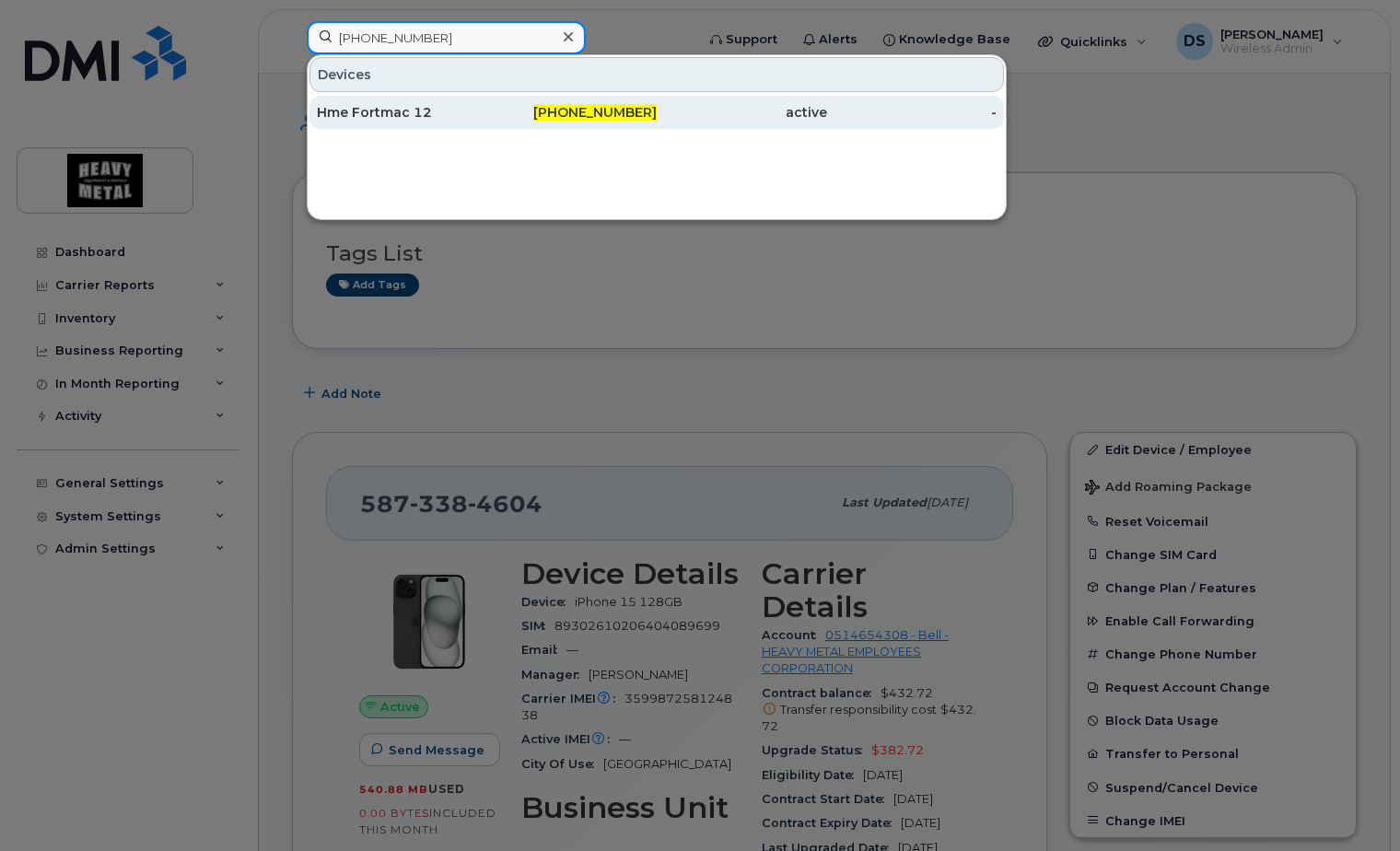
type input "780-838-0359"
click at [507, 115] on div "780-838-0359" at bounding box center [572, 112] width 171 height 18
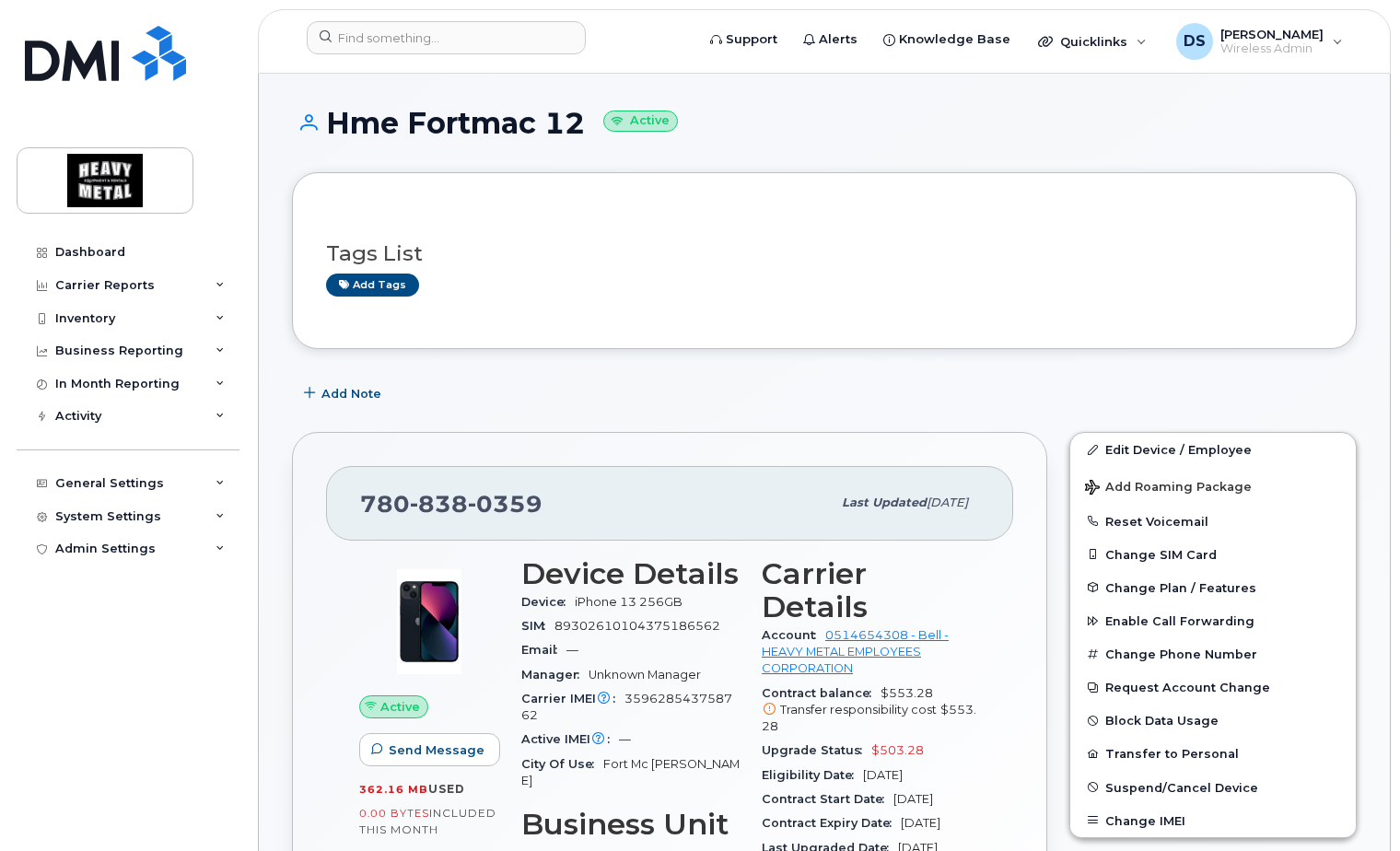
drag, startPoint x: 952, startPoint y: 742, endPoint x: 862, endPoint y: 741, distance: 90.0
click at [862, 764] on div "Eligibility Date [DATE]" at bounding box center [870, 775] width 218 height 24
copy span "[DATE]"
drag, startPoint x: 930, startPoint y: 720, endPoint x: 869, endPoint y: 720, distance: 61.0
click at [869, 738] on div "Upgrade Status $503.28" at bounding box center [870, 750] width 218 height 24
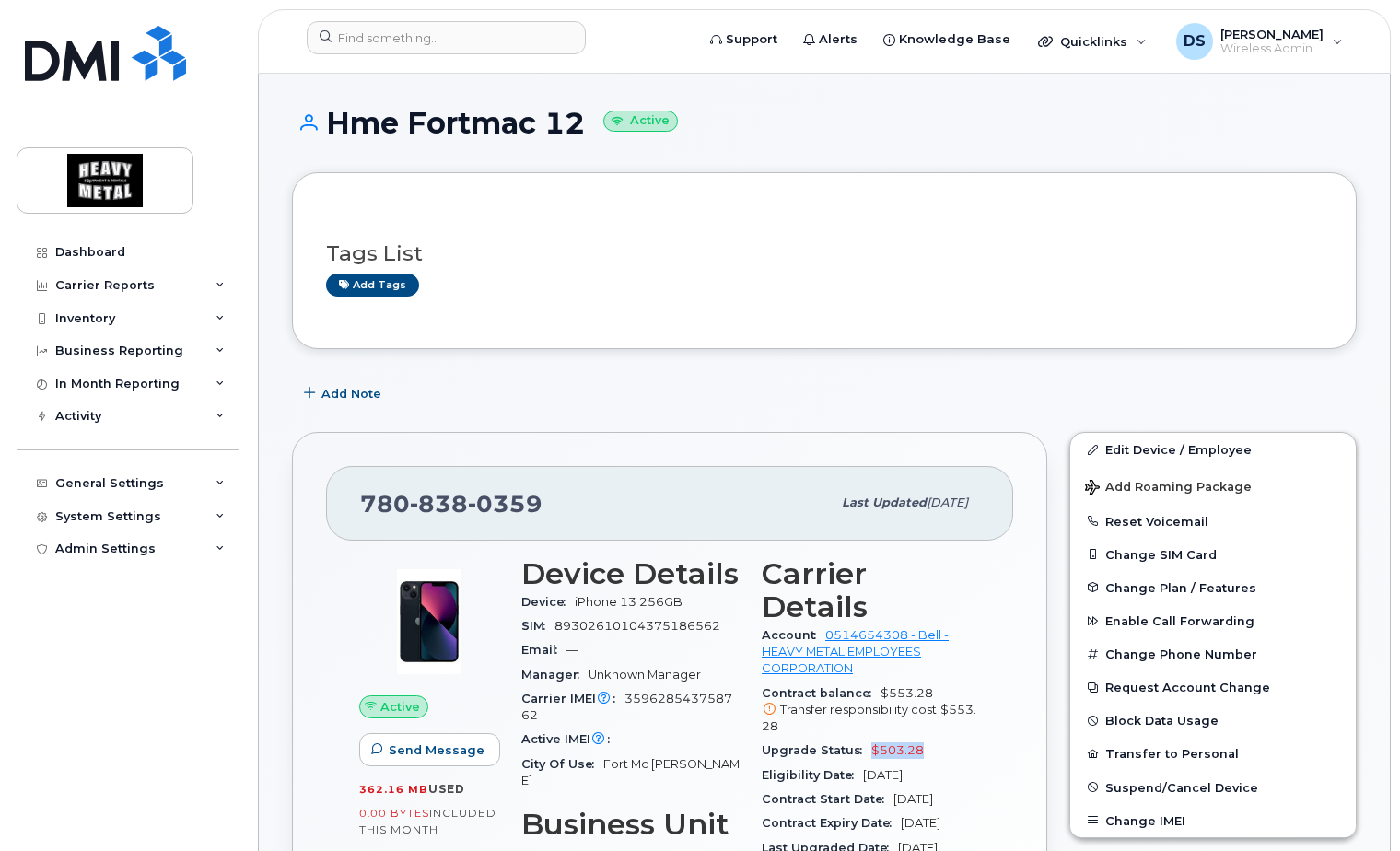
copy span "$503.28"
